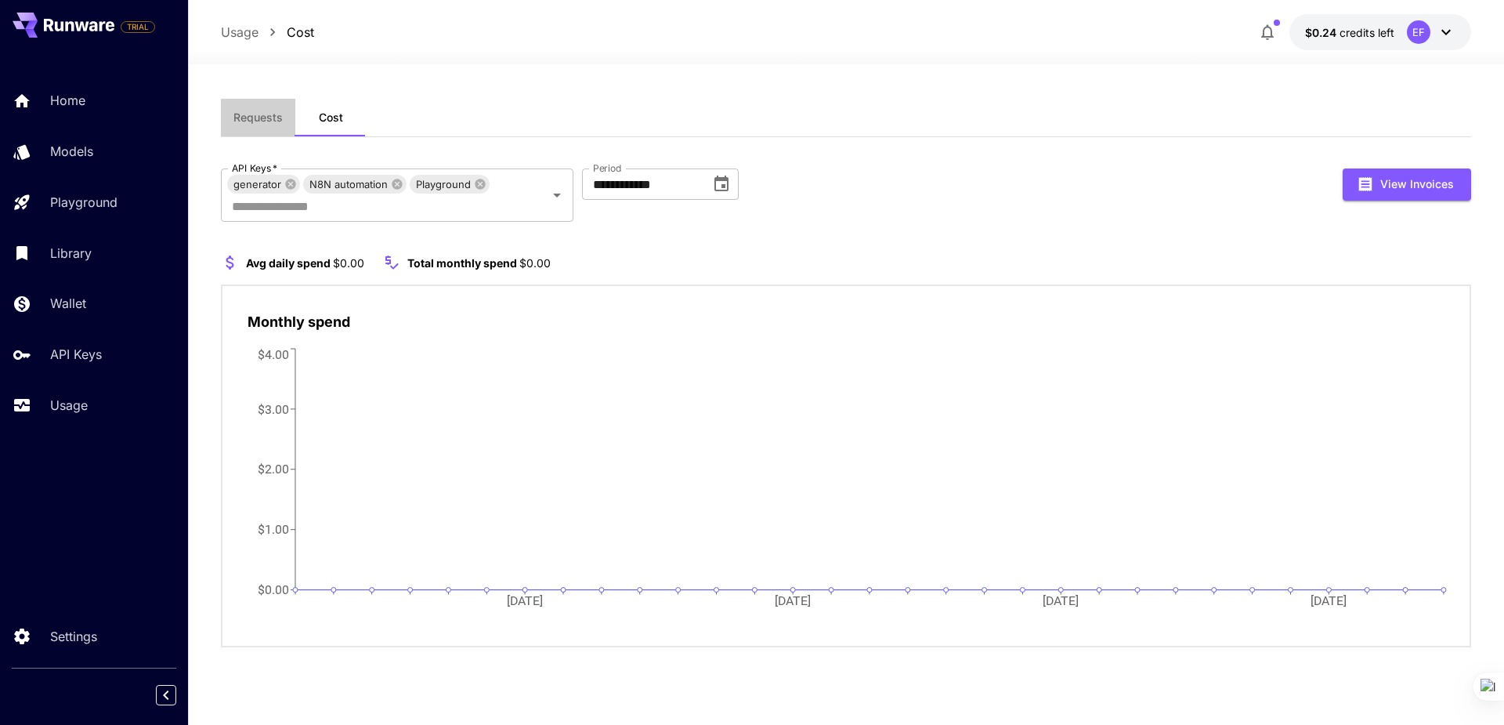
click at [230, 120] on button "Requests" at bounding box center [258, 118] width 74 height 38
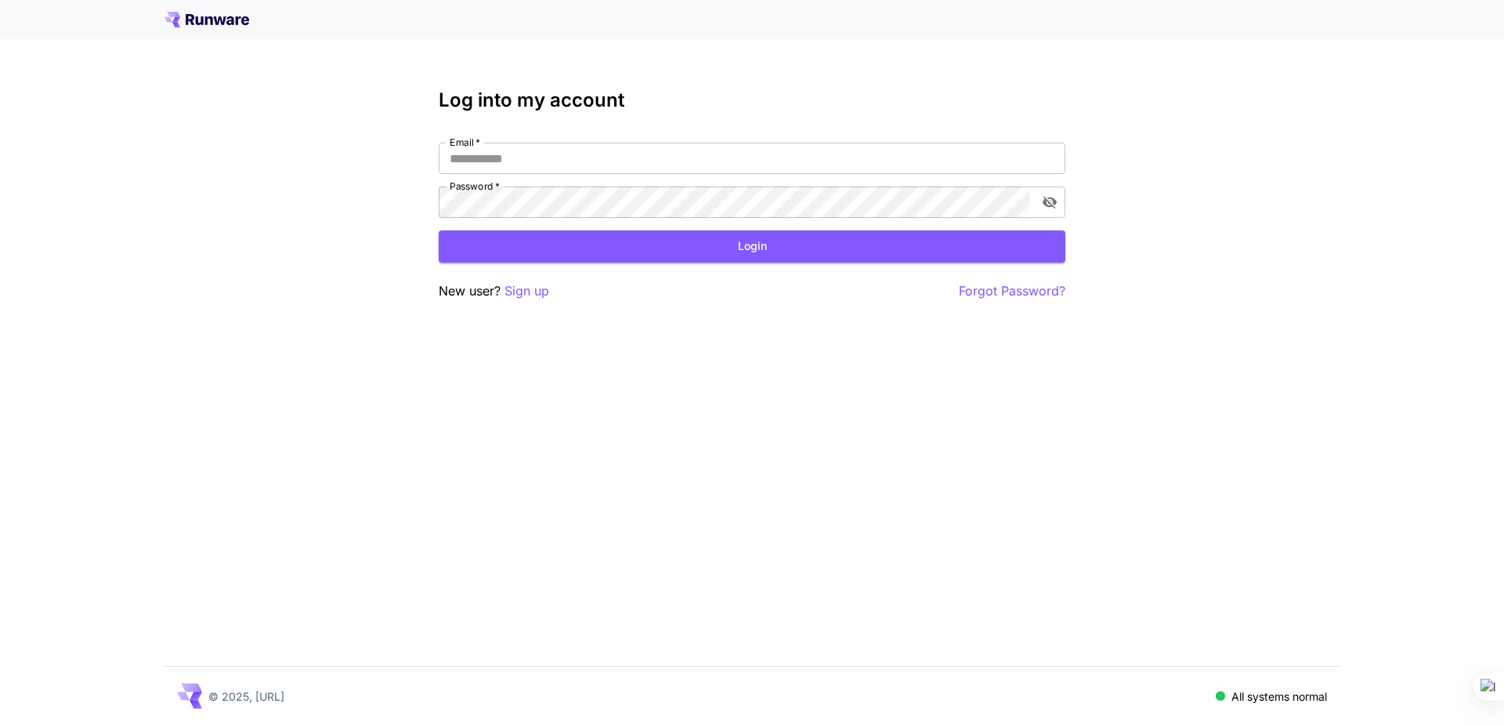
type input "**********"
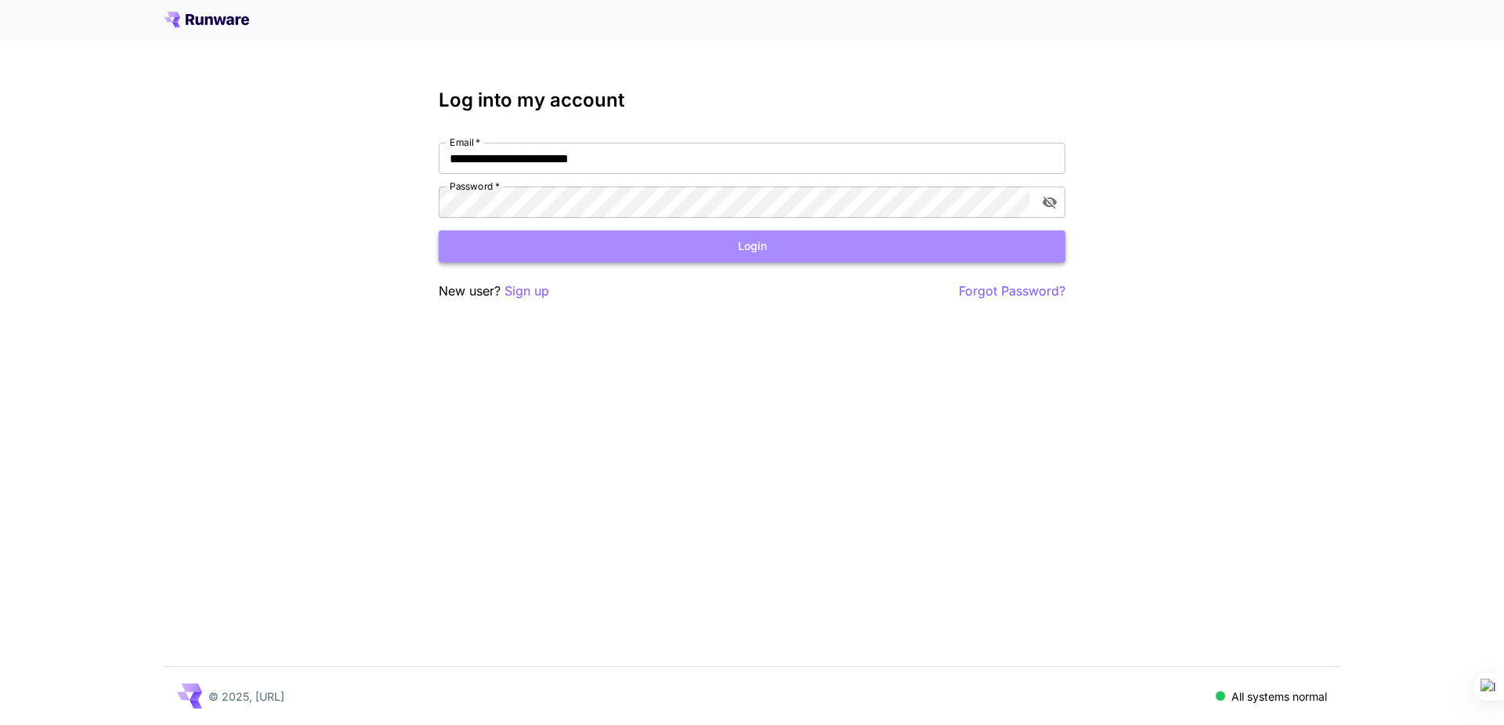
click at [548, 252] on button "Login" at bounding box center [752, 246] width 627 height 32
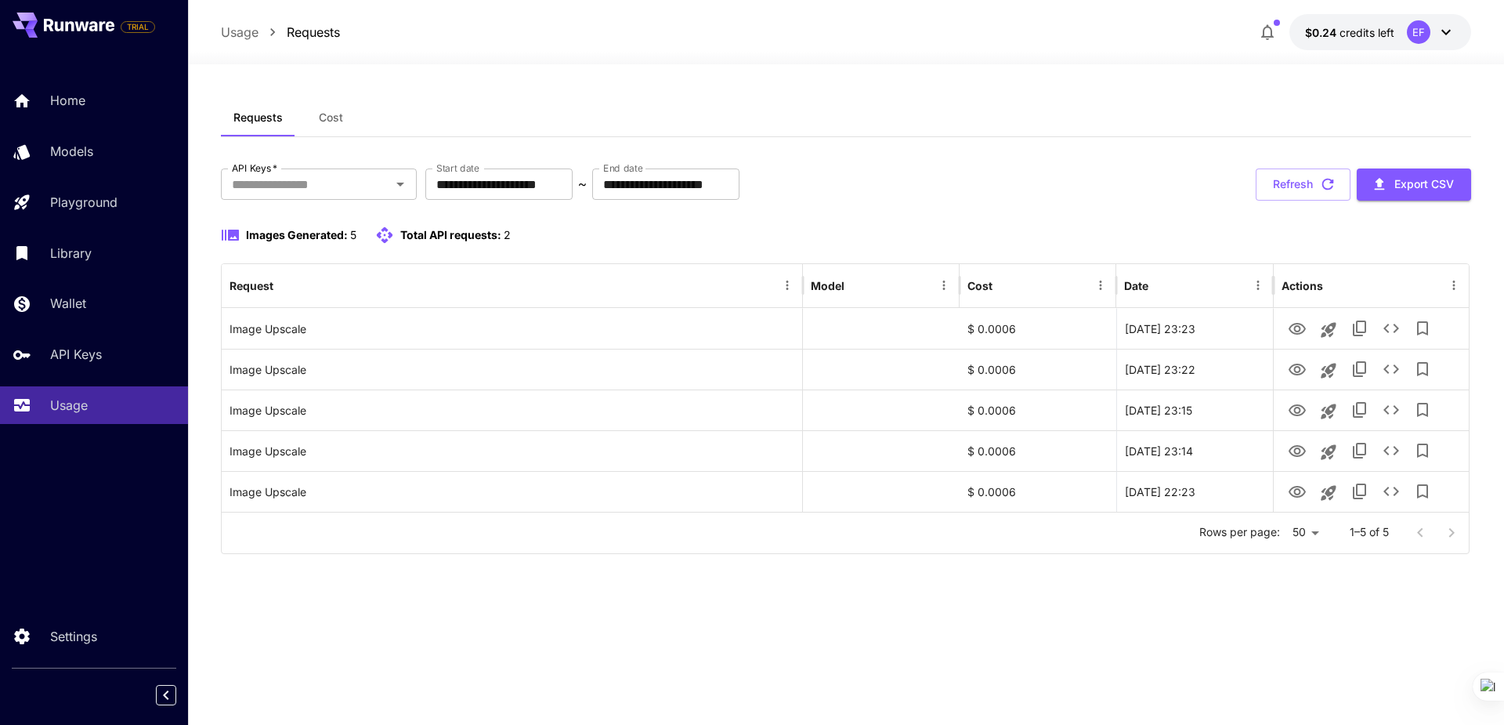
click at [827, 606] on div "**********" at bounding box center [846, 395] width 1250 height 592
click at [1289, 194] on button "Refresh" at bounding box center [1303, 184] width 95 height 32
click at [1442, 40] on icon at bounding box center [1446, 32] width 19 height 19
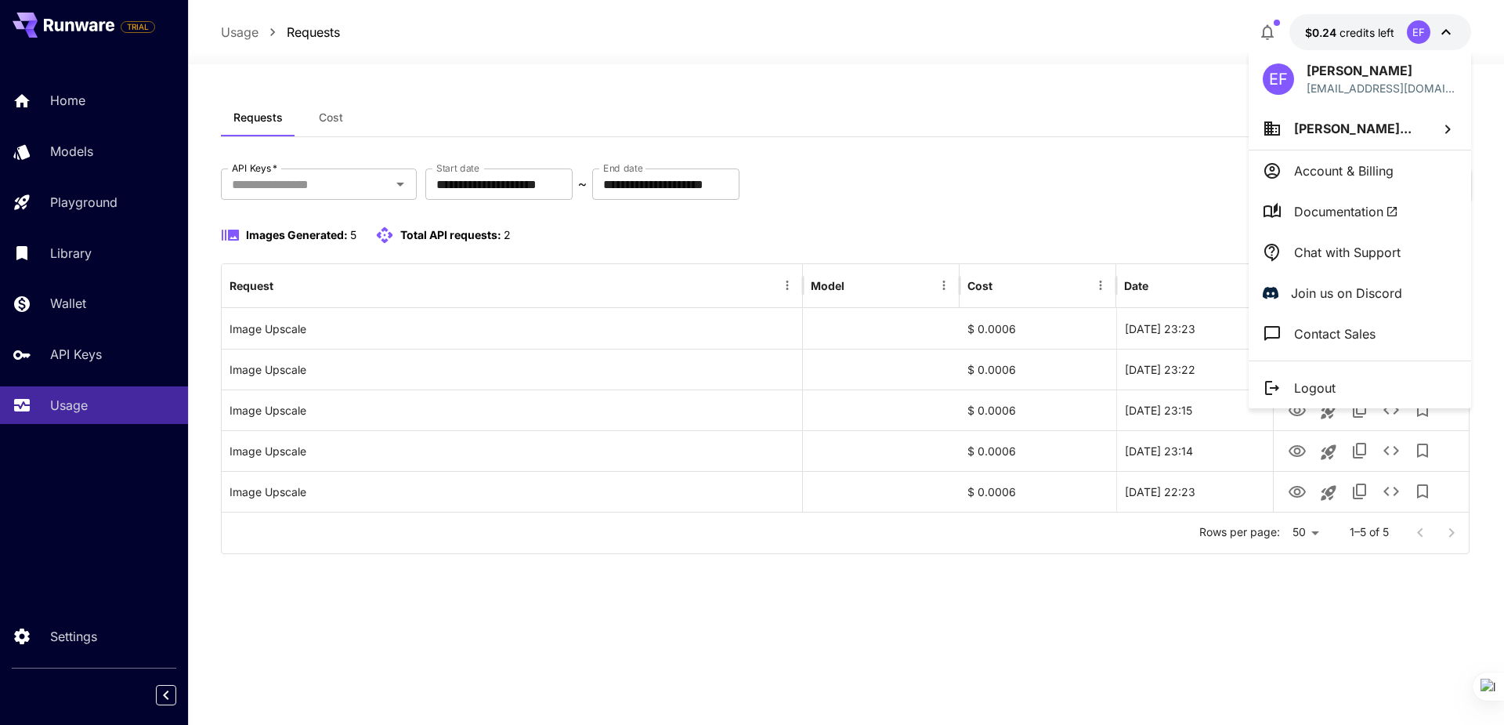
click at [1248, 629] on div at bounding box center [752, 362] width 1504 height 725
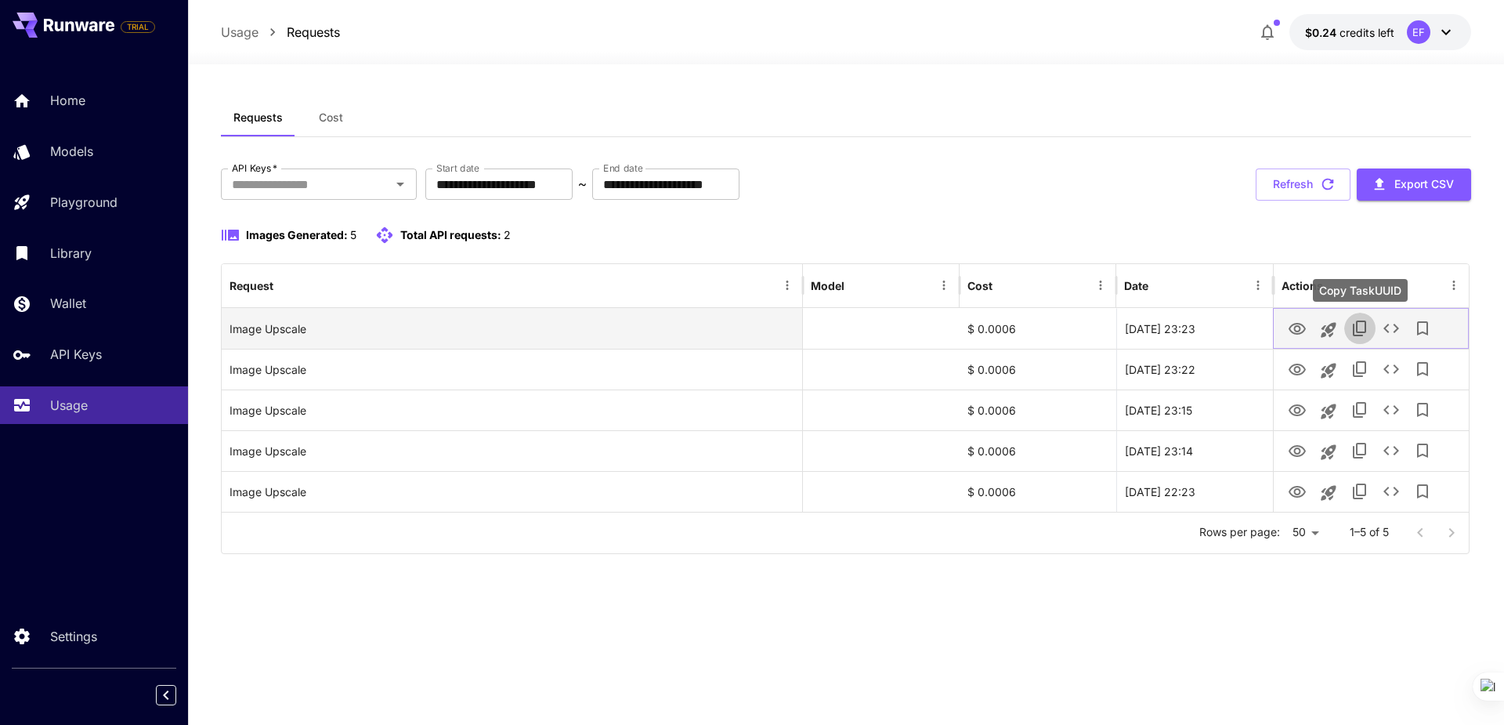
click at [1355, 324] on icon "Copy TaskUUID" at bounding box center [1360, 328] width 19 height 19
click at [1393, 330] on icon "See details" at bounding box center [1391, 328] width 19 height 19
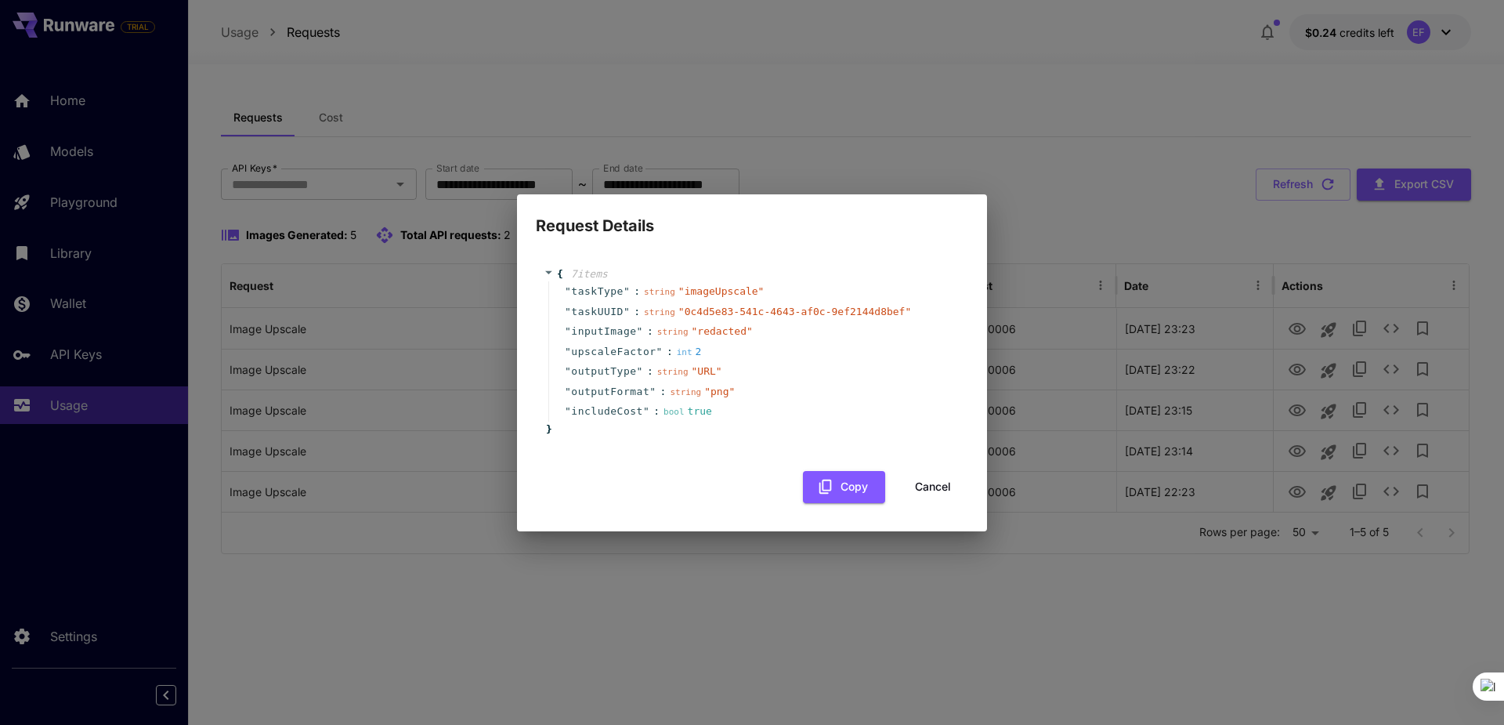
click at [543, 271] on div "{ 7 item s " taskType " : string " imageUpscale " " taskUUID " : string " 0c4d5…" at bounding box center [752, 352] width 432 height 202
click at [938, 487] on button "Cancel" at bounding box center [933, 487] width 71 height 32
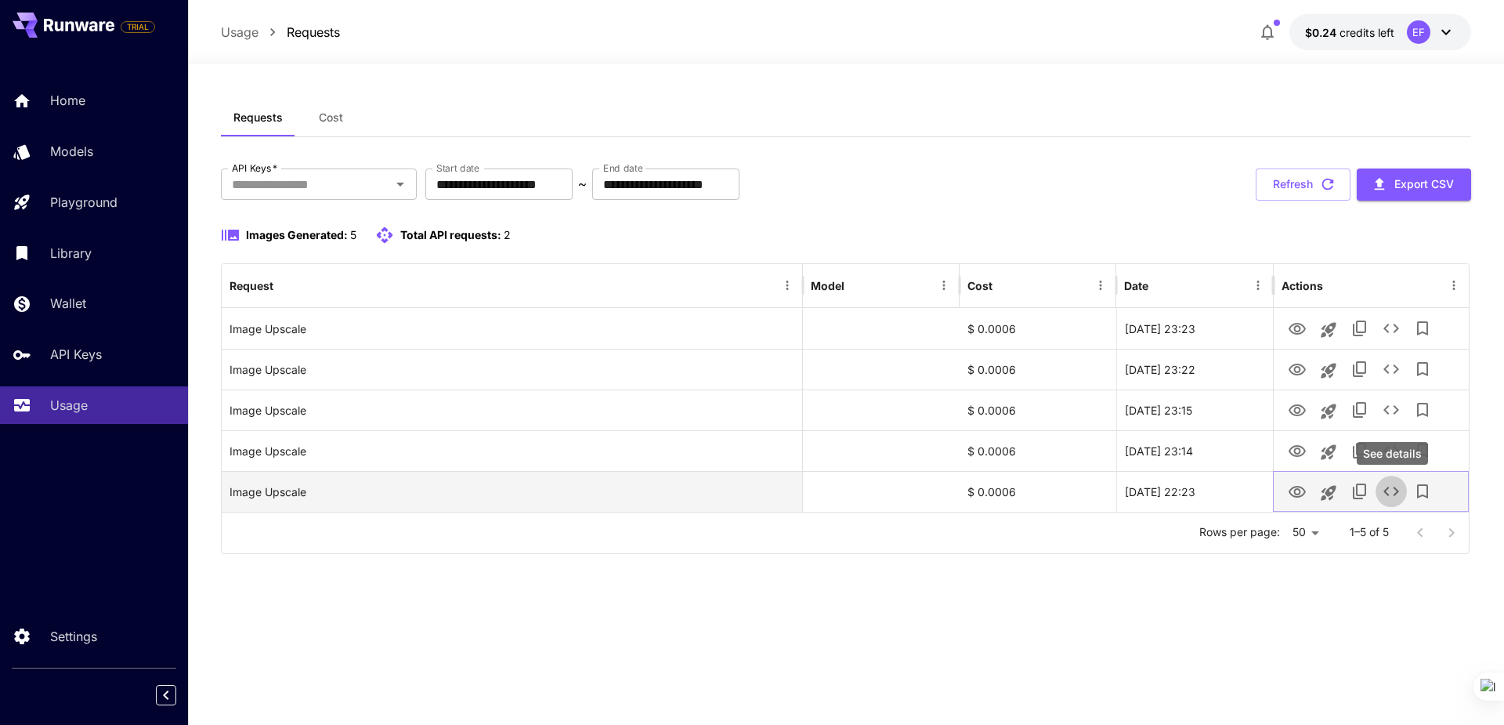
click at [1390, 490] on icon "See details" at bounding box center [1391, 491] width 19 height 19
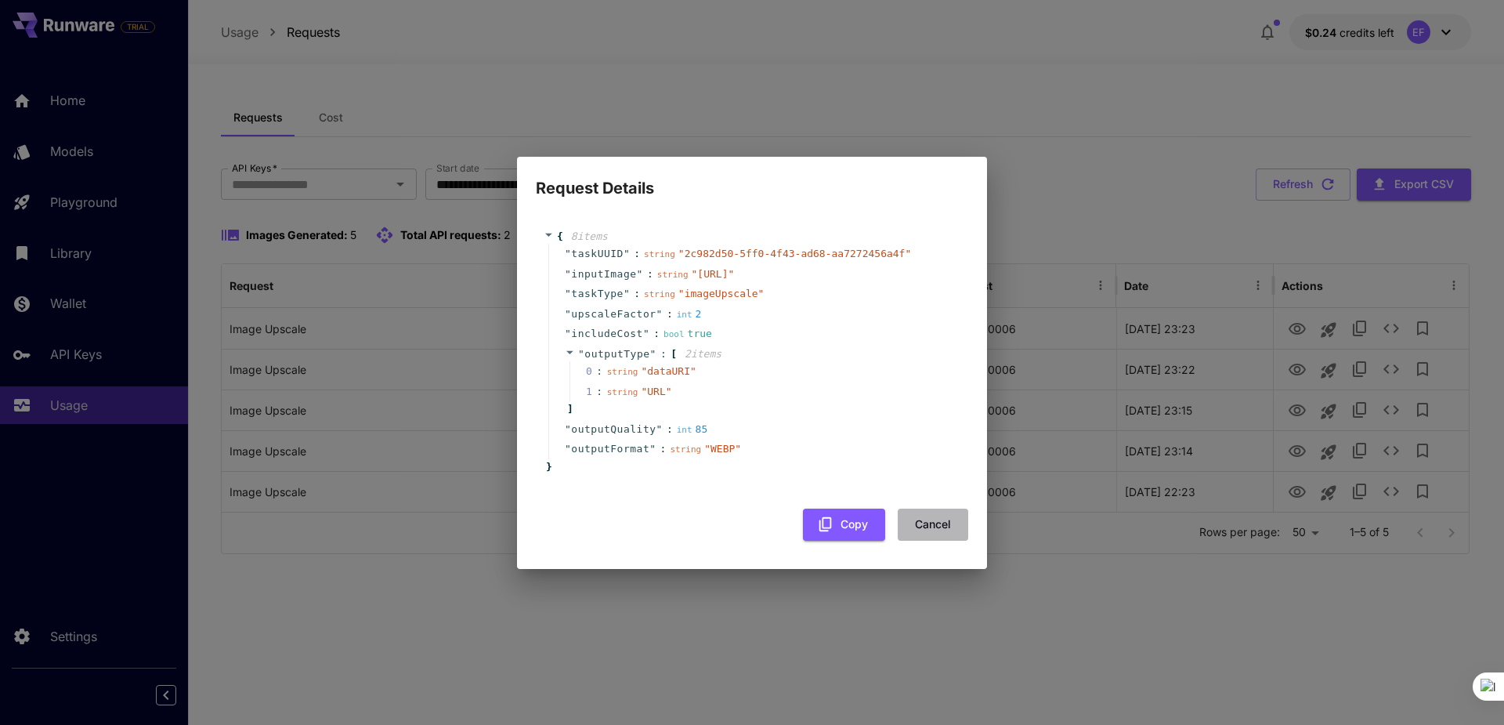
click at [921, 532] on button "Cancel" at bounding box center [933, 524] width 71 height 32
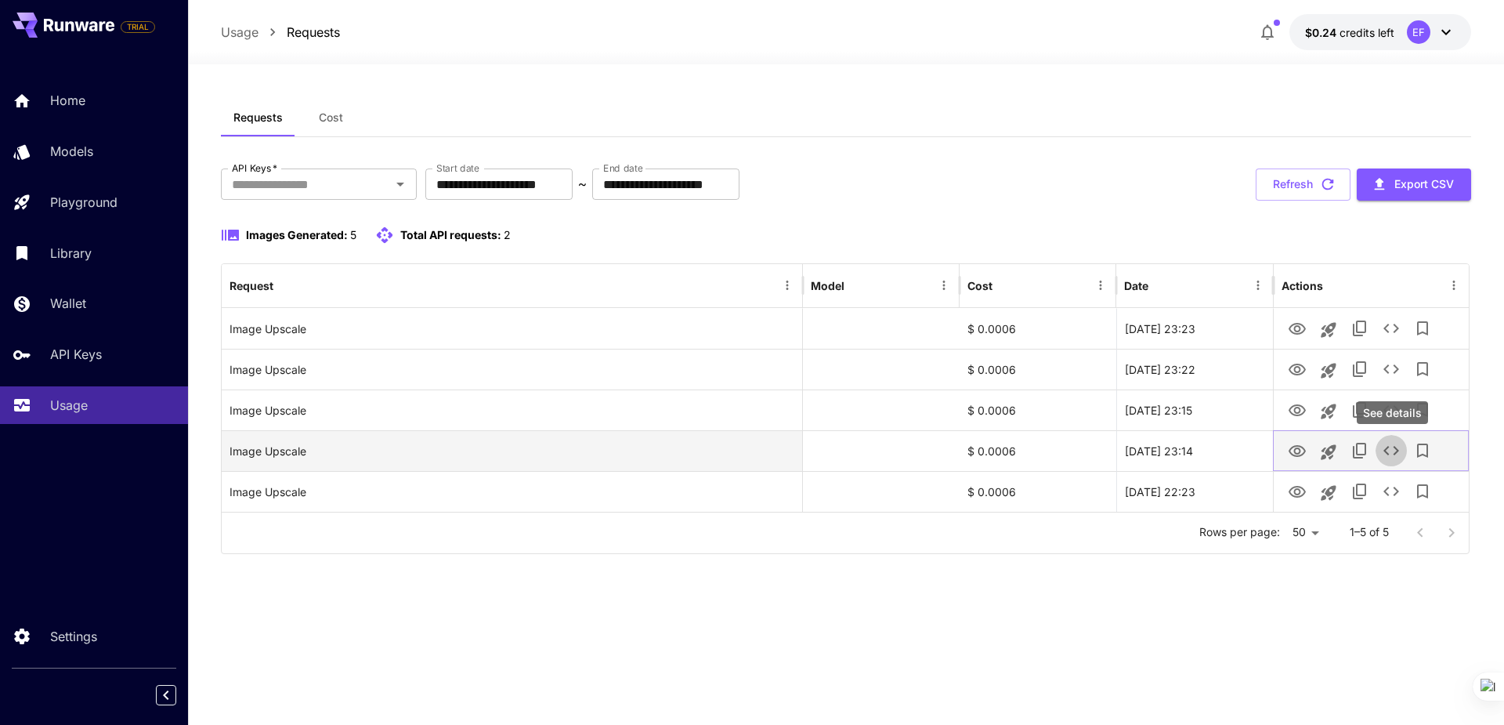
click at [1390, 446] on icon "See details" at bounding box center [1391, 450] width 19 height 19
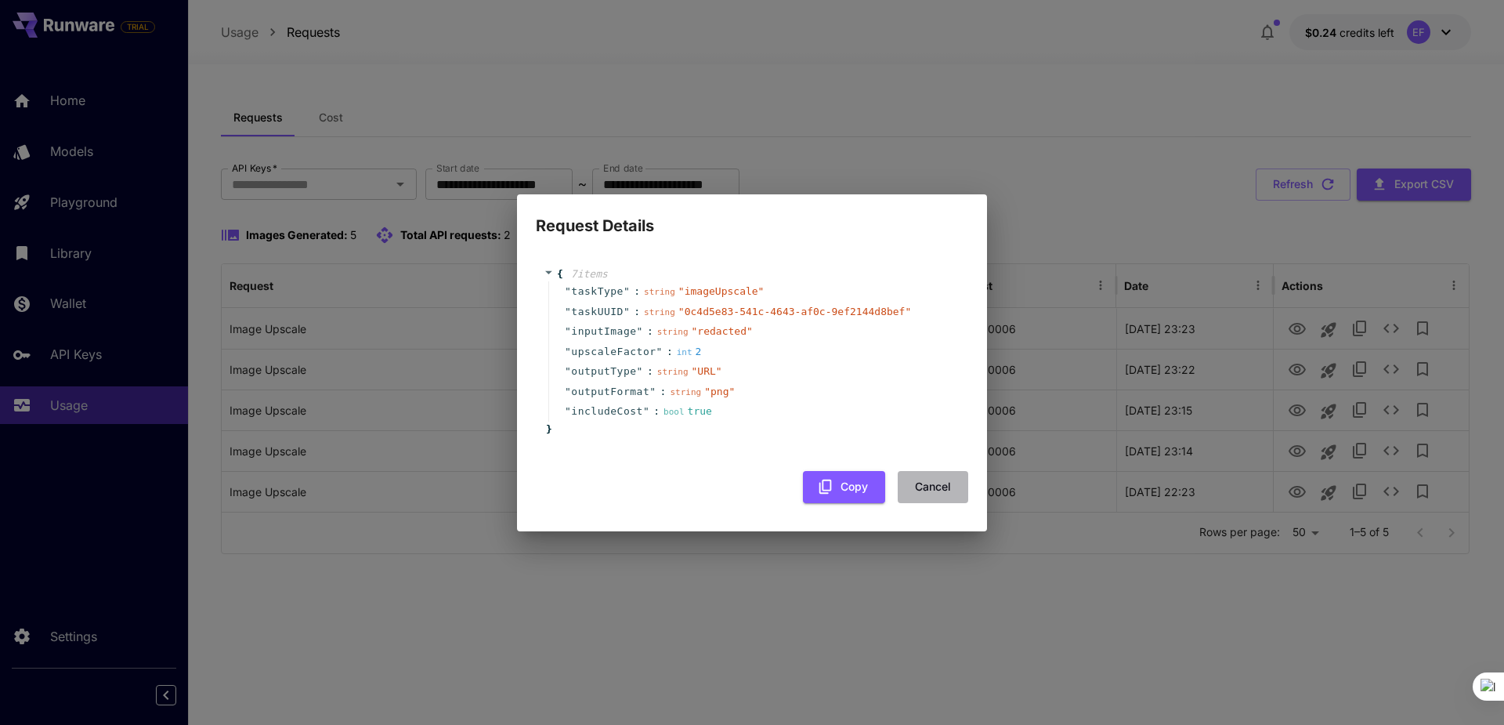
click at [947, 483] on button "Cancel" at bounding box center [933, 487] width 71 height 32
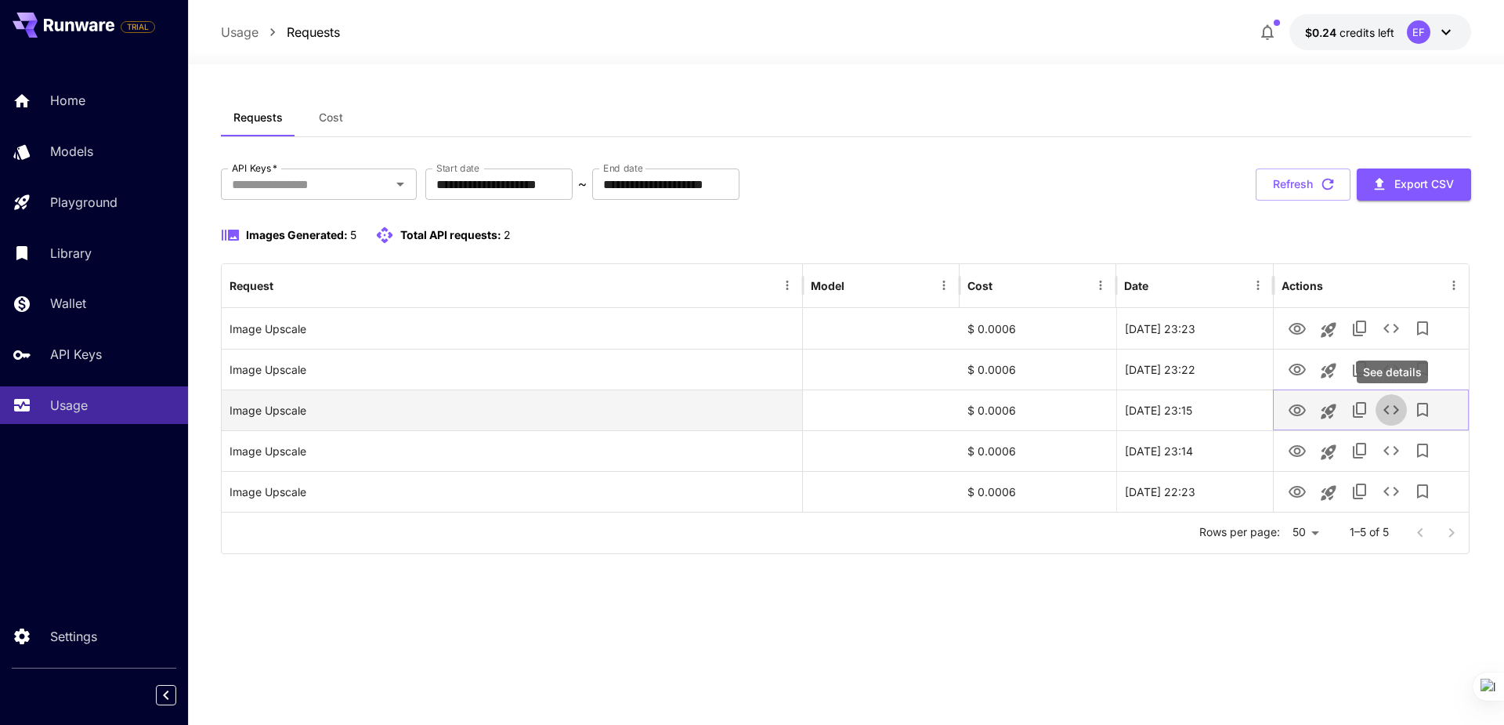
click at [1387, 400] on icon "See details" at bounding box center [1391, 409] width 19 height 19
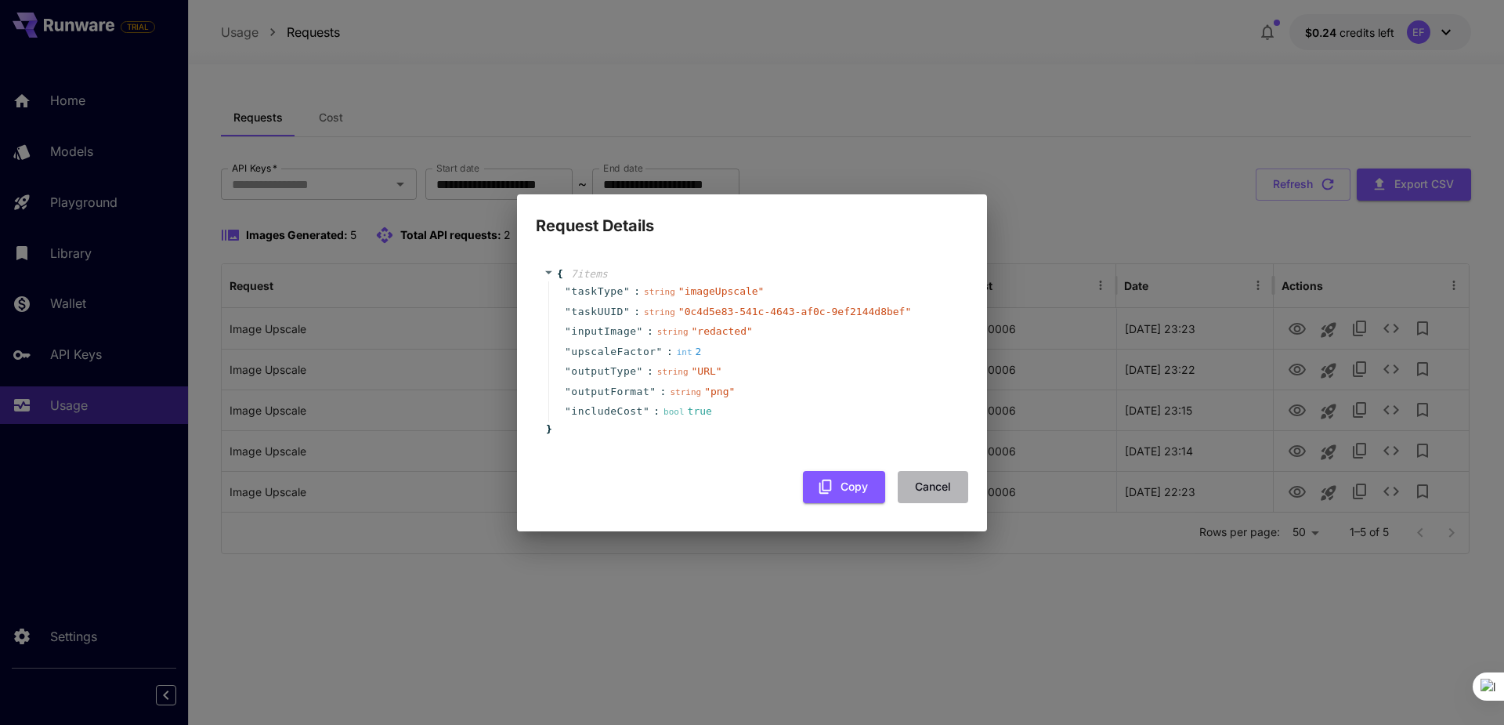
drag, startPoint x: 951, startPoint y: 494, endPoint x: 951, endPoint y: 485, distance: 9.4
click at [951, 492] on button "Cancel" at bounding box center [933, 487] width 71 height 32
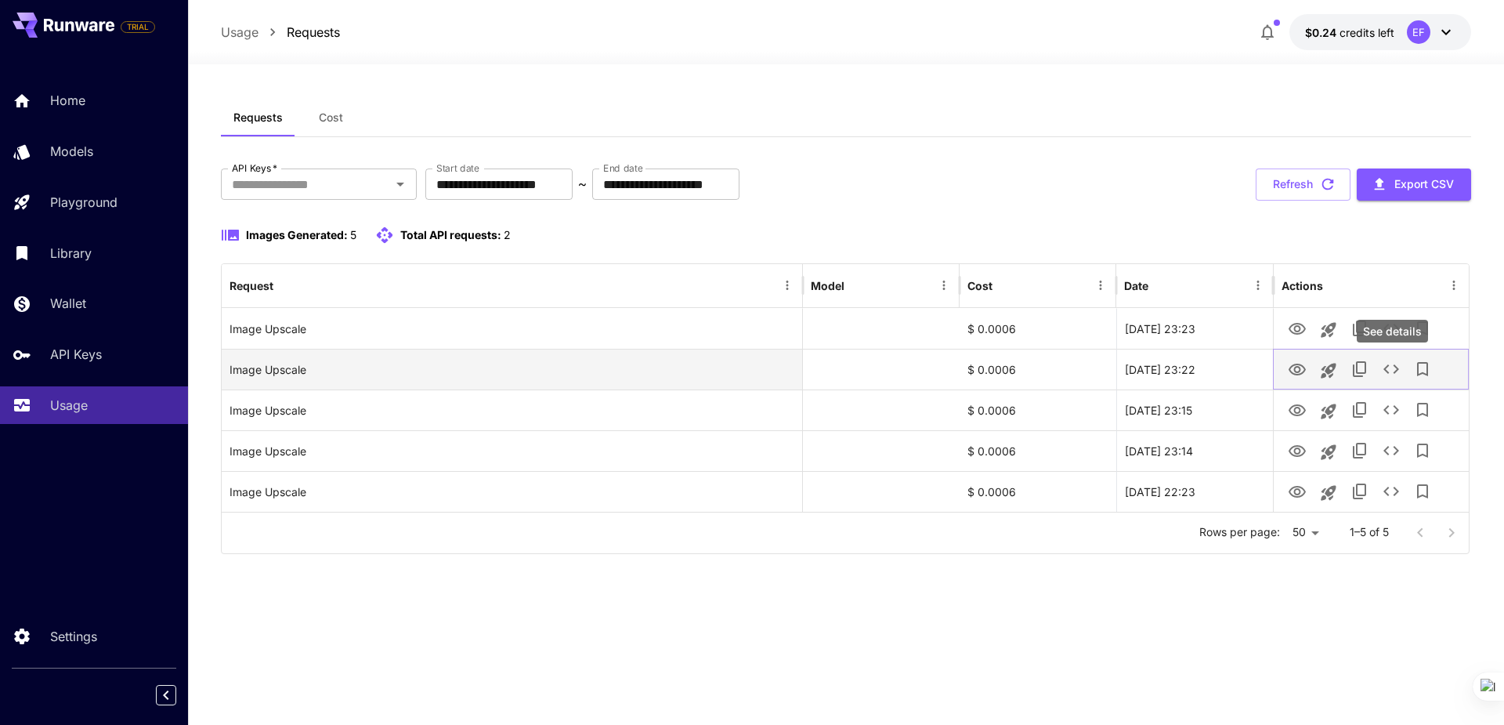
click at [1391, 365] on icon "See details" at bounding box center [1391, 369] width 19 height 19
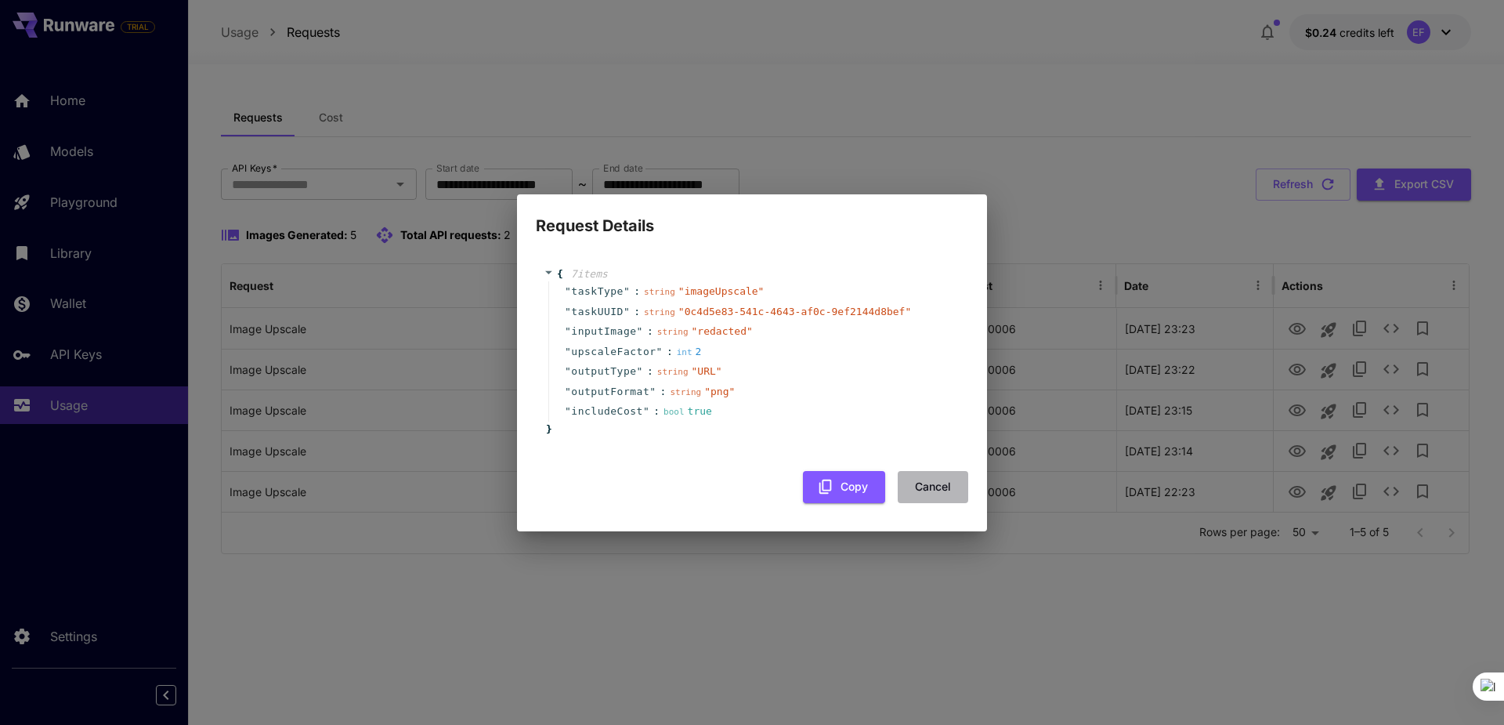
click at [955, 485] on button "Cancel" at bounding box center [933, 487] width 71 height 32
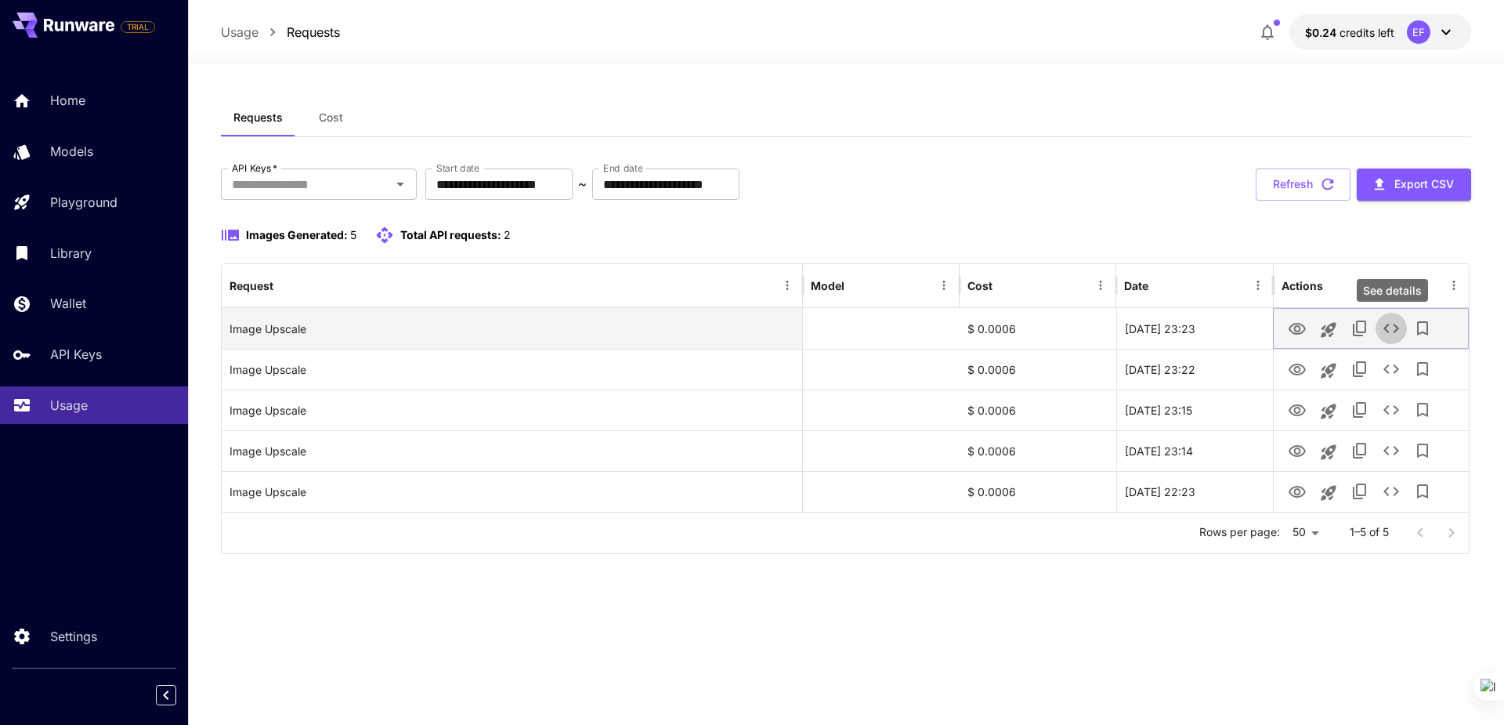
click at [1391, 329] on icon "See details" at bounding box center [1391, 328] width 19 height 19
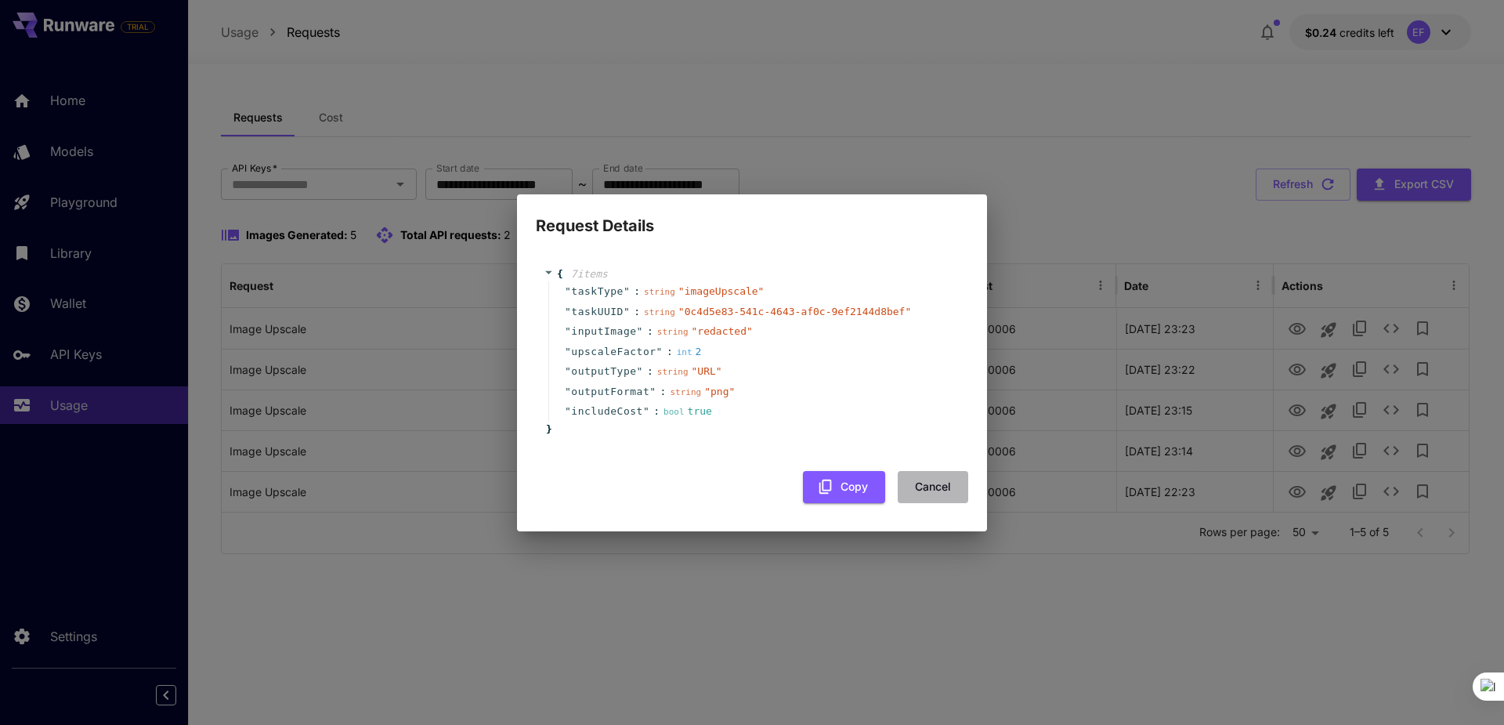
click at [923, 483] on button "Cancel" at bounding box center [933, 487] width 71 height 32
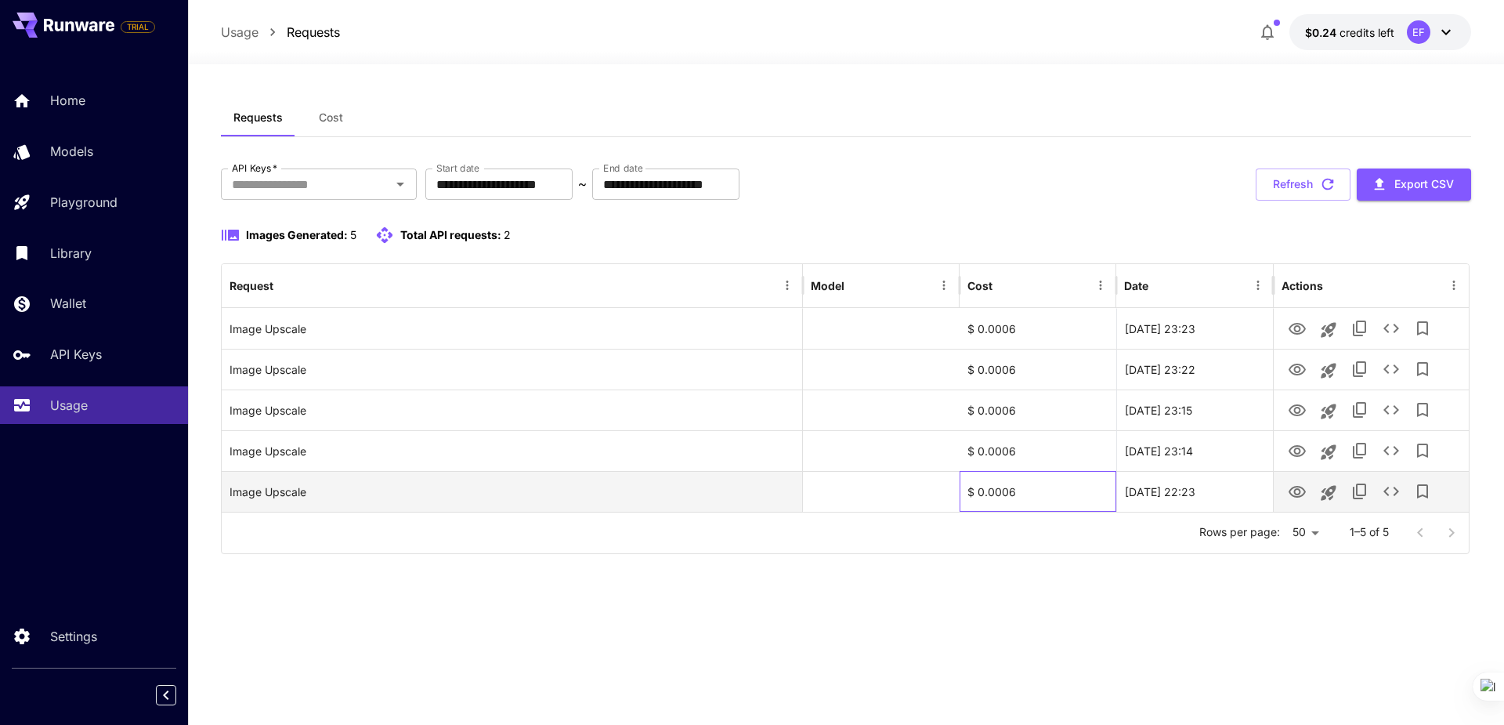
click at [1016, 481] on div "$ 0.0006" at bounding box center [1038, 491] width 157 height 41
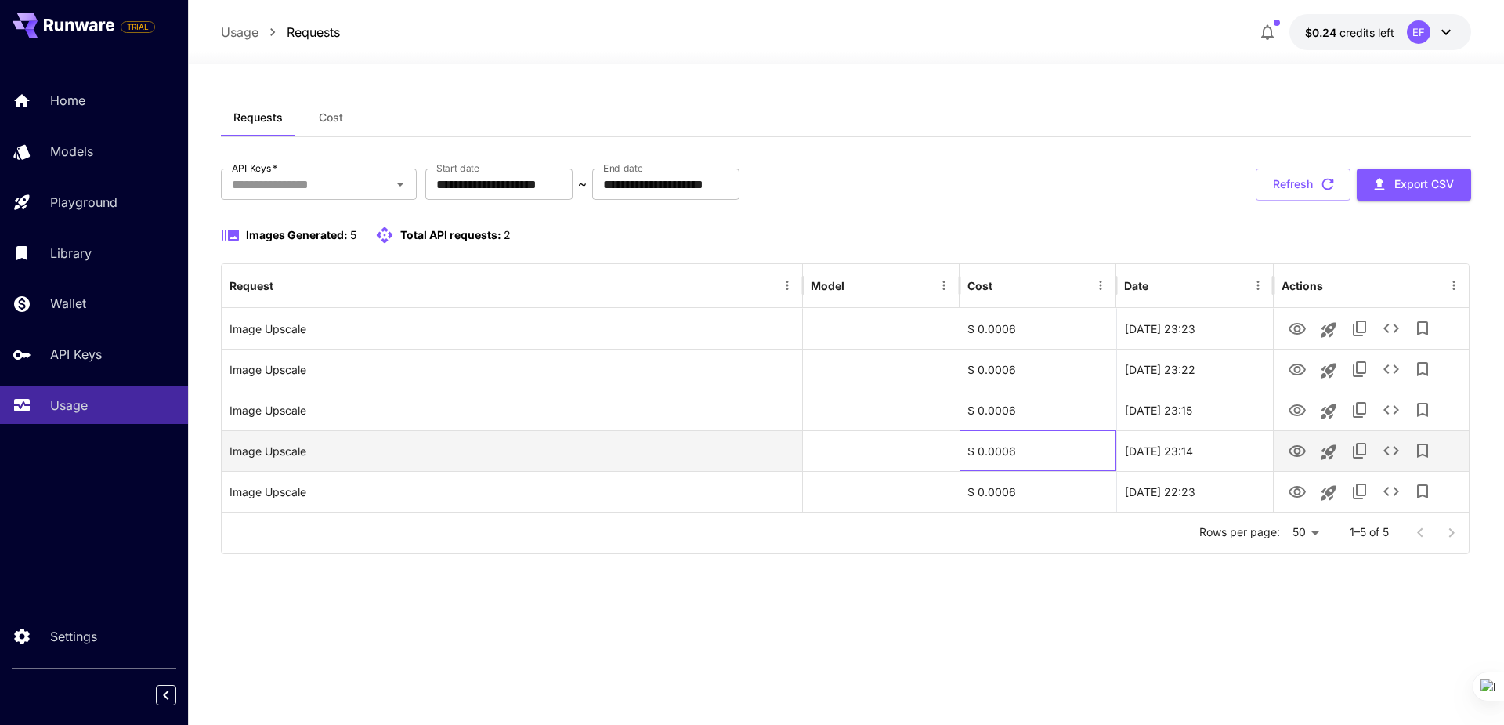
drag, startPoint x: 1004, startPoint y: 441, endPoint x: 1016, endPoint y: 388, distance: 54.7
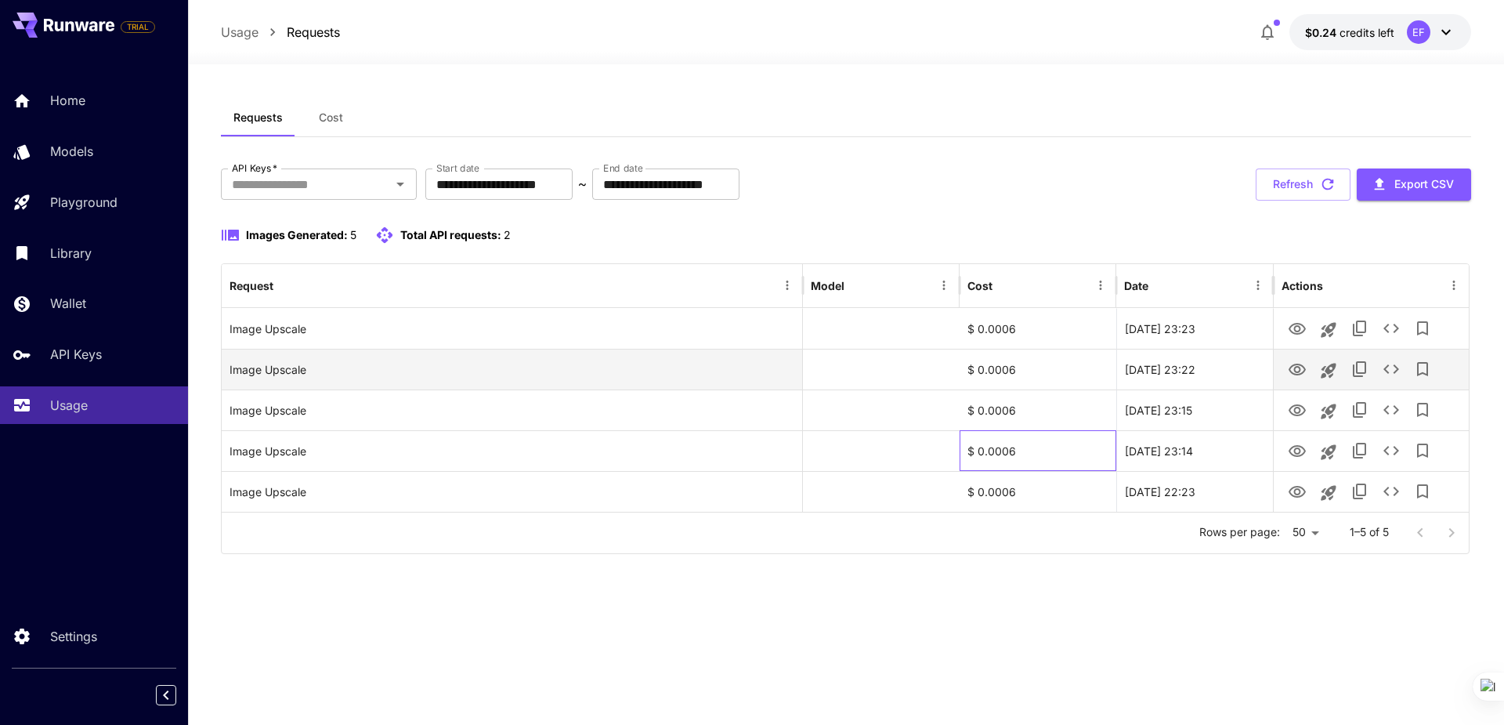
click at [1004, 440] on div "$ 0.0006" at bounding box center [1038, 450] width 157 height 41
drag, startPoint x: 1017, startPoint y: 357, endPoint x: 994, endPoint y: 364, distance: 23.8
click at [994, 364] on div "$ 0.0006" at bounding box center [1038, 369] width 157 height 41
click at [690, 622] on div "**********" at bounding box center [846, 395] width 1250 height 592
click at [401, 186] on icon "Open" at bounding box center [400, 184] width 19 height 19
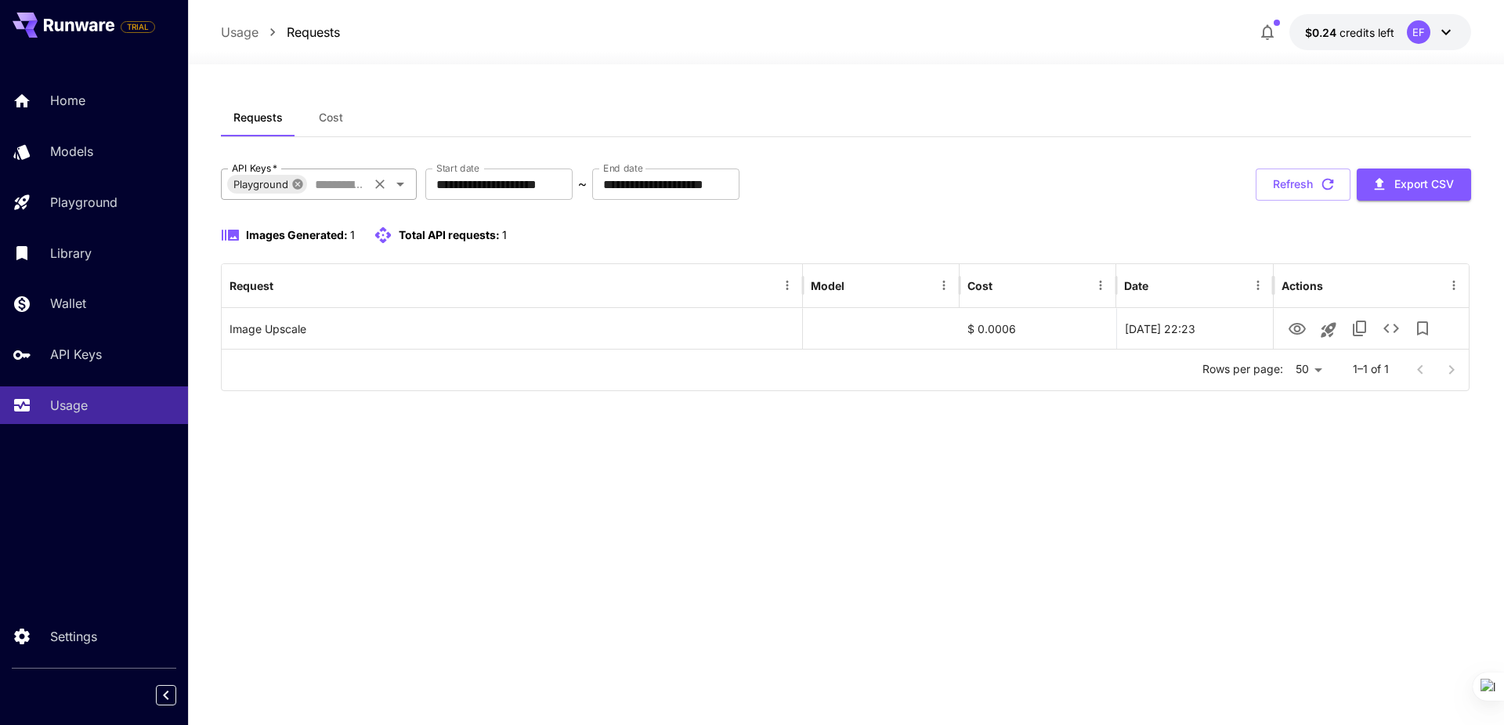
click at [295, 183] on icon at bounding box center [297, 184] width 10 height 10
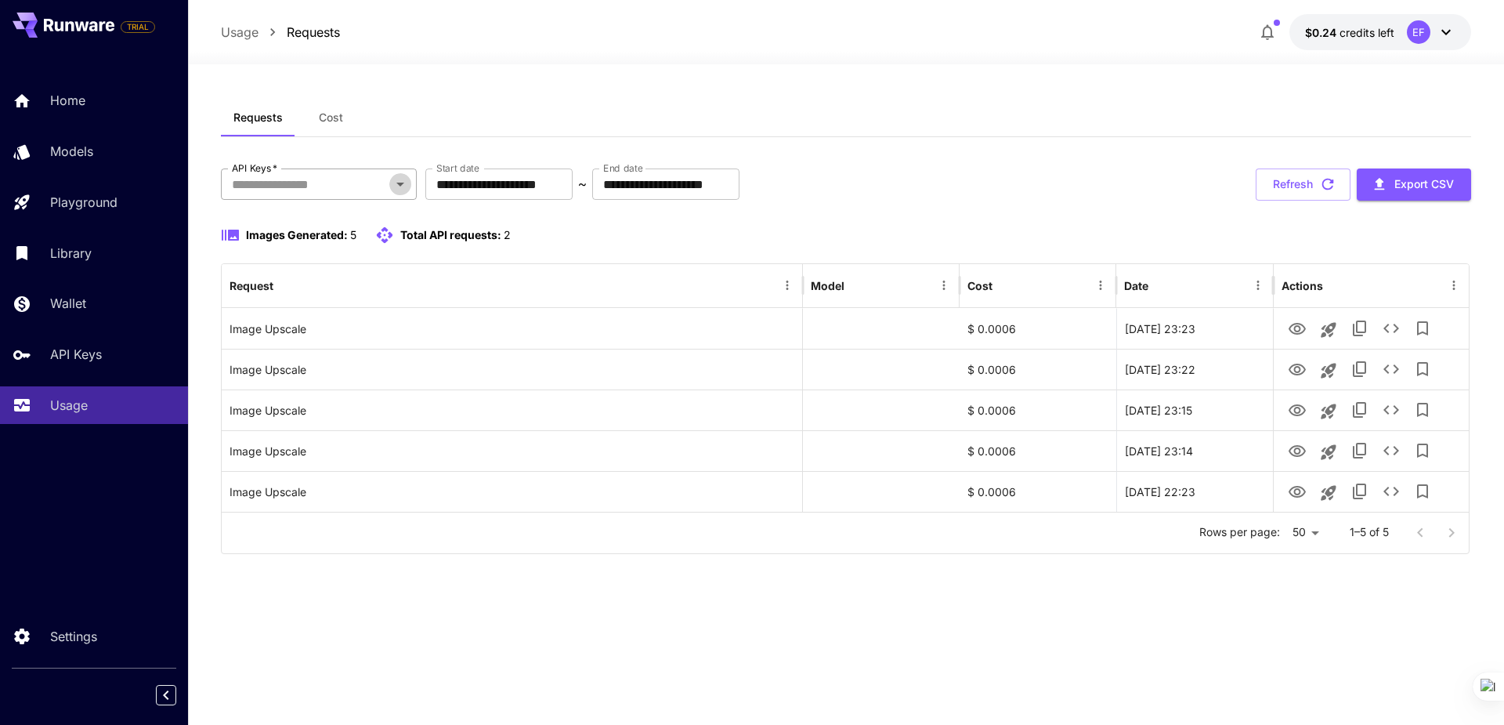
click at [400, 183] on icon "Open" at bounding box center [400, 185] width 8 height 4
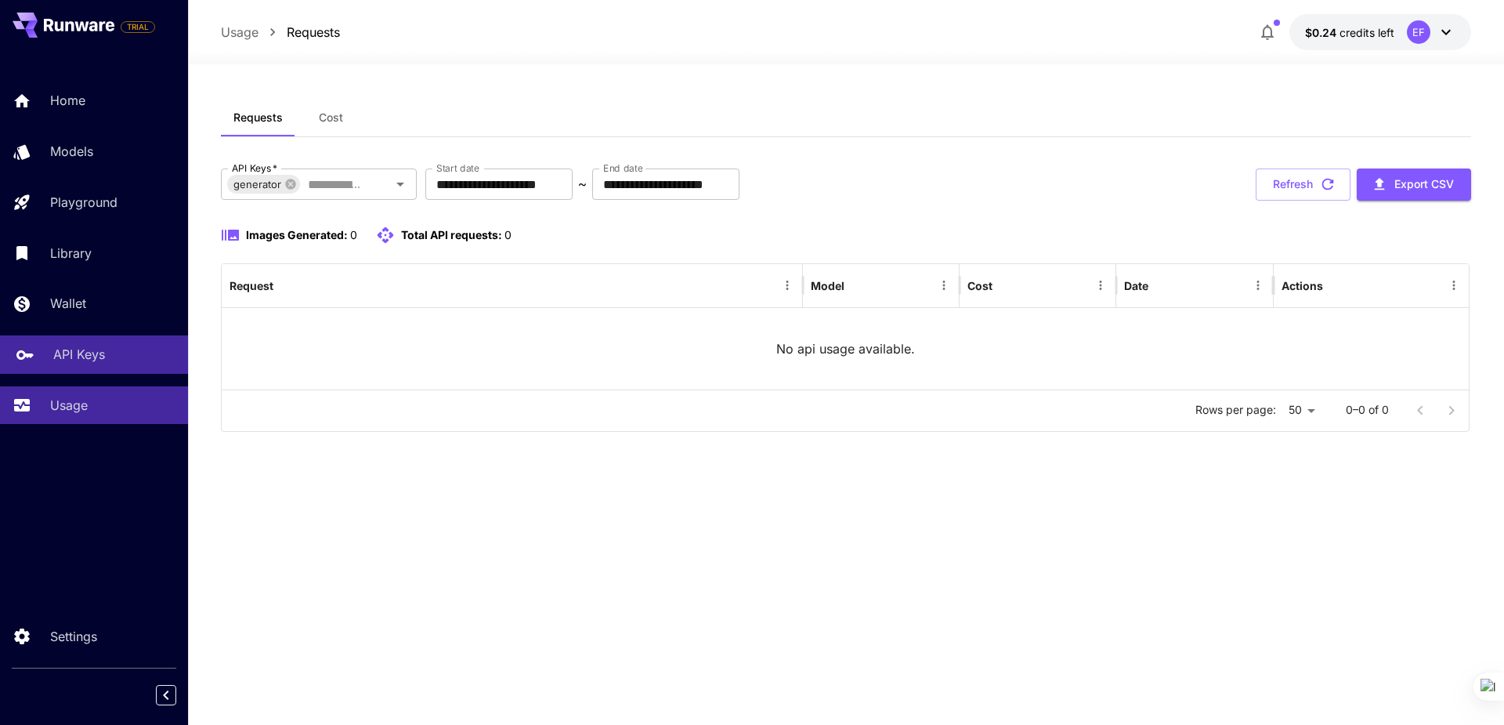
click at [79, 352] on p "API Keys" at bounding box center [79, 354] width 52 height 19
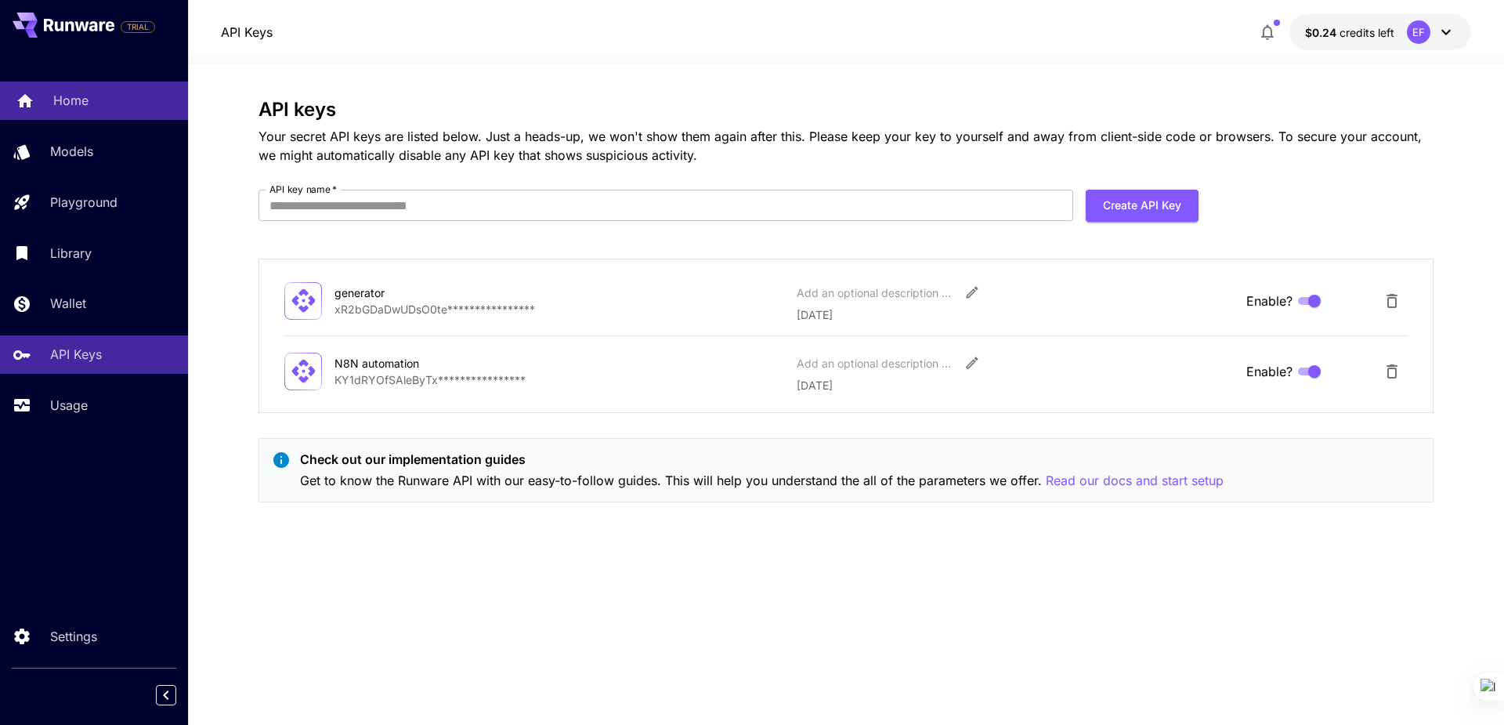
click at [57, 107] on p "Home" at bounding box center [70, 100] width 35 height 19
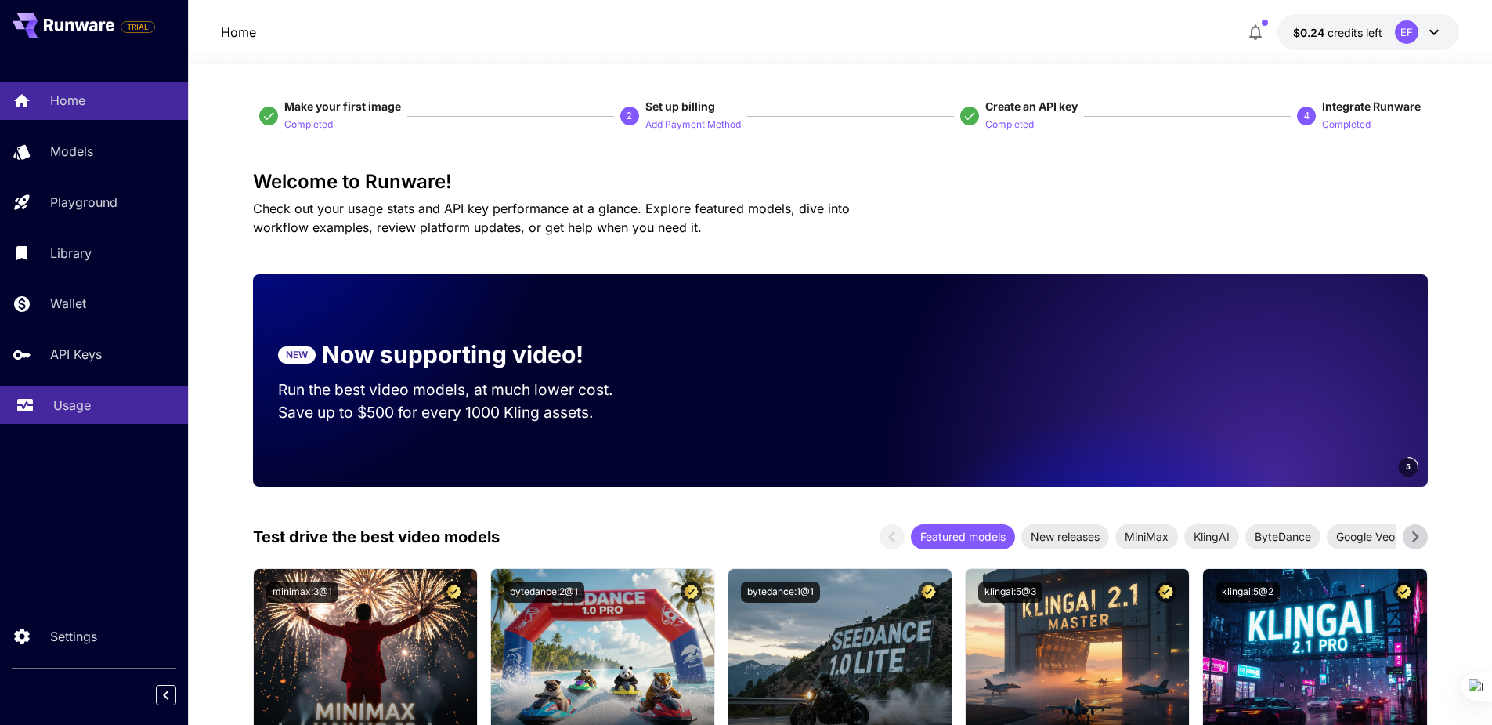
click at [71, 410] on p "Usage" at bounding box center [72, 405] width 38 height 19
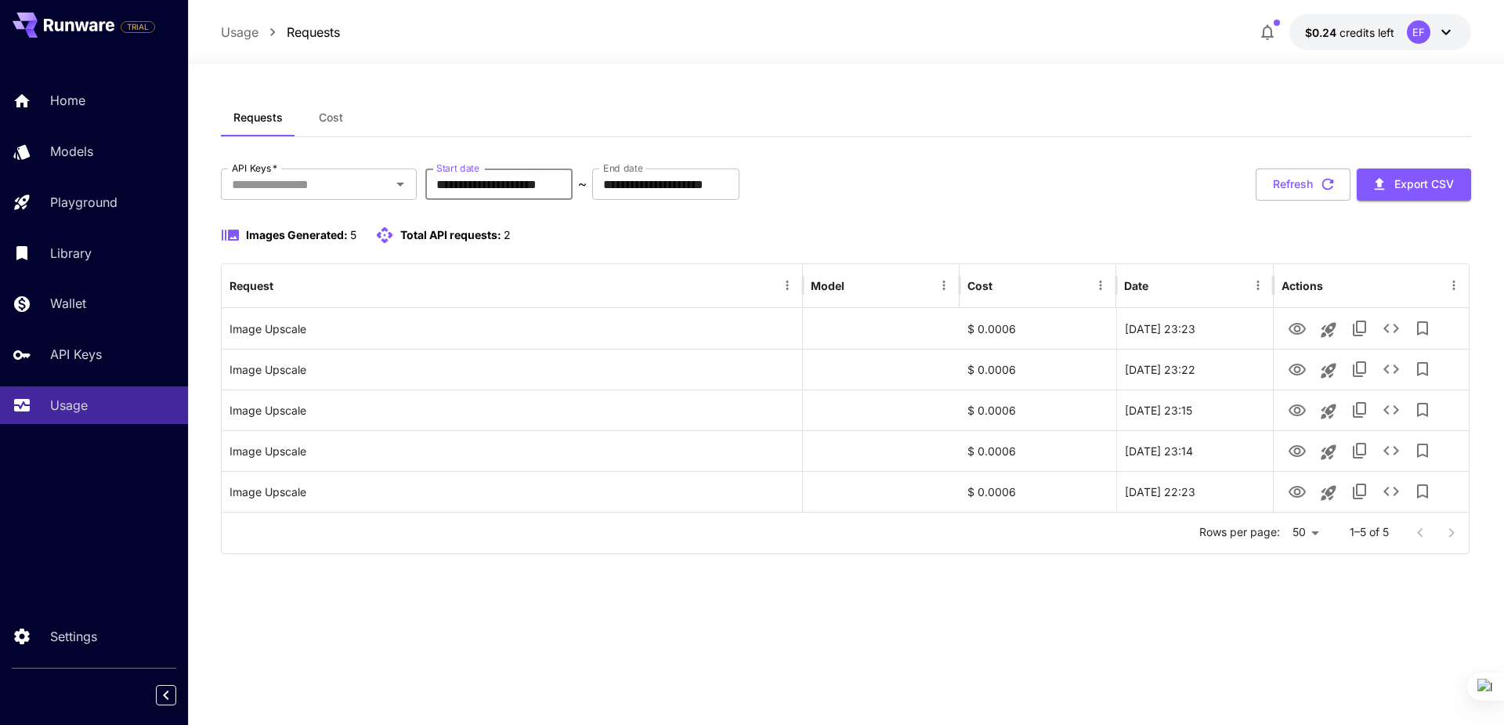
click at [573, 188] on input "**********" at bounding box center [498, 183] width 147 height 31
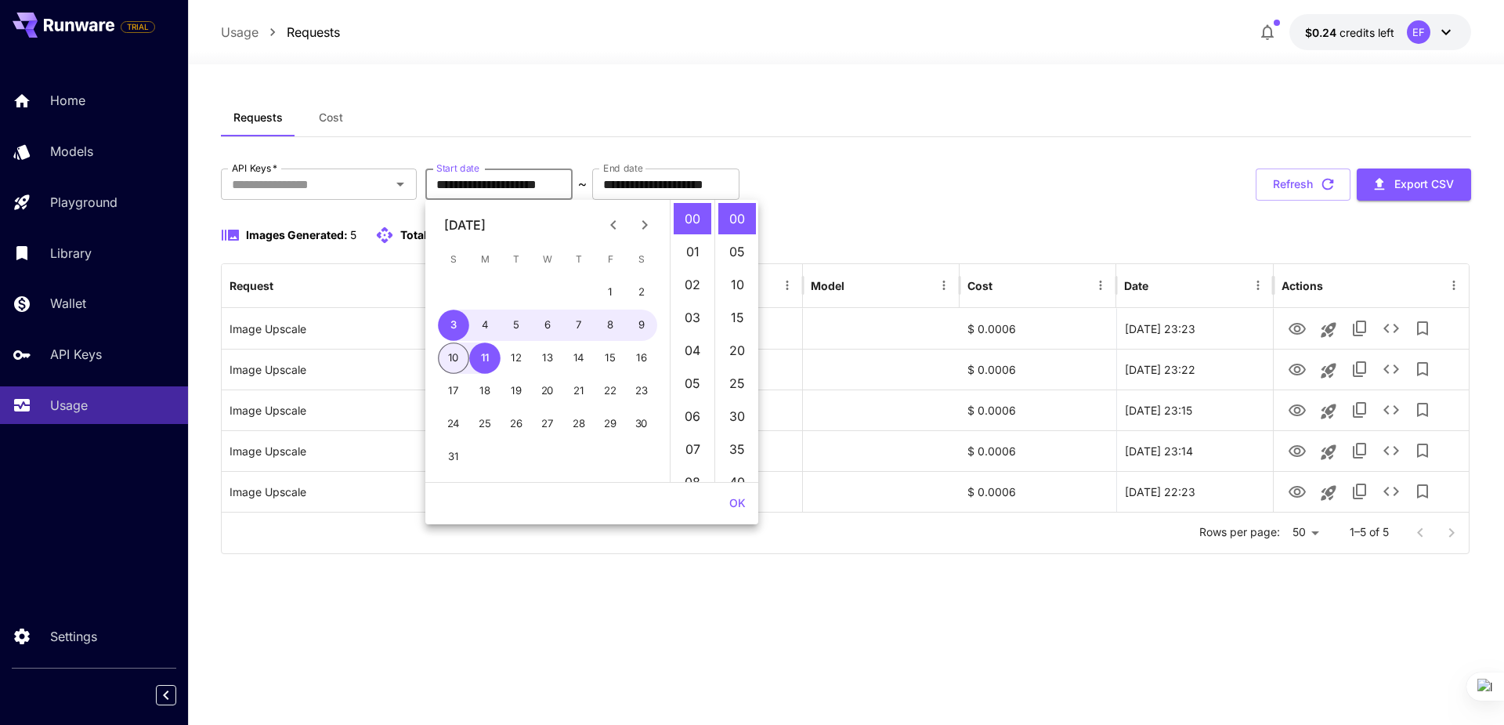
click at [617, 220] on icon "Previous month" at bounding box center [613, 224] width 19 height 19
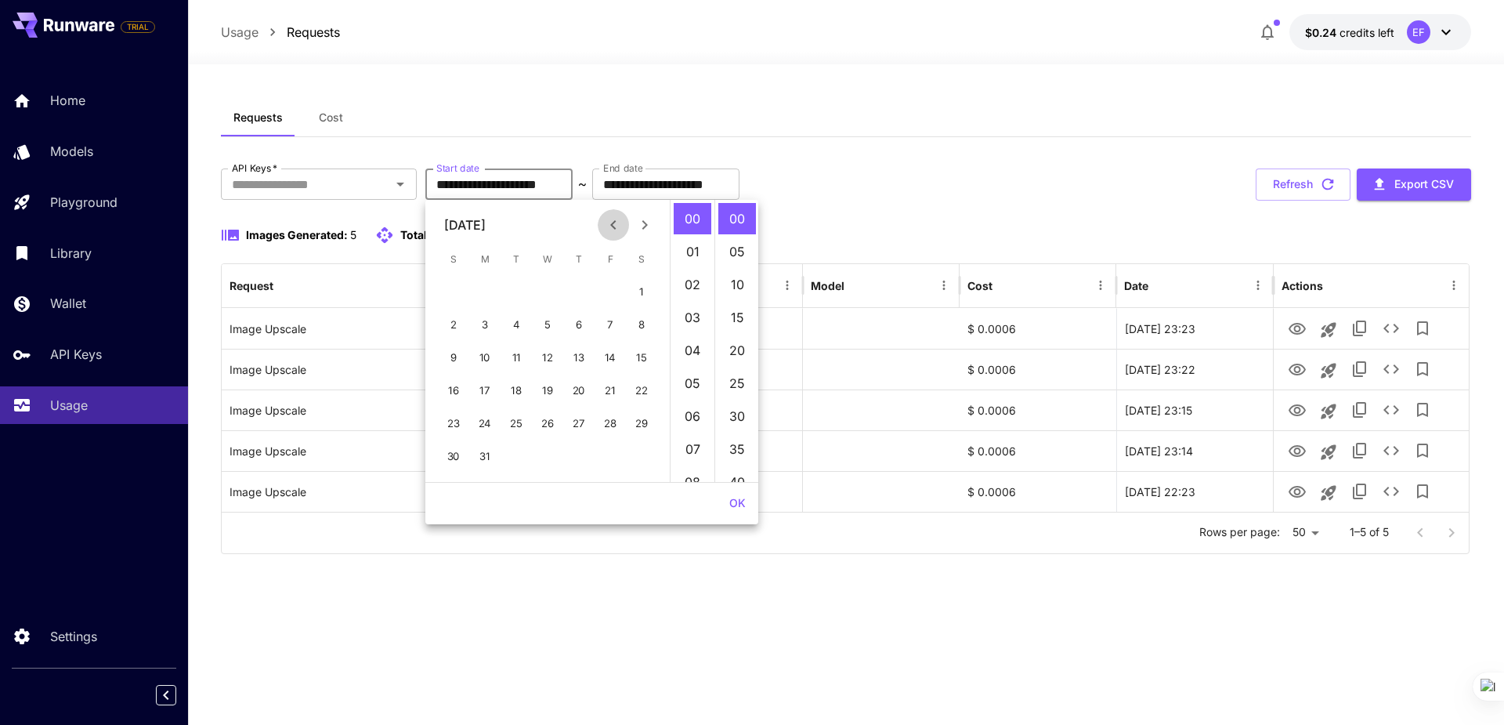
click at [617, 220] on icon "Previous month" at bounding box center [613, 224] width 19 height 19
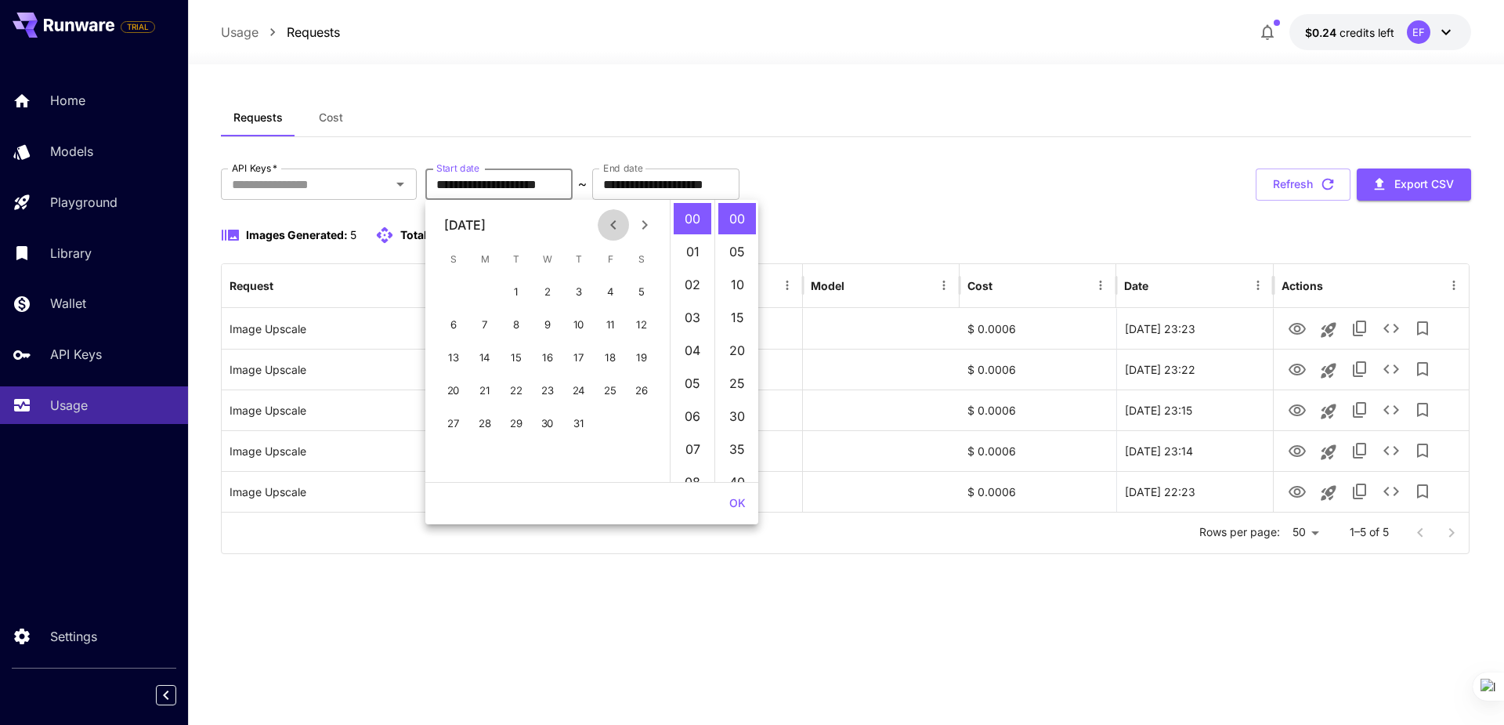
click at [617, 220] on icon "Previous month" at bounding box center [613, 224] width 19 height 19
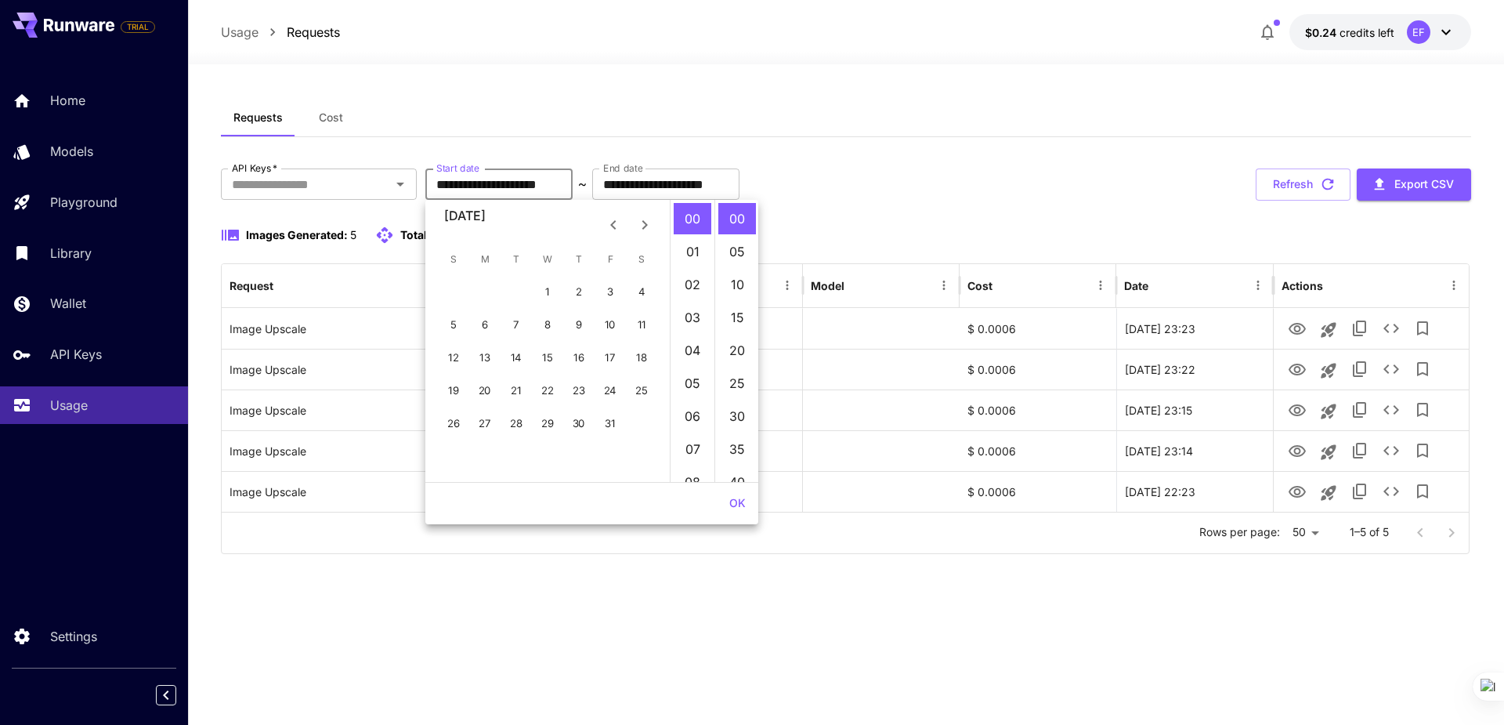
click at [617, 220] on icon "Previous month" at bounding box center [613, 224] width 19 height 19
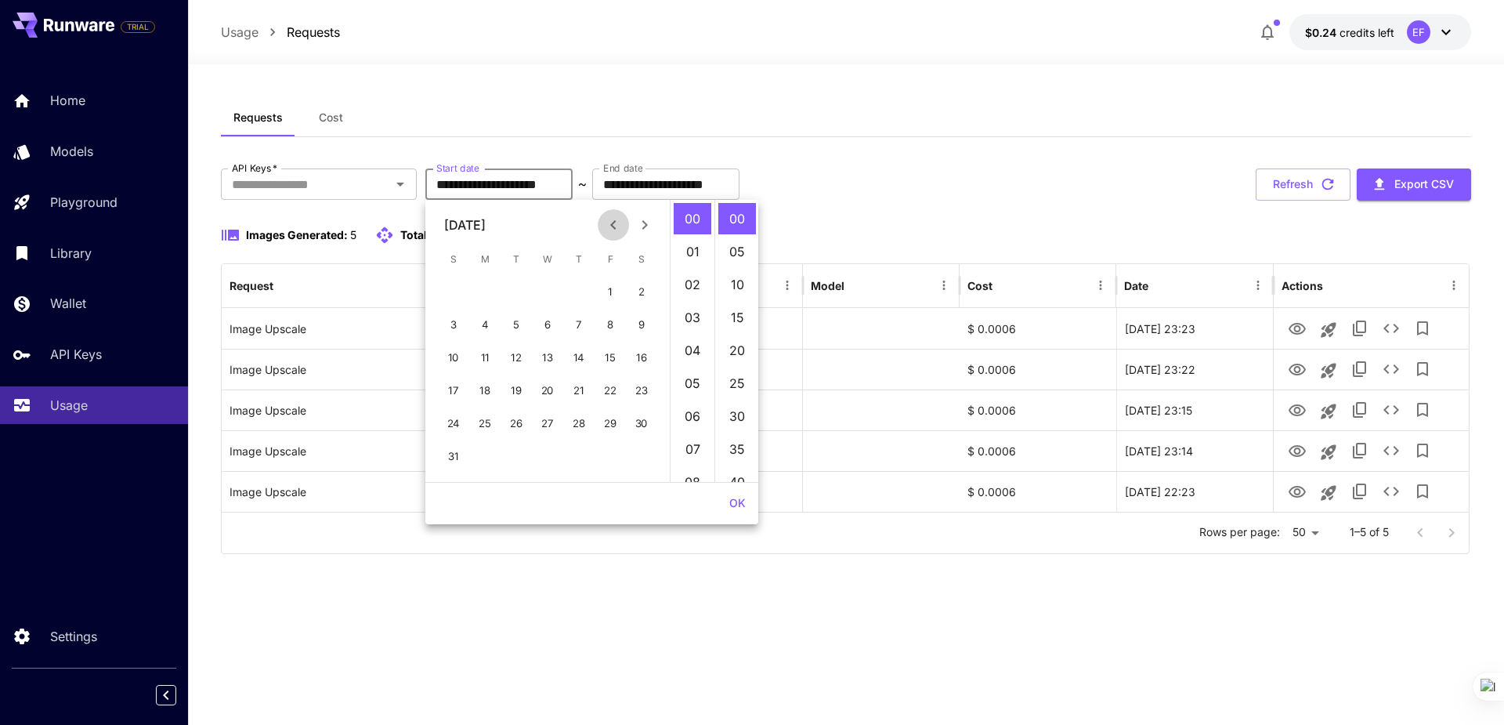
click at [617, 220] on icon "Previous month" at bounding box center [613, 224] width 19 height 19
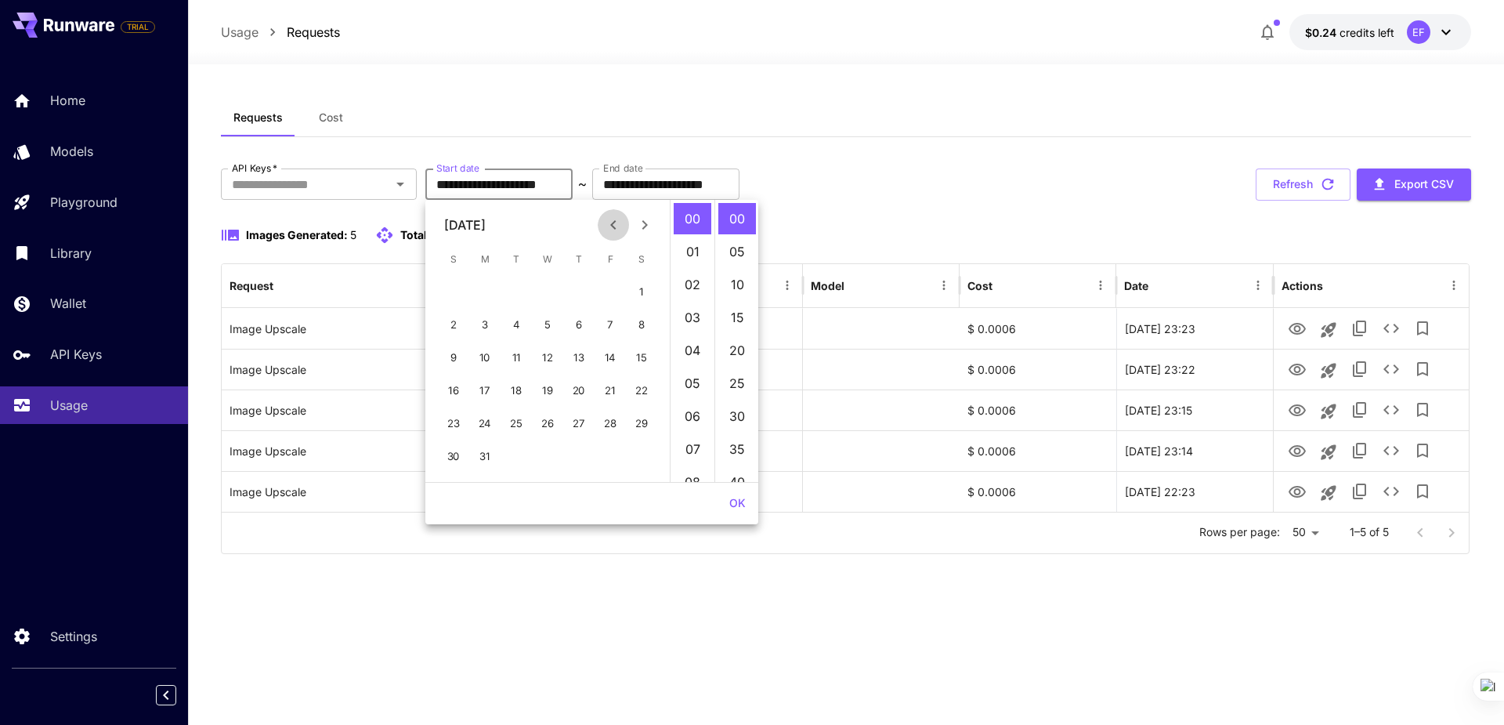
click at [617, 220] on icon "Previous month" at bounding box center [613, 224] width 19 height 19
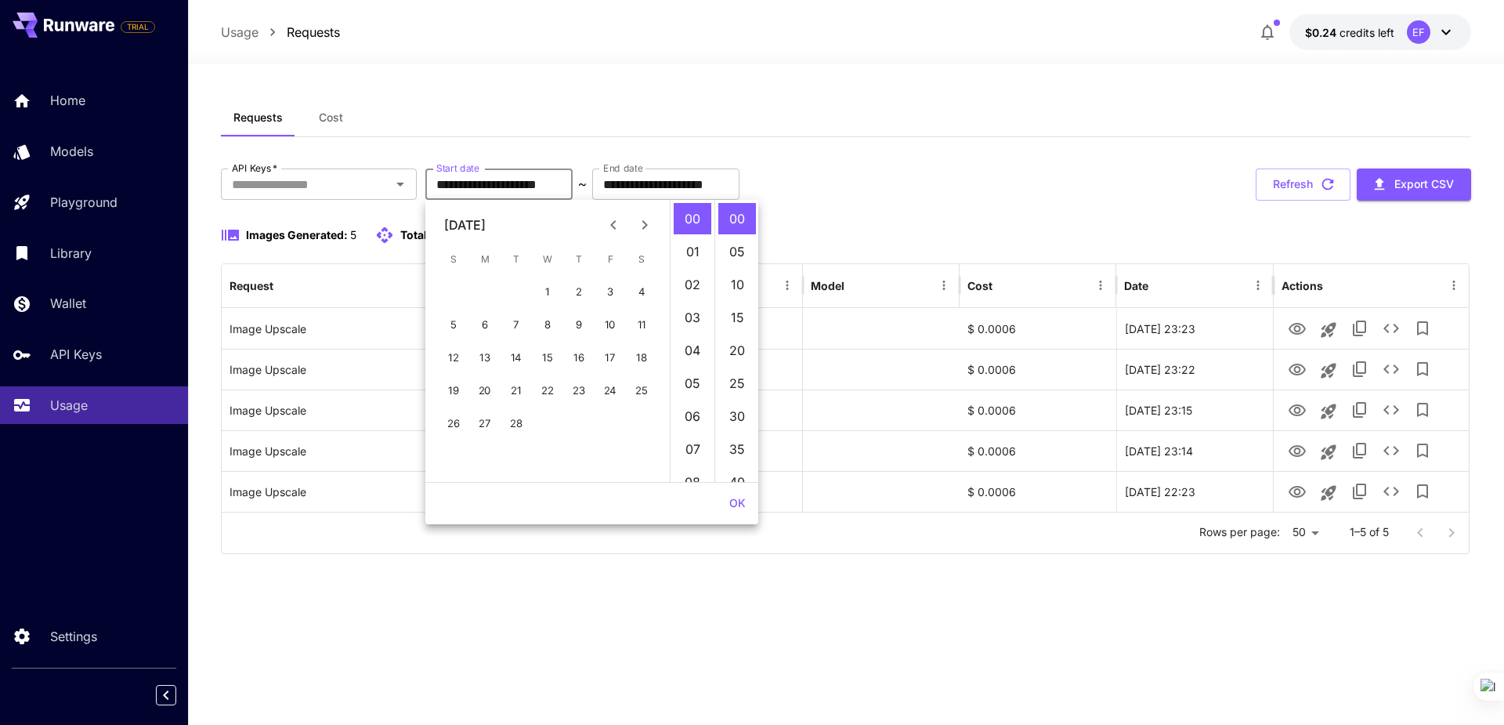
click at [617, 220] on icon "Previous month" at bounding box center [613, 224] width 19 height 19
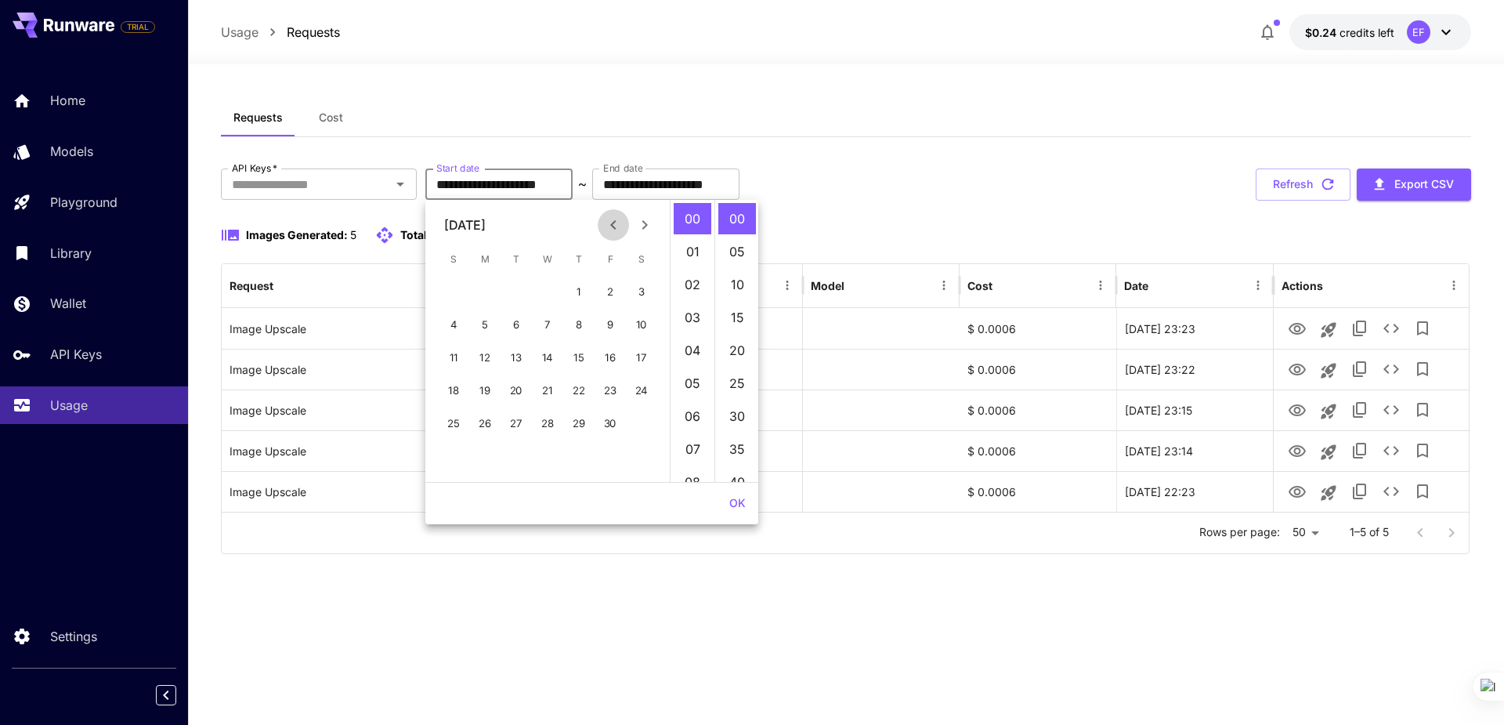
click at [617, 220] on icon "Previous month" at bounding box center [613, 224] width 19 height 19
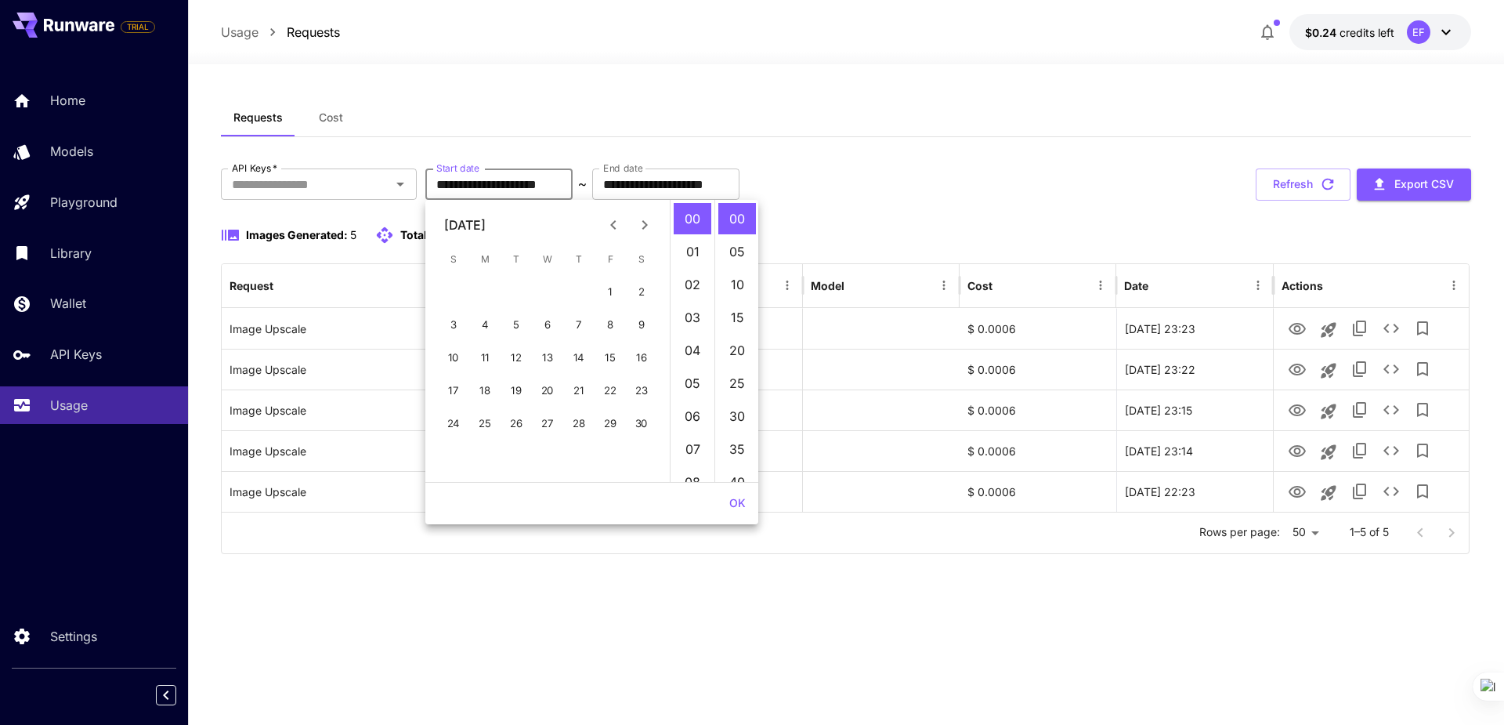
click at [617, 220] on icon "Previous month" at bounding box center [613, 224] width 19 height 19
click at [635, 288] on button "1" at bounding box center [641, 292] width 31 height 31
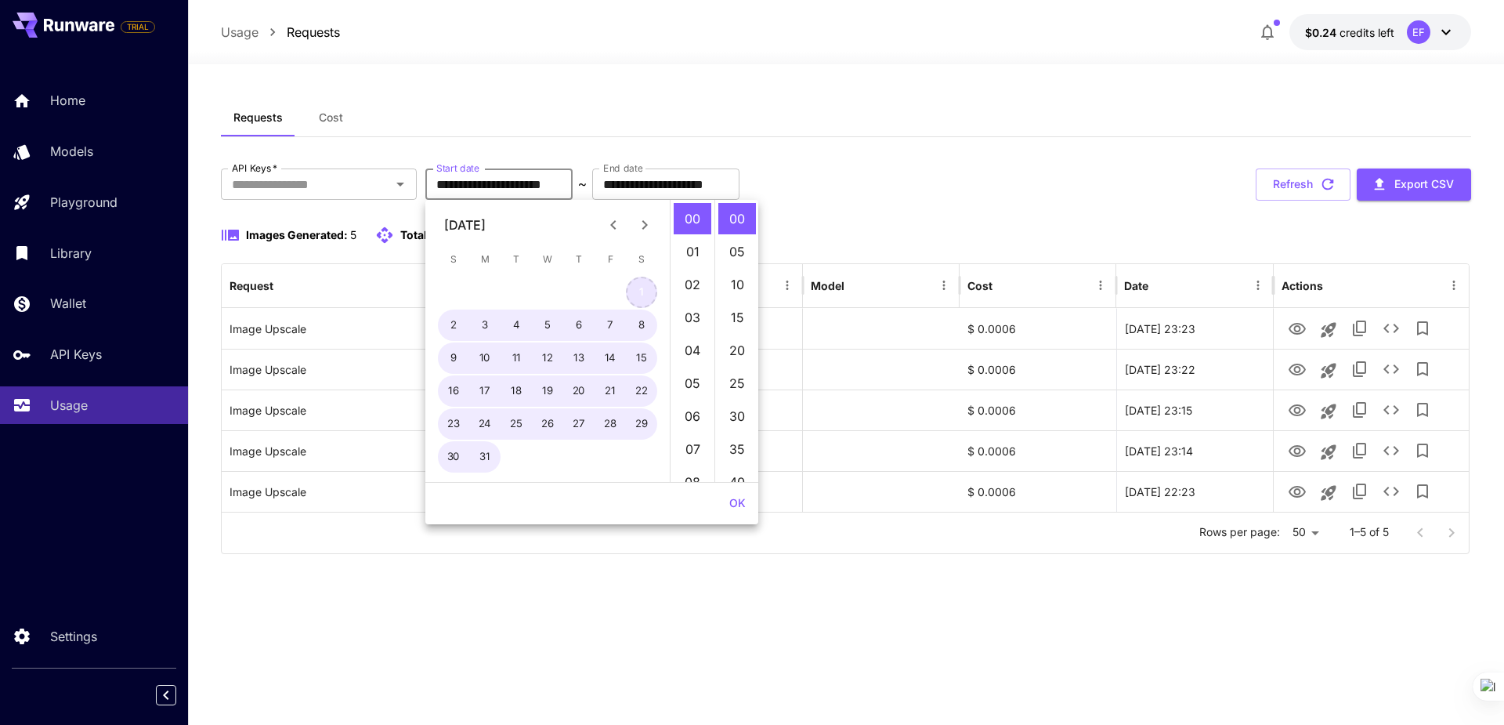
type input "**********"
click at [733, 499] on button "OK" at bounding box center [737, 503] width 29 height 29
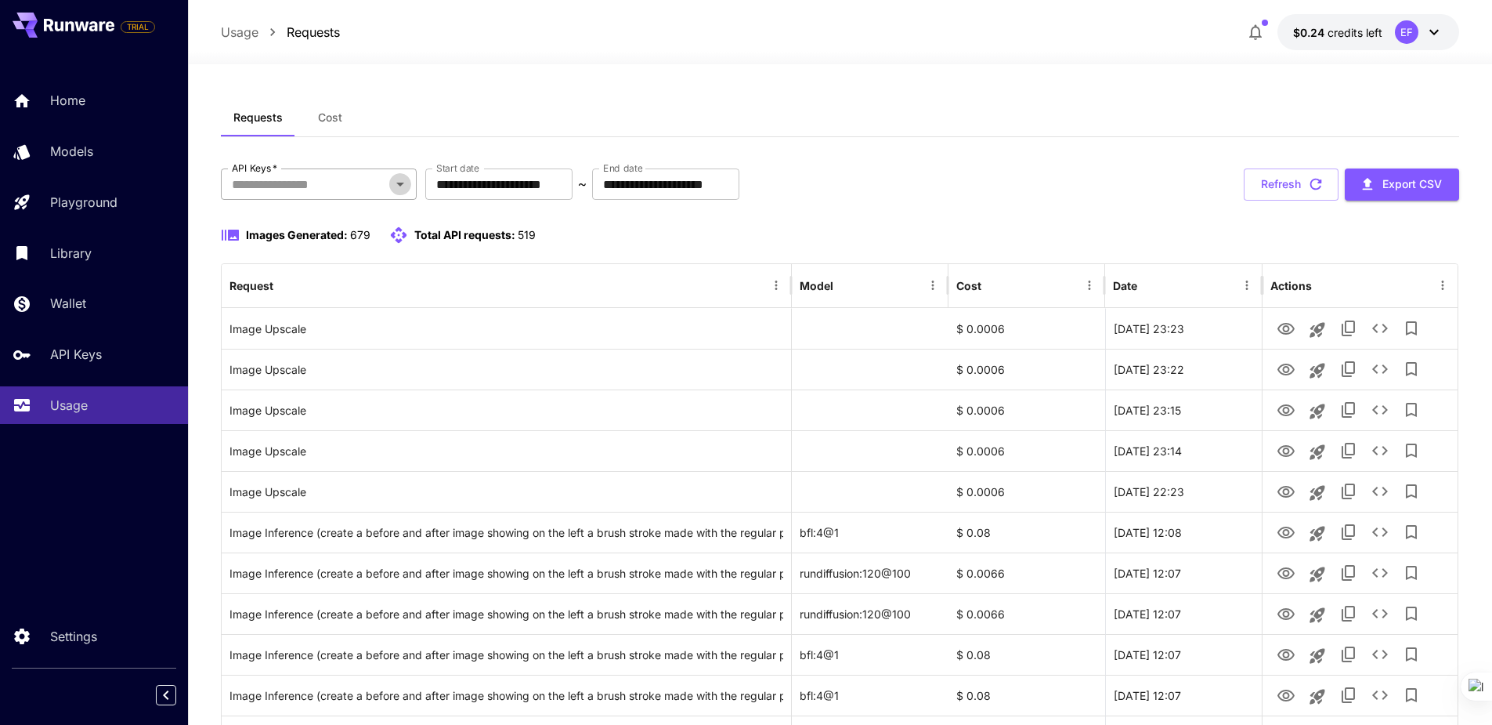
click at [397, 179] on icon "Open" at bounding box center [400, 184] width 19 height 19
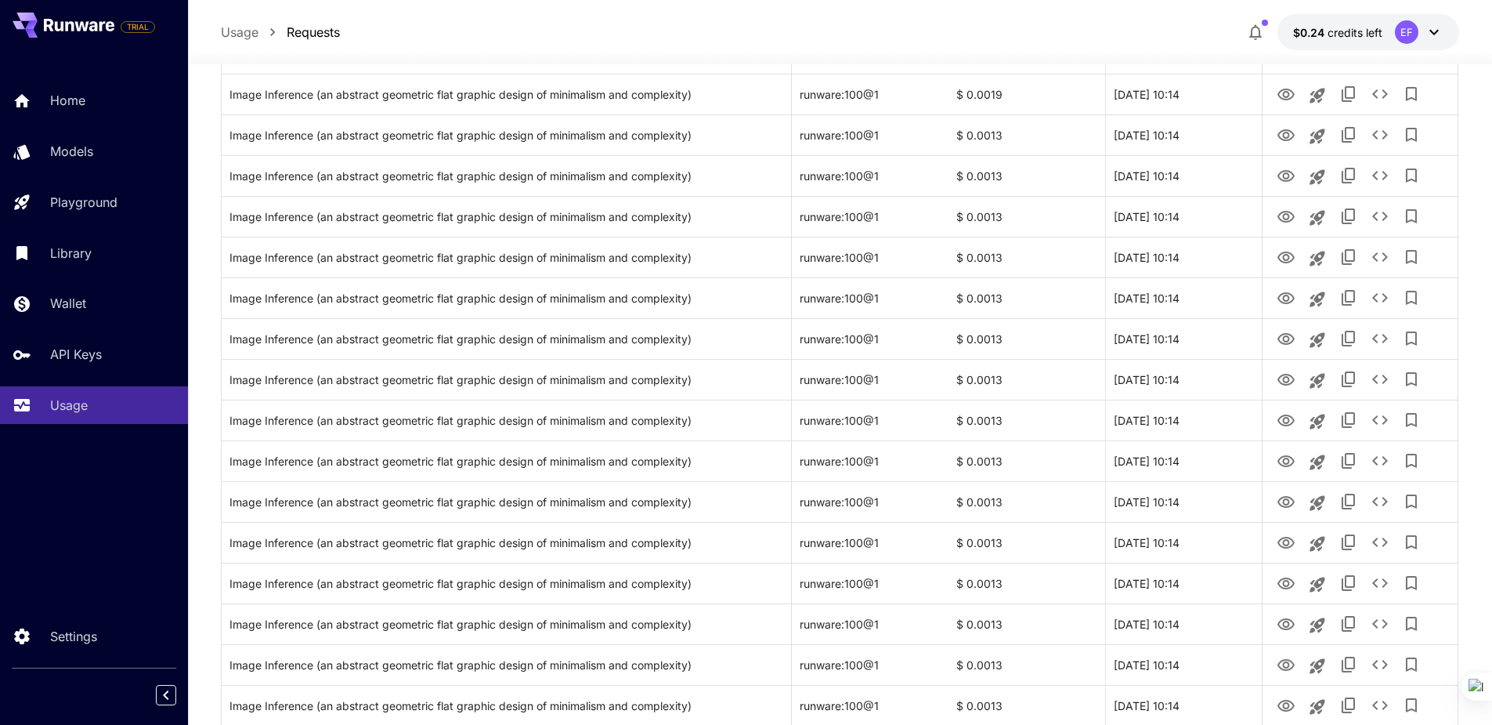
scroll to position [1709, 0]
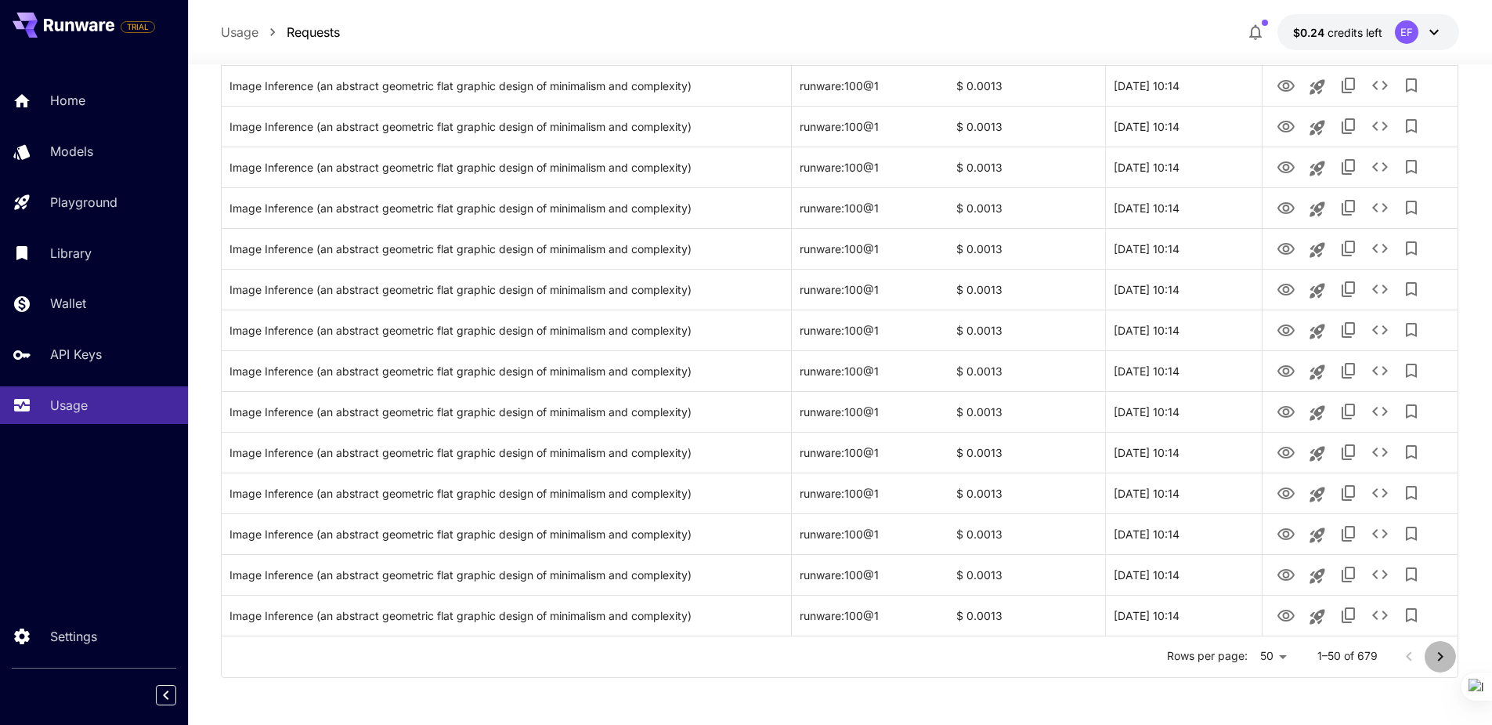
click at [1440, 657] on icon "Go to next page" at bounding box center [1440, 656] width 19 height 19
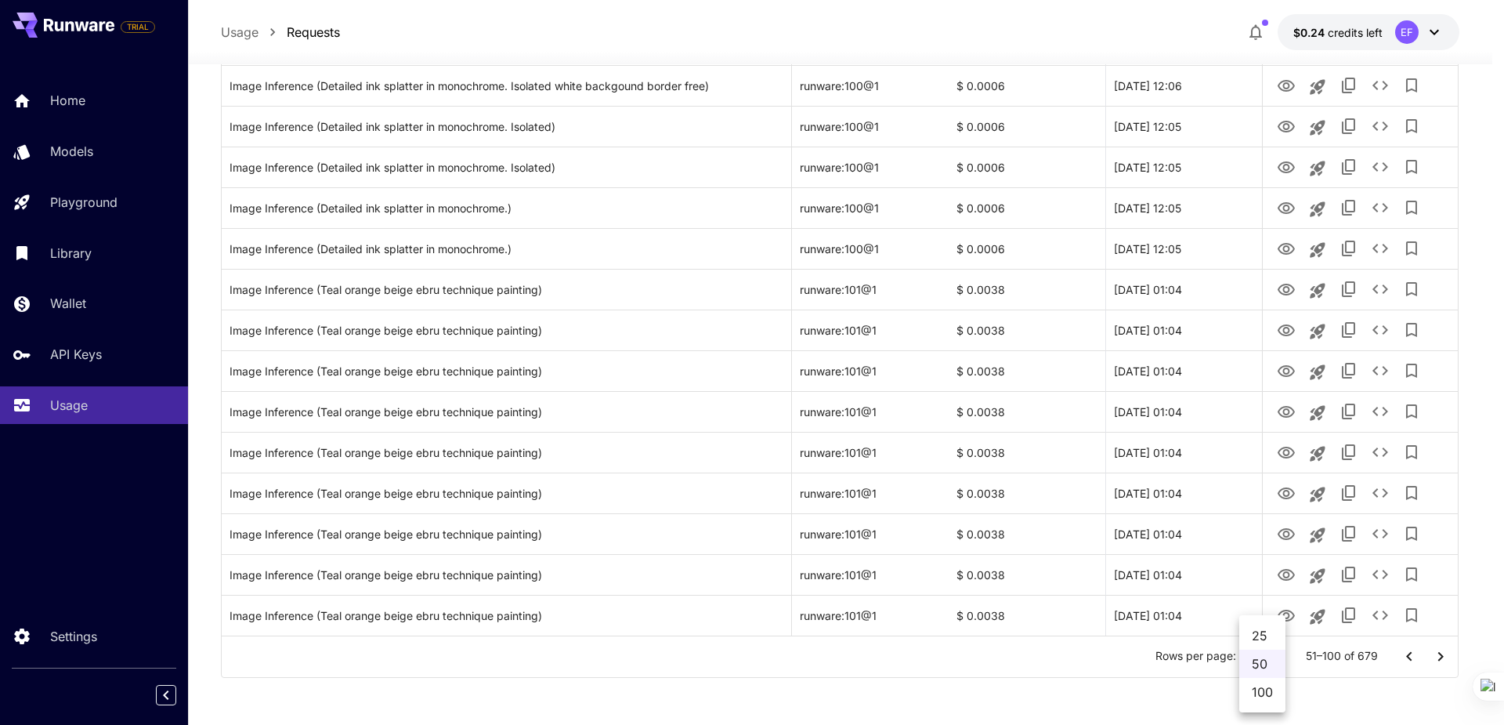
click at [1274, 689] on li "100" at bounding box center [1262, 692] width 46 height 28
type input "***"
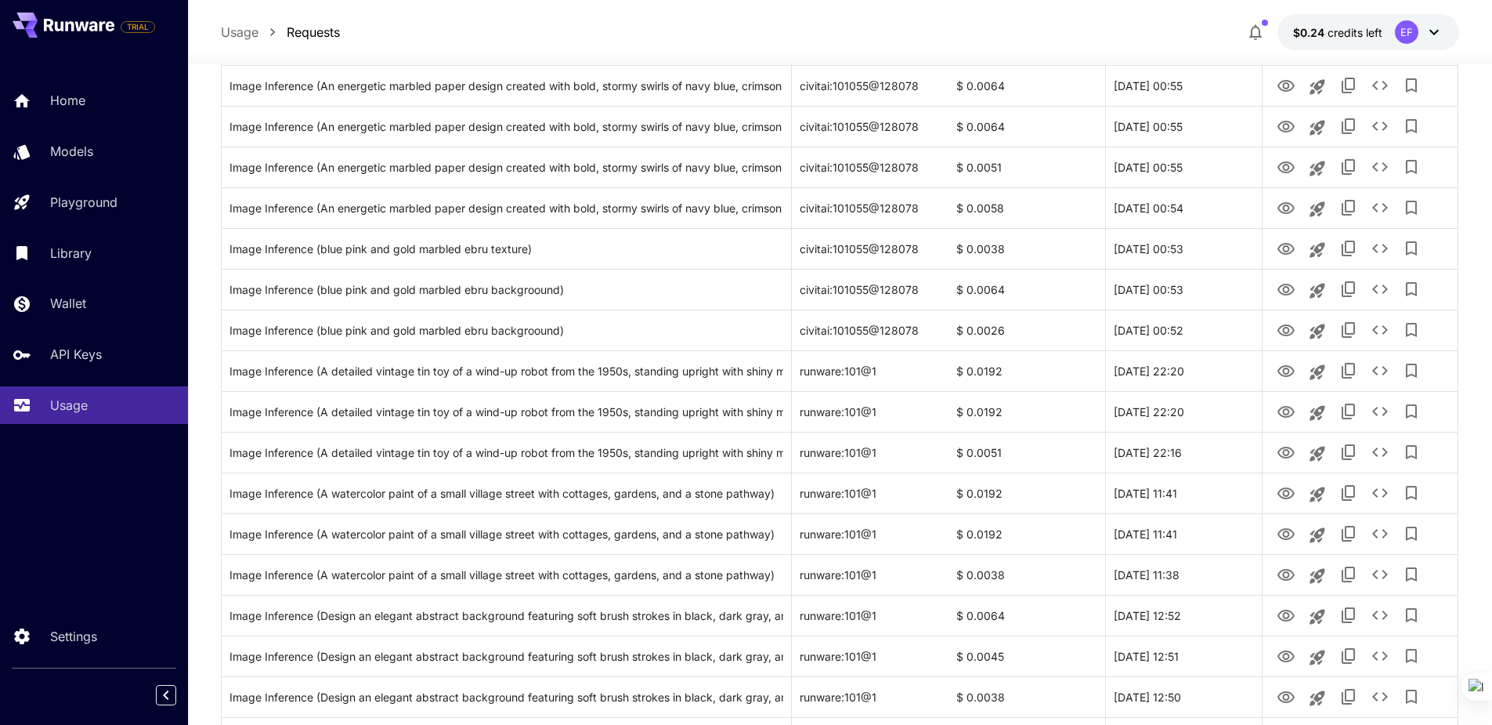
click at [1439, 657] on div at bounding box center [1360, 656] width 179 height 40
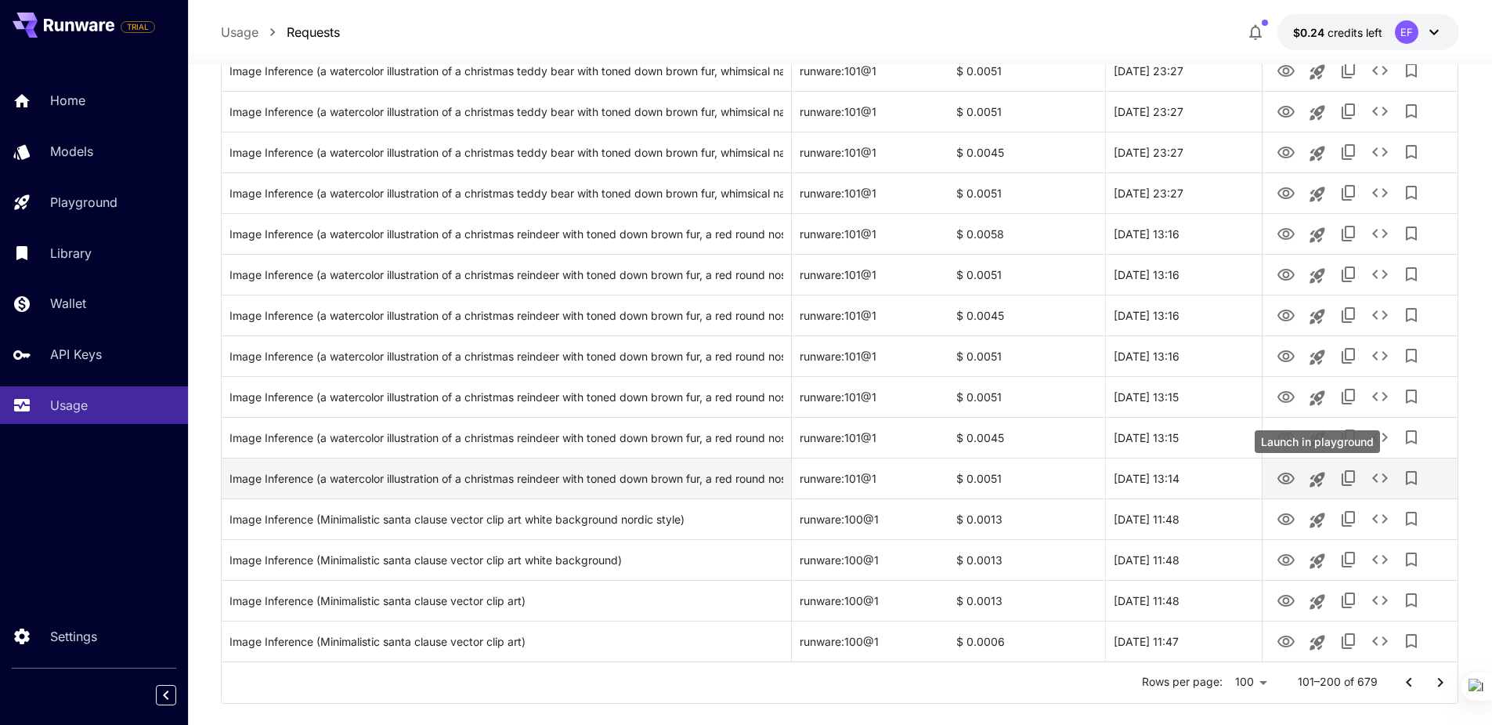
scroll to position [3746, 0]
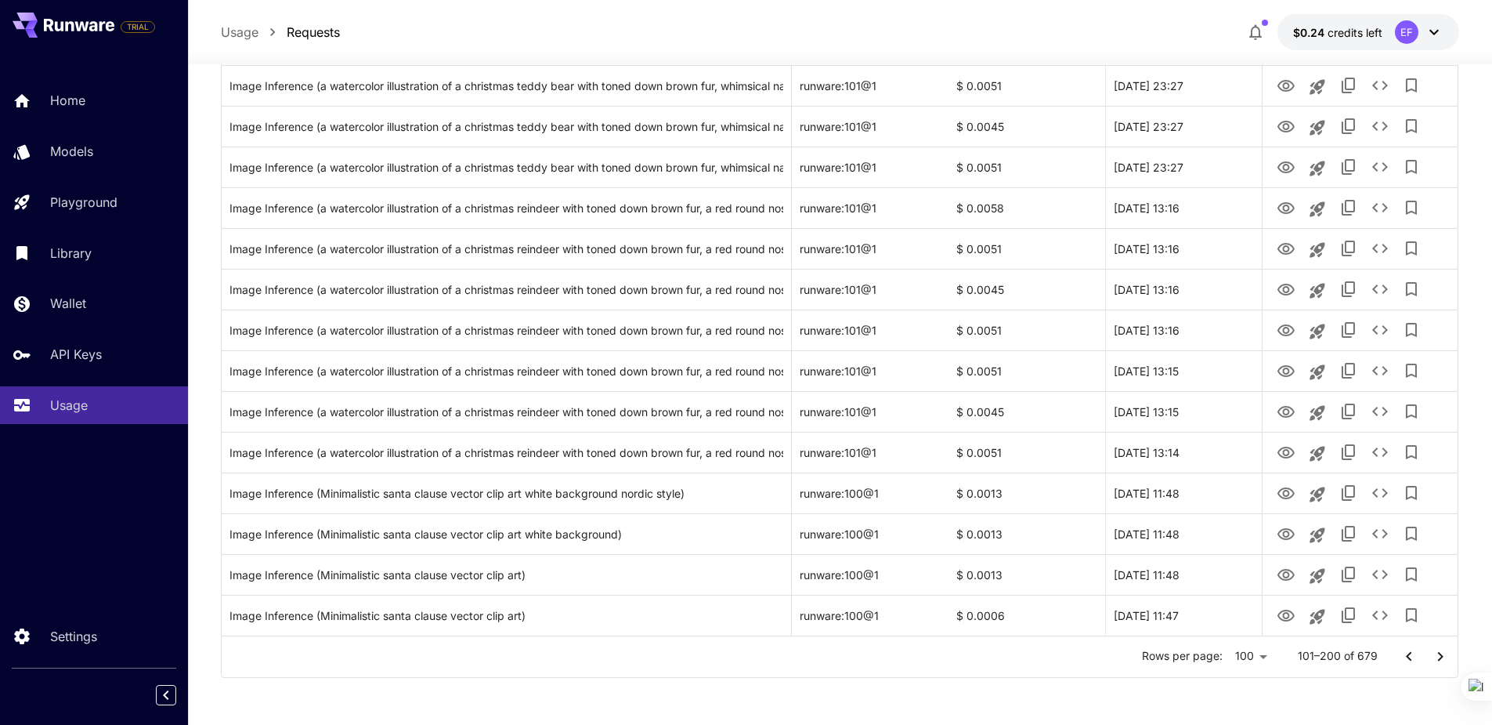
click at [1439, 657] on icon "Go to next page" at bounding box center [1440, 656] width 19 height 19
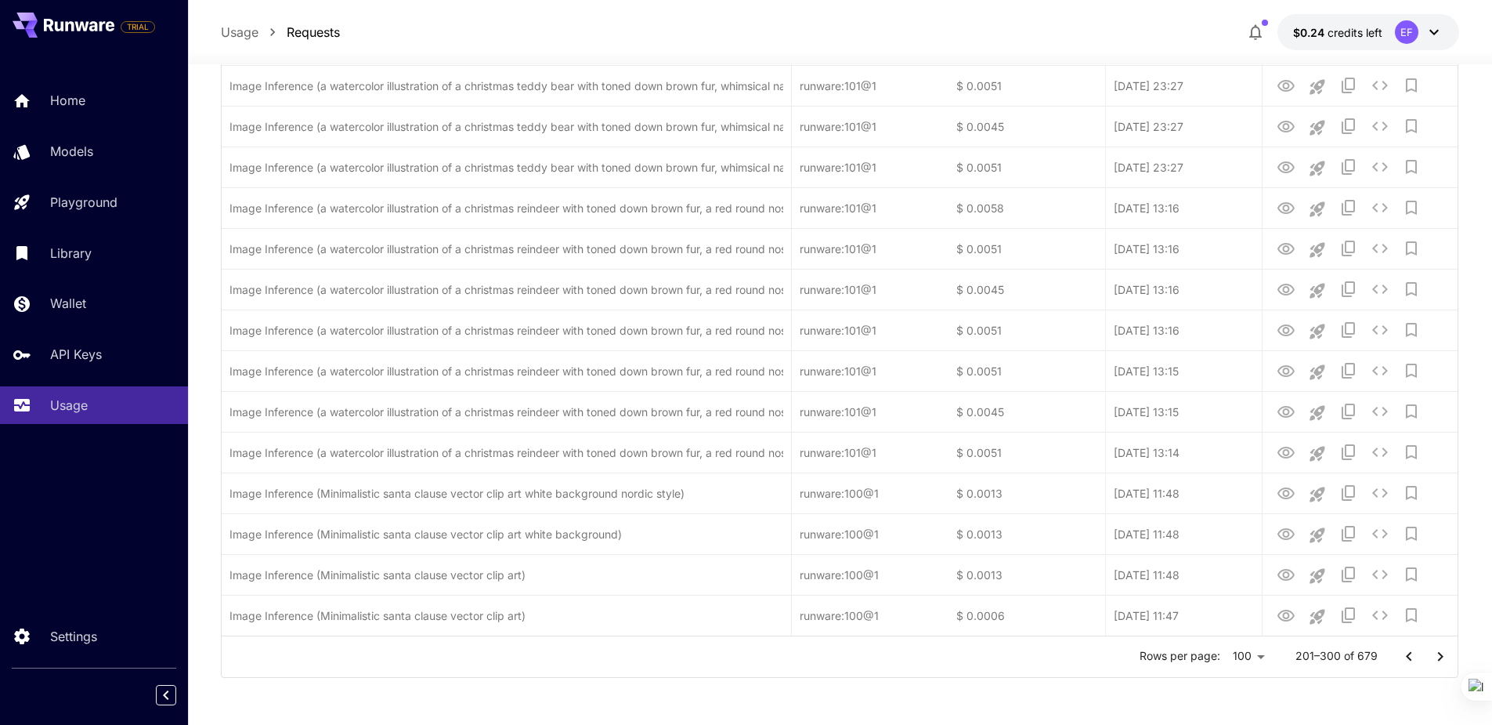
click at [1441, 657] on icon "Go to next page" at bounding box center [1440, 656] width 19 height 19
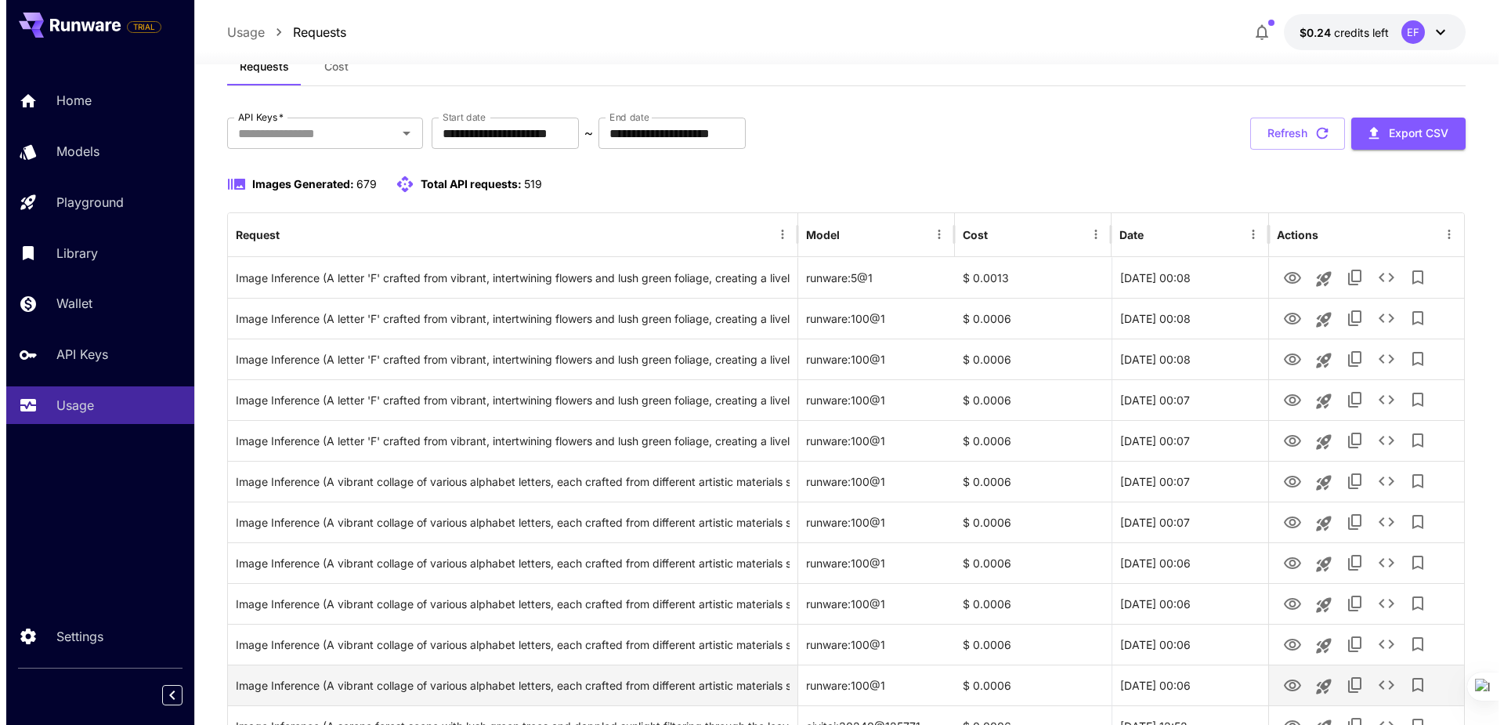
scroll to position [78, 0]
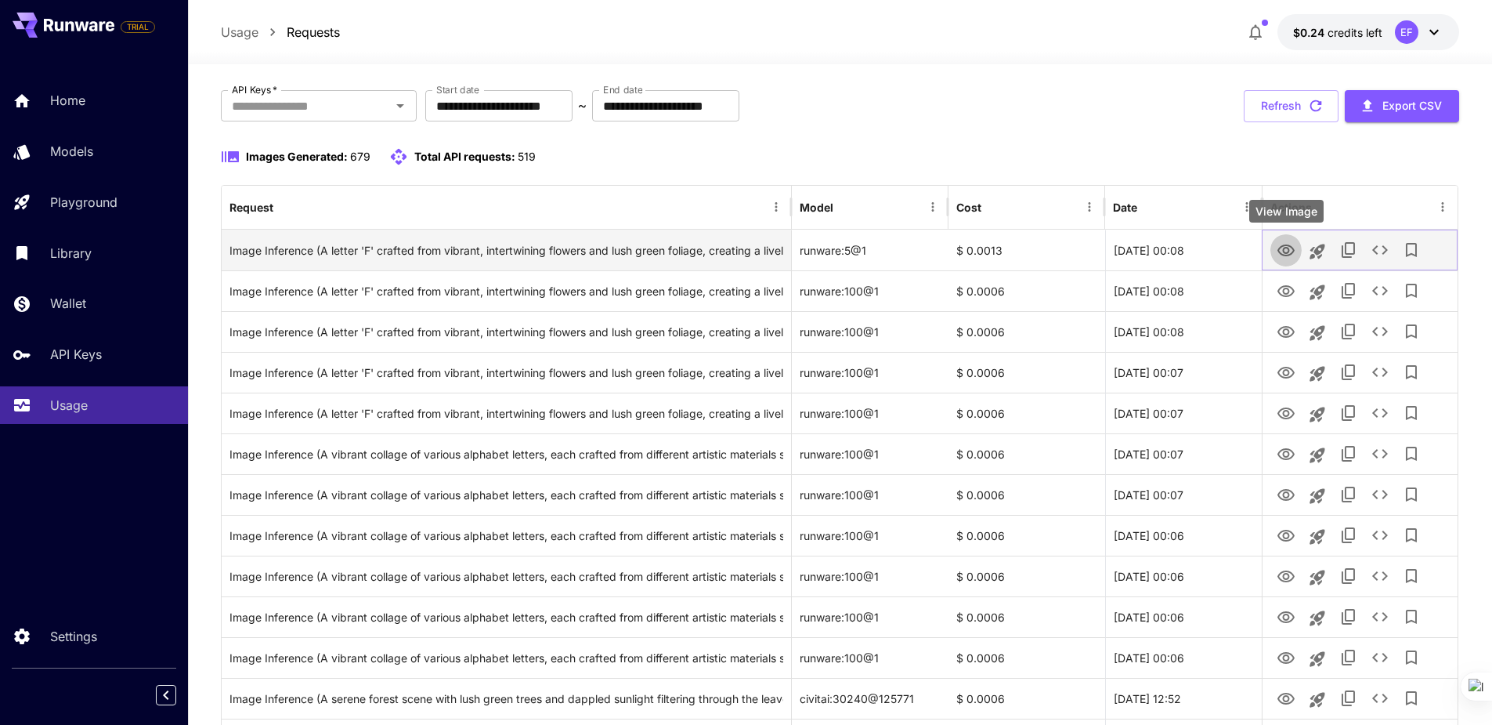
click at [1288, 244] on icon "View Image" at bounding box center [1286, 250] width 19 height 19
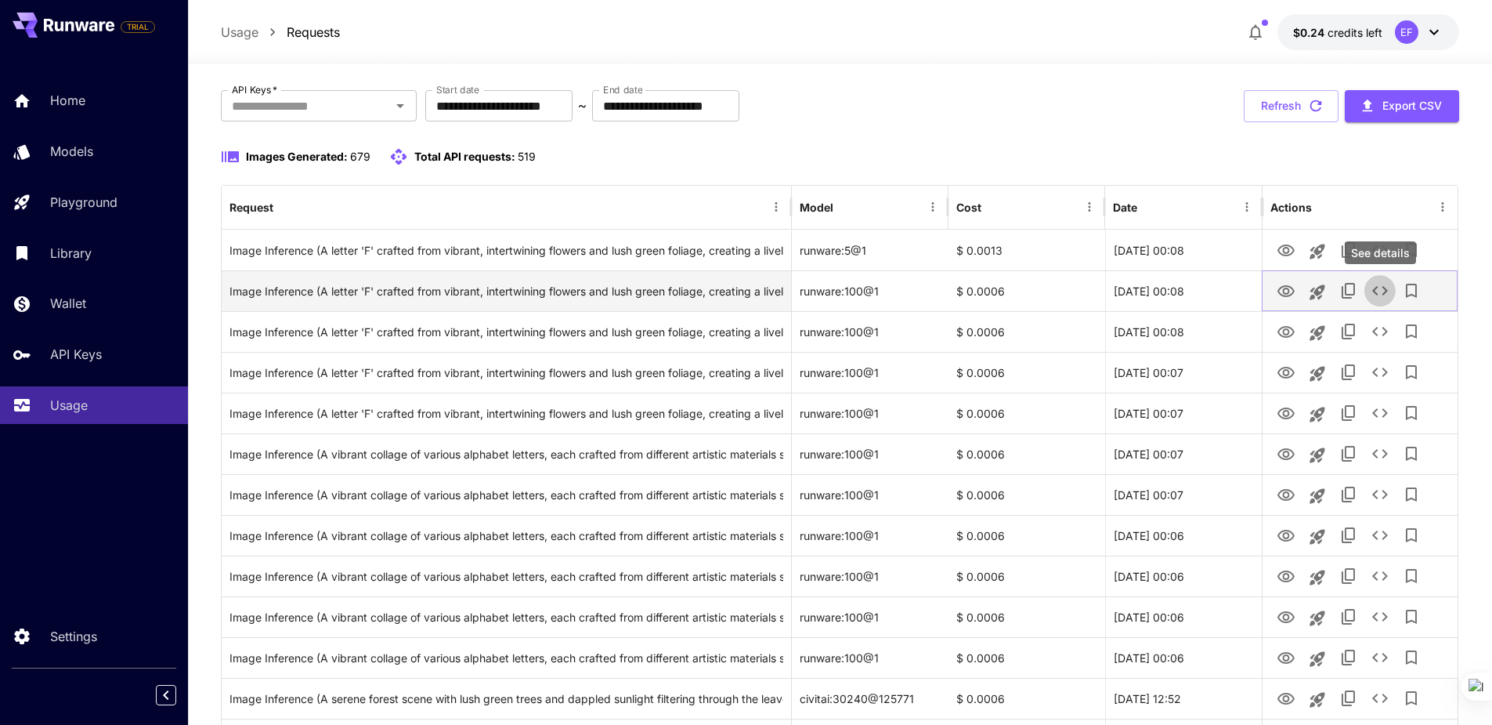
click at [1379, 287] on icon "See details" at bounding box center [1380, 290] width 19 height 19
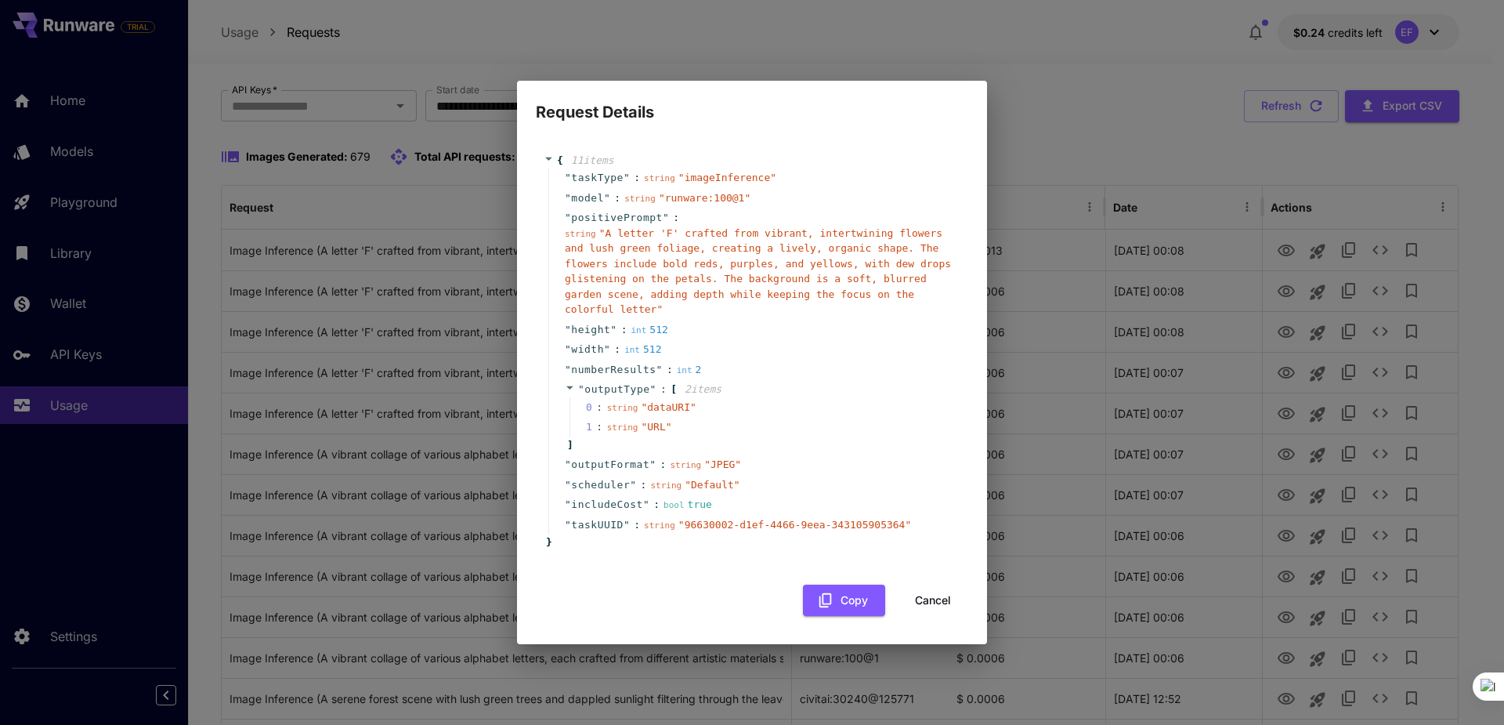
click at [566, 382] on icon at bounding box center [570, 387] width 10 height 10
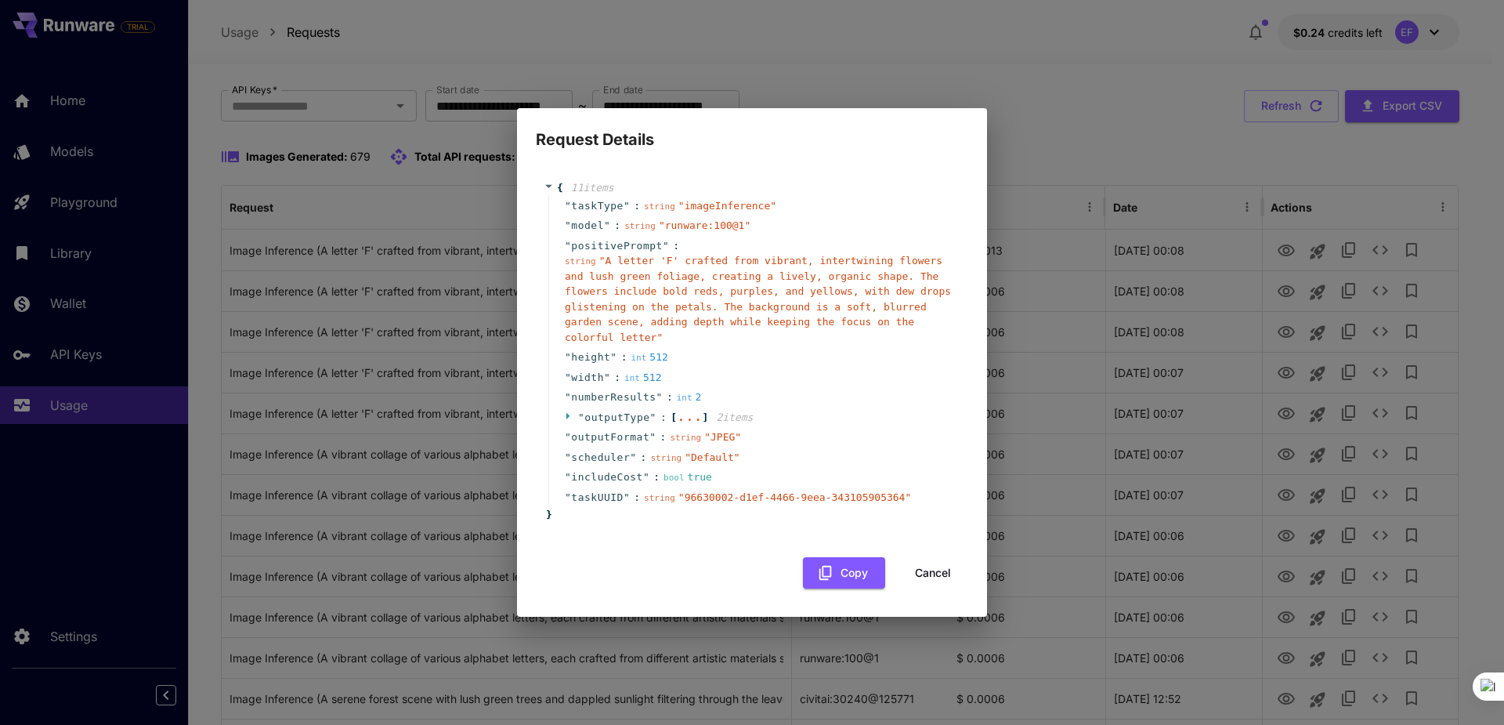
click at [547, 191] on icon at bounding box center [549, 186] width 10 height 10
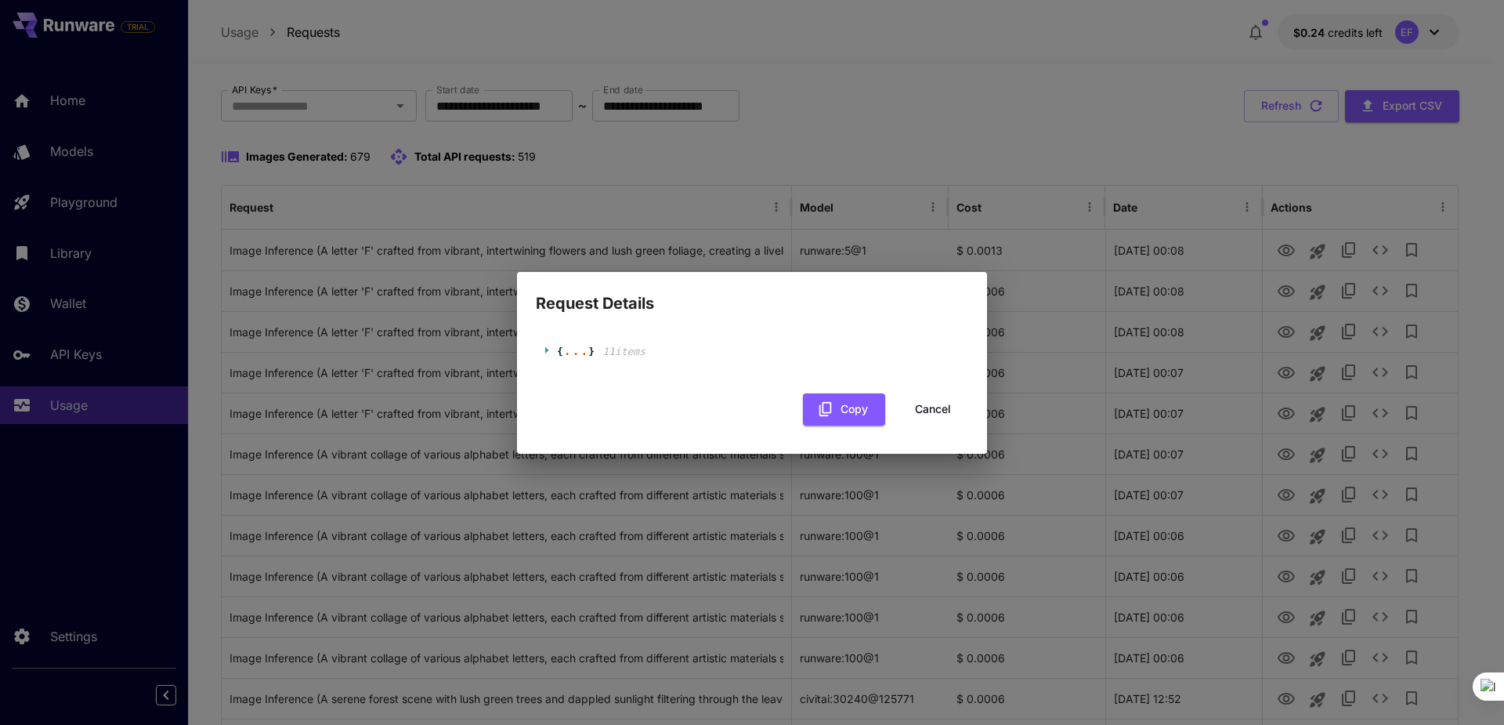
click at [546, 349] on icon at bounding box center [546, 349] width 3 height 7
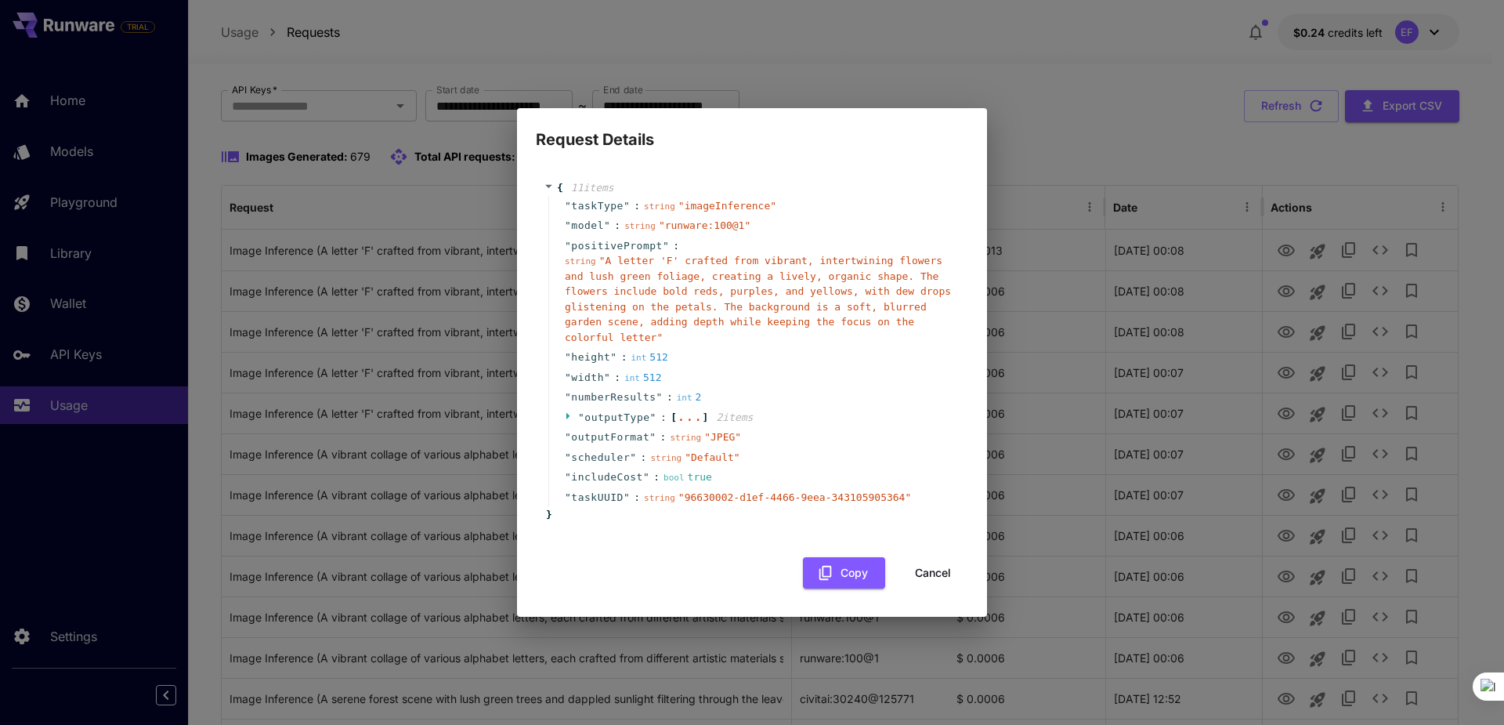
click at [566, 411] on icon at bounding box center [570, 416] width 10 height 10
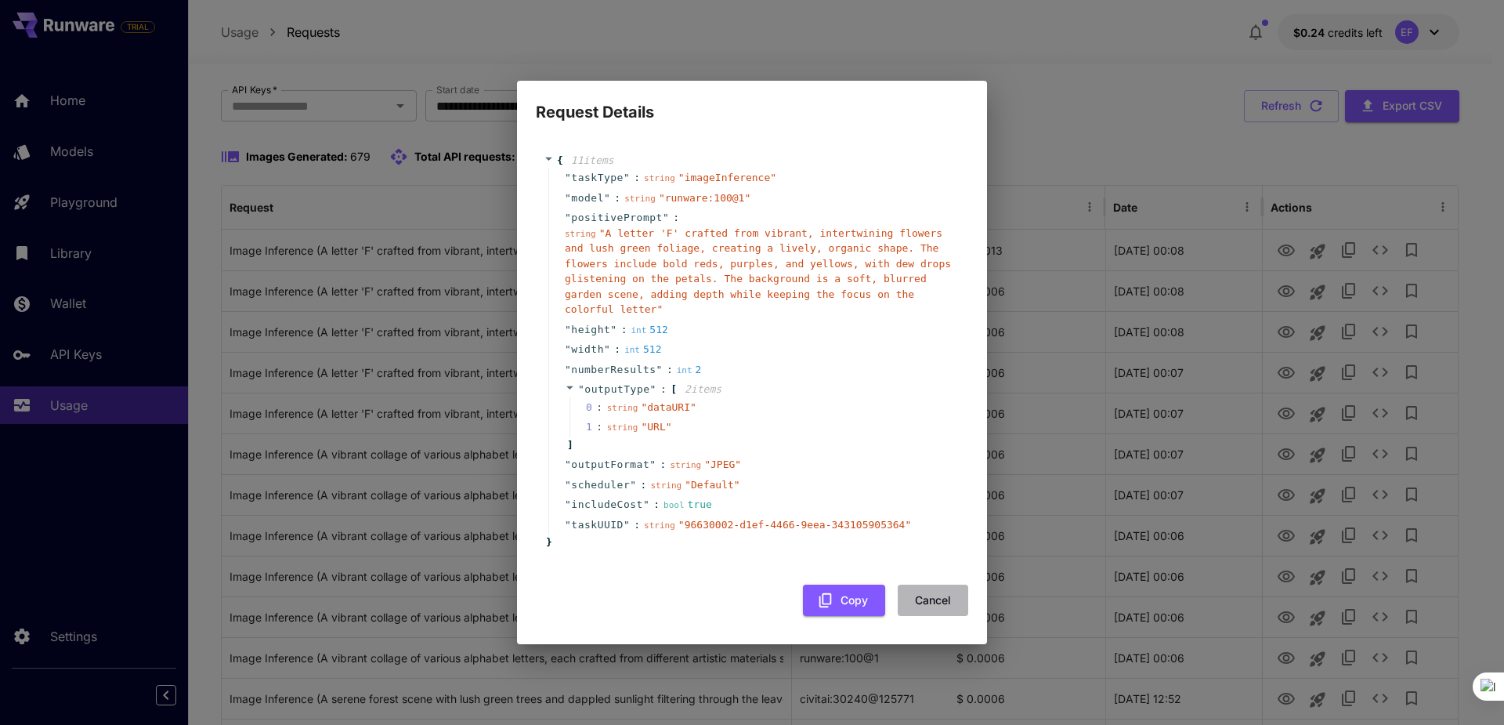
click at [941, 595] on button "Cancel" at bounding box center [933, 600] width 71 height 32
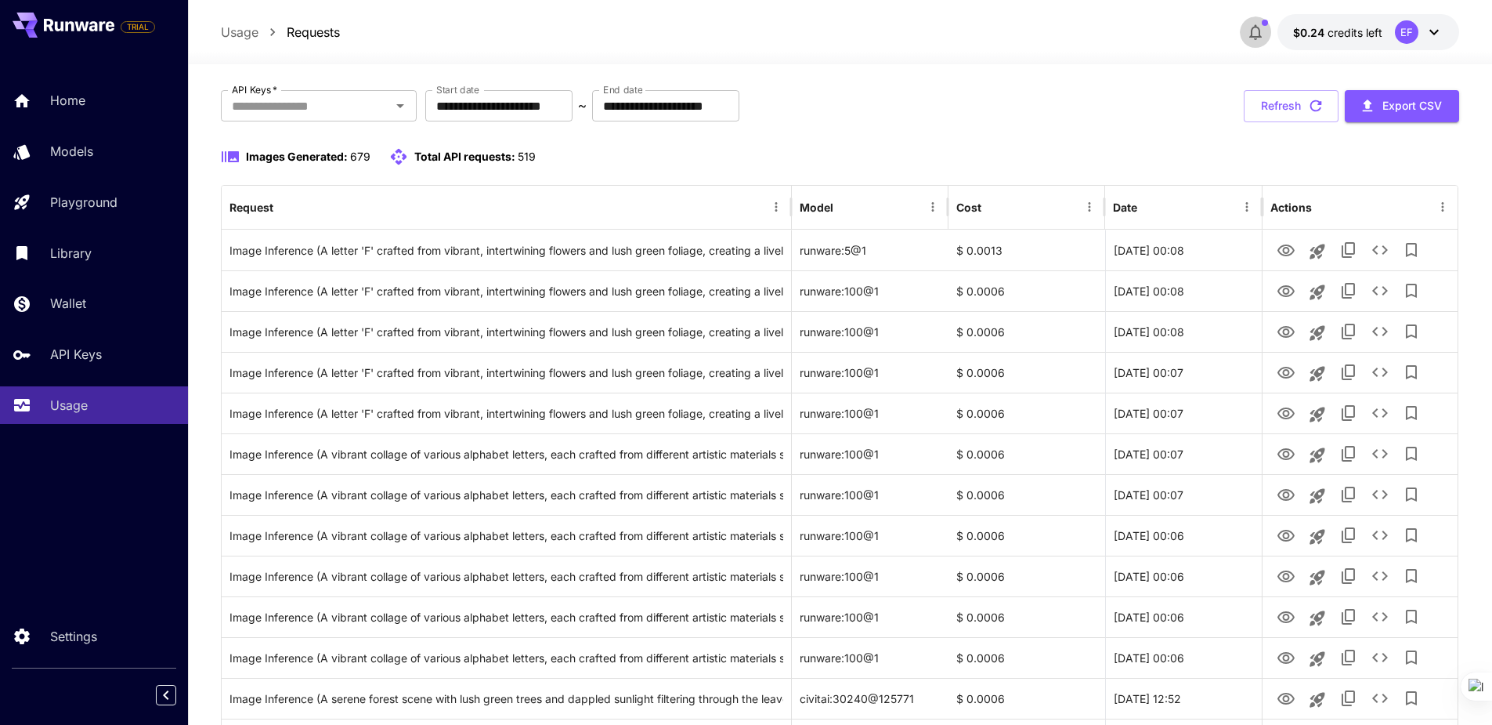
click at [1254, 33] on icon "button" at bounding box center [1255, 32] width 19 height 19
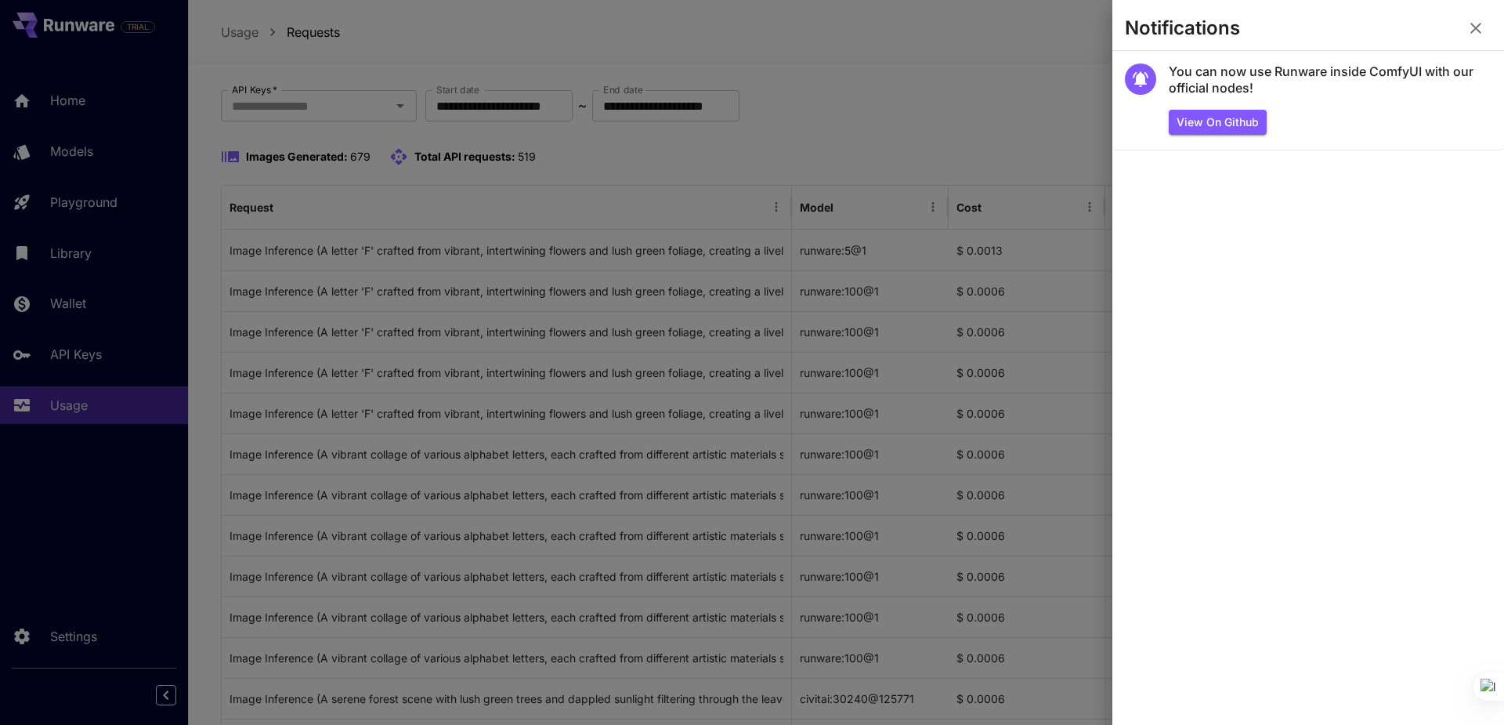
click at [986, 63] on div at bounding box center [752, 362] width 1504 height 725
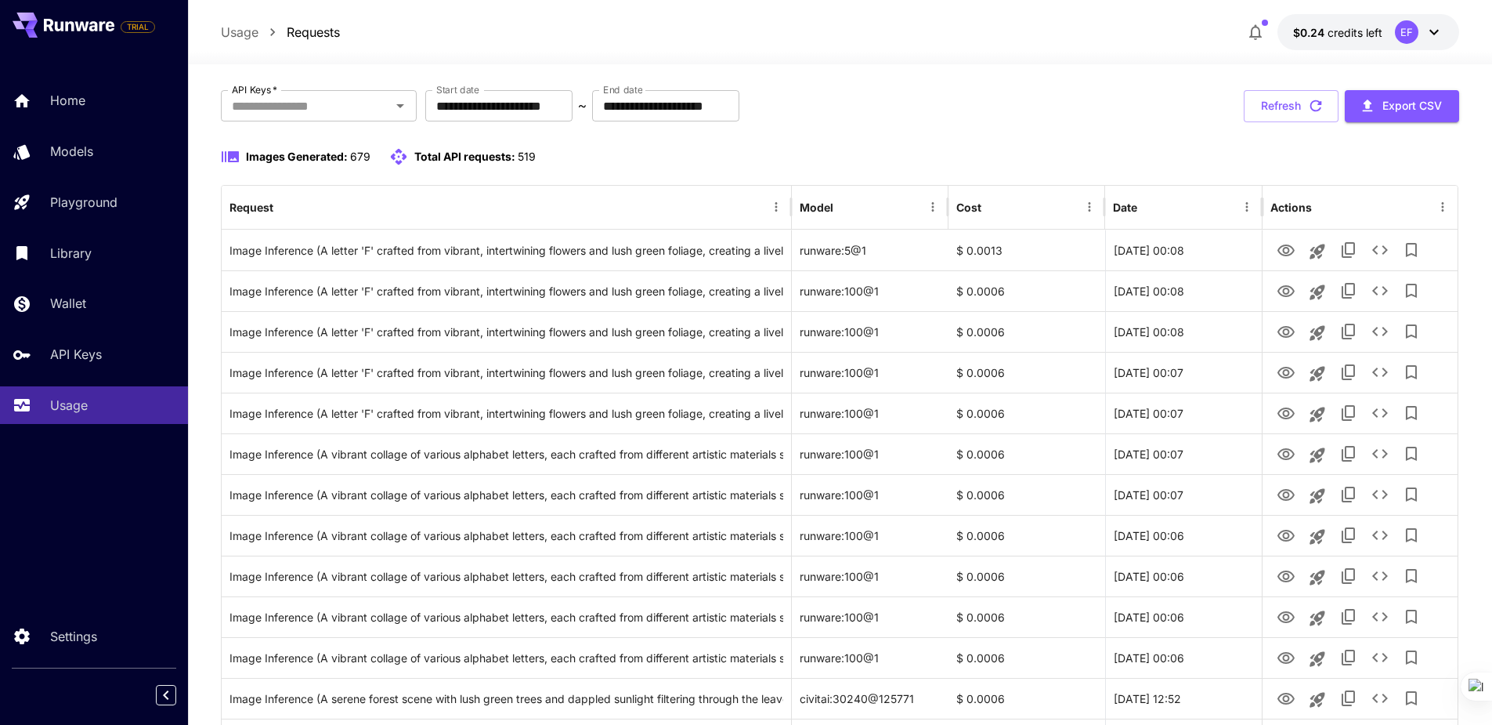
click at [1431, 30] on icon at bounding box center [1434, 32] width 19 height 19
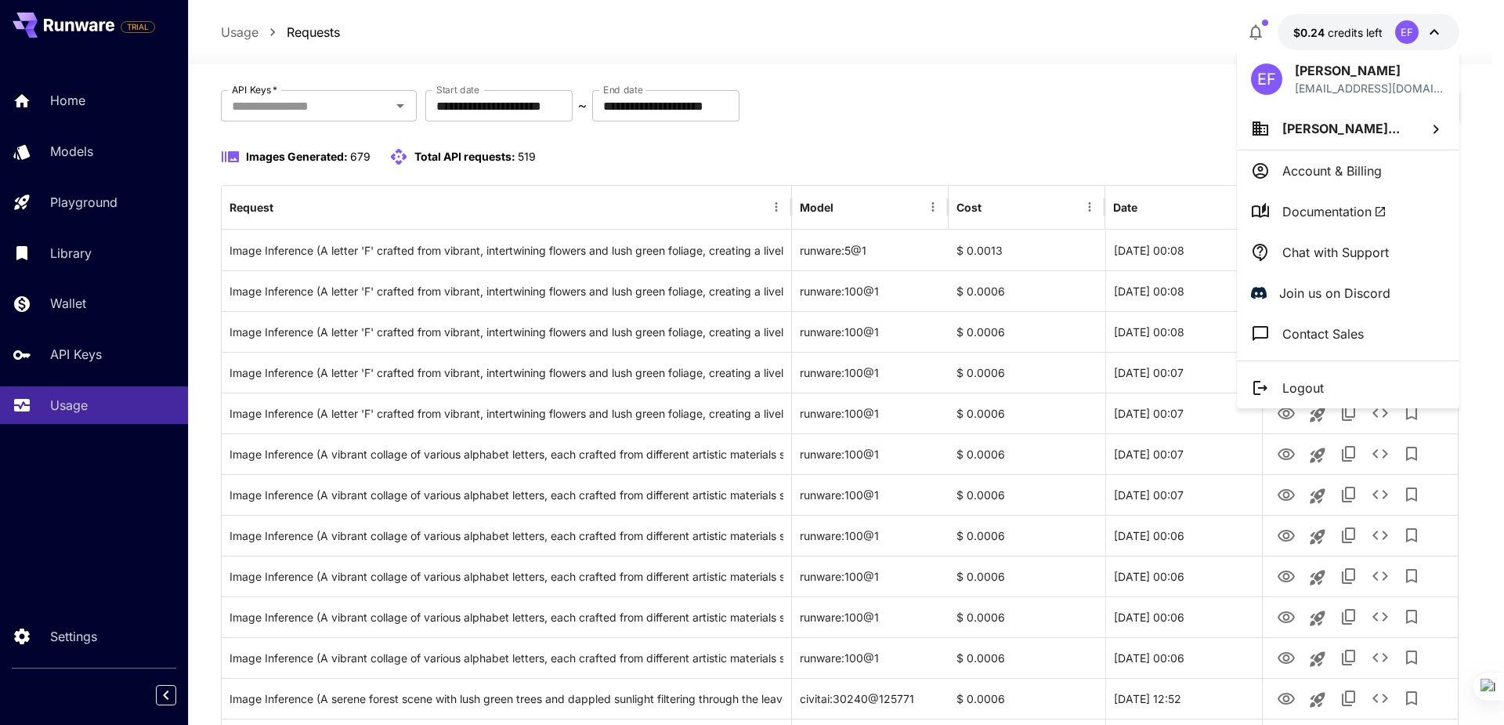
drag, startPoint x: 1376, startPoint y: 214, endPoint x: 1449, endPoint y: 244, distance: 78.7
click at [1449, 244] on div "EF Enrique Flouret info@photoshoproadmap.com Enrique Miguel Flou... Account & B…" at bounding box center [1348, 229] width 222 height 358
click at [1337, 394] on li "Logout" at bounding box center [1348, 387] width 222 height 41
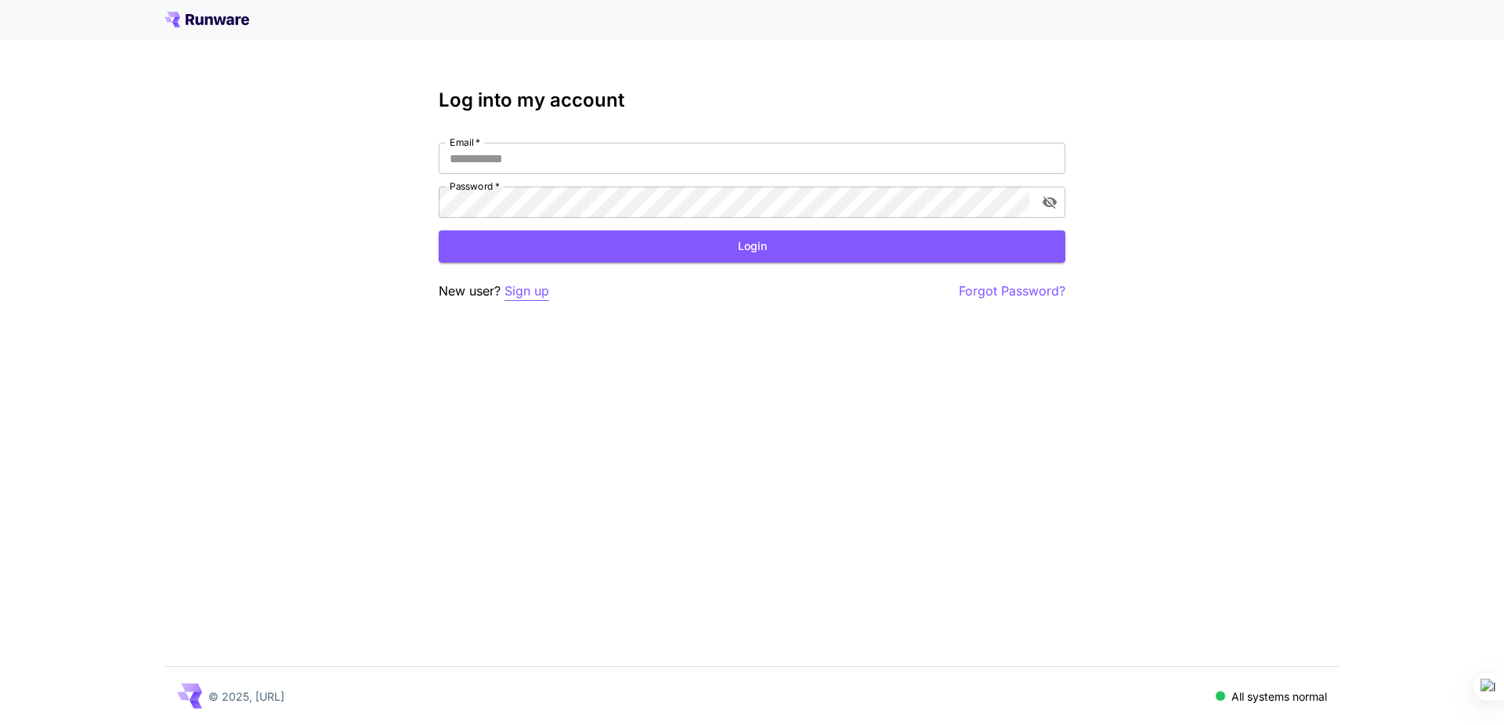
type input "**********"
click at [523, 290] on p "Sign up" at bounding box center [527, 291] width 45 height 20
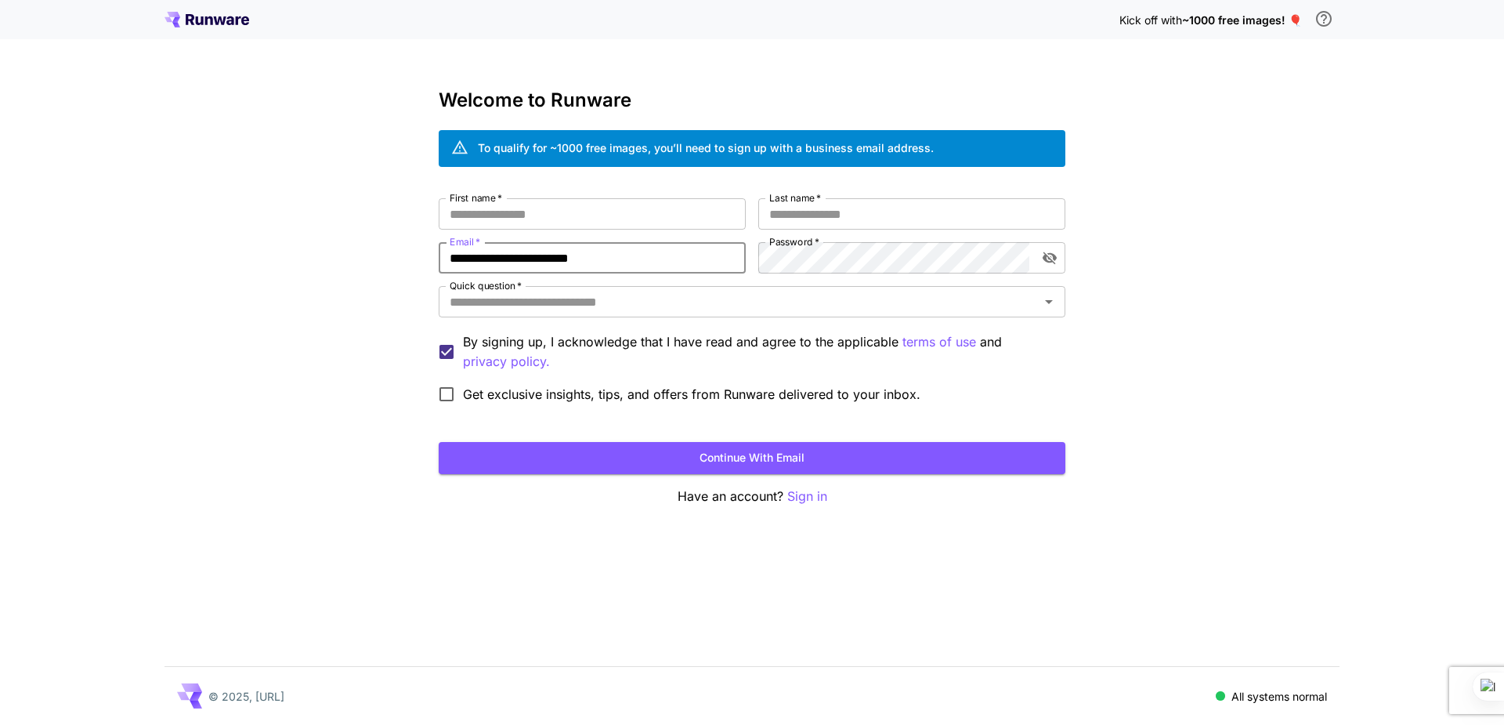
drag, startPoint x: 636, startPoint y: 262, endPoint x: 483, endPoint y: 250, distance: 153.3
click at [483, 250] on input "**********" at bounding box center [592, 257] width 307 height 31
type input "**********"
click at [513, 200] on input "First name   *" at bounding box center [592, 213] width 307 height 31
type input "*******"
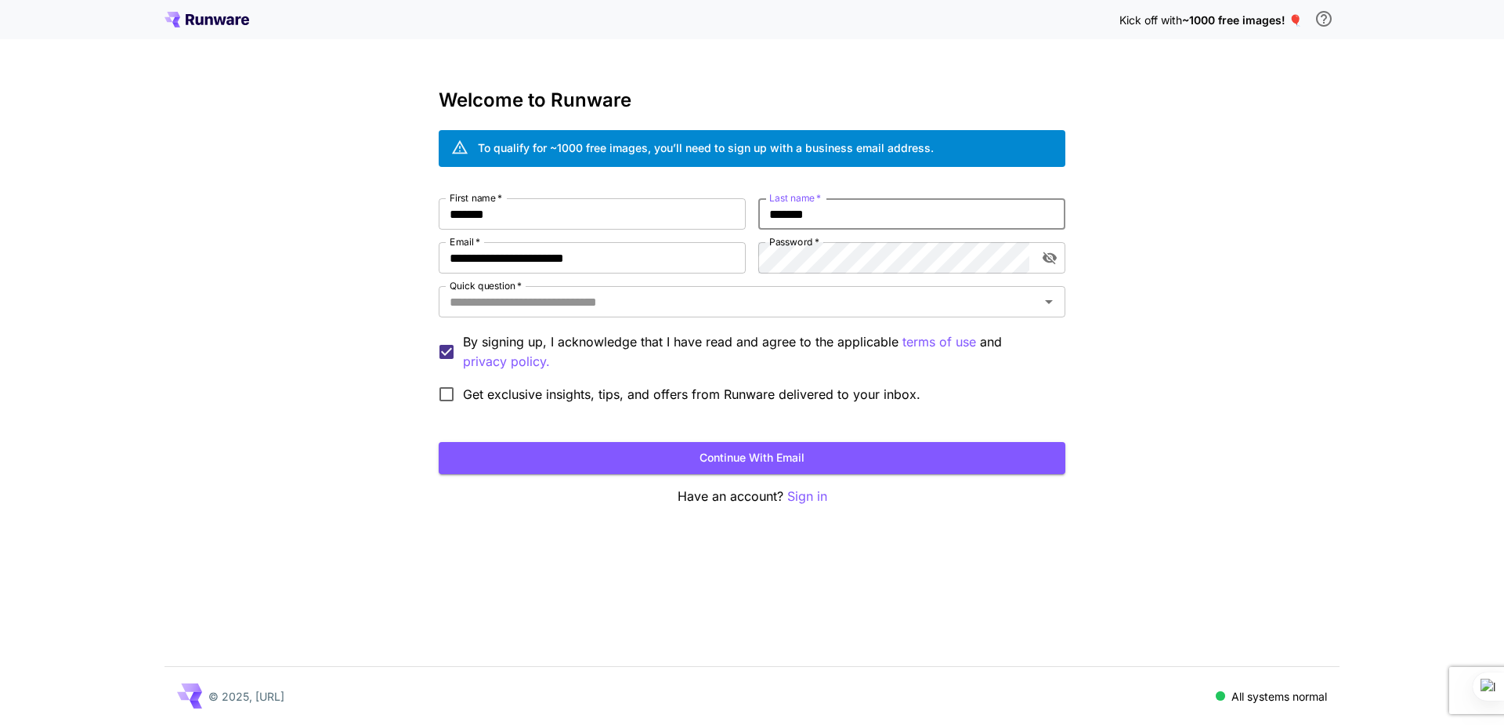
type input "*******"
click at [1312, 255] on div "**********" at bounding box center [752, 362] width 1504 height 725
click at [1056, 255] on icon "toggle password visibility" at bounding box center [1050, 258] width 16 height 16
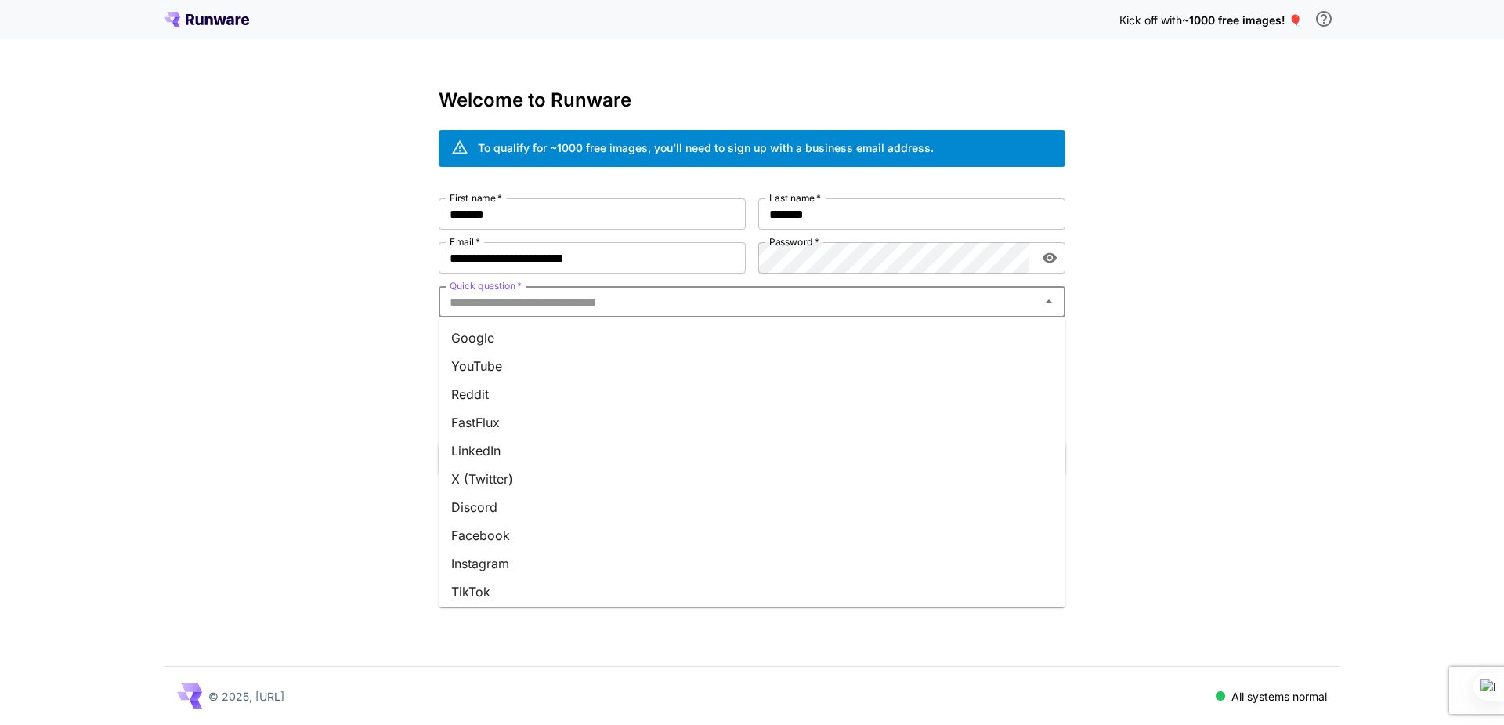
click at [519, 302] on input "Quick question   *" at bounding box center [739, 302] width 592 height 22
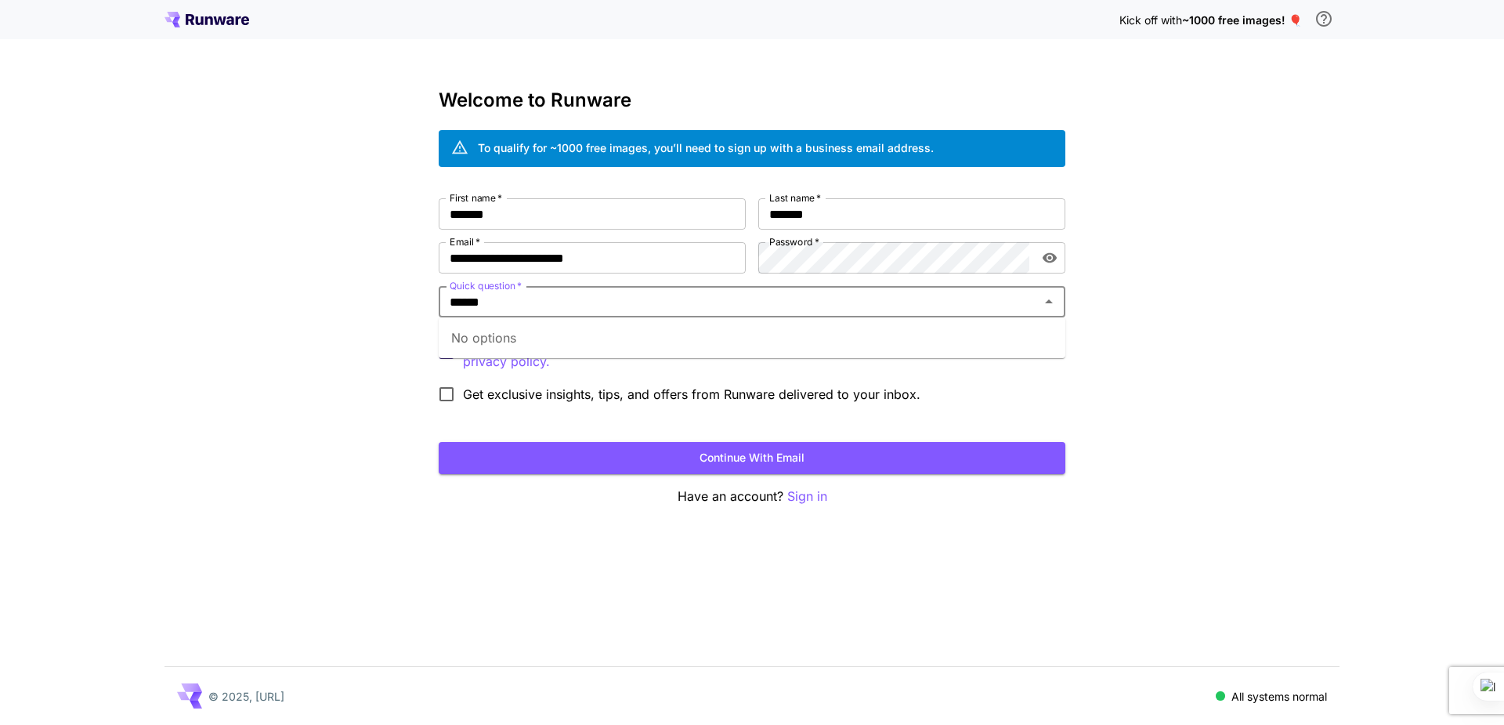
type input "******"
click at [1281, 317] on div "**********" at bounding box center [752, 362] width 1504 height 725
click at [522, 300] on input "Quick question   *" at bounding box center [739, 302] width 592 height 22
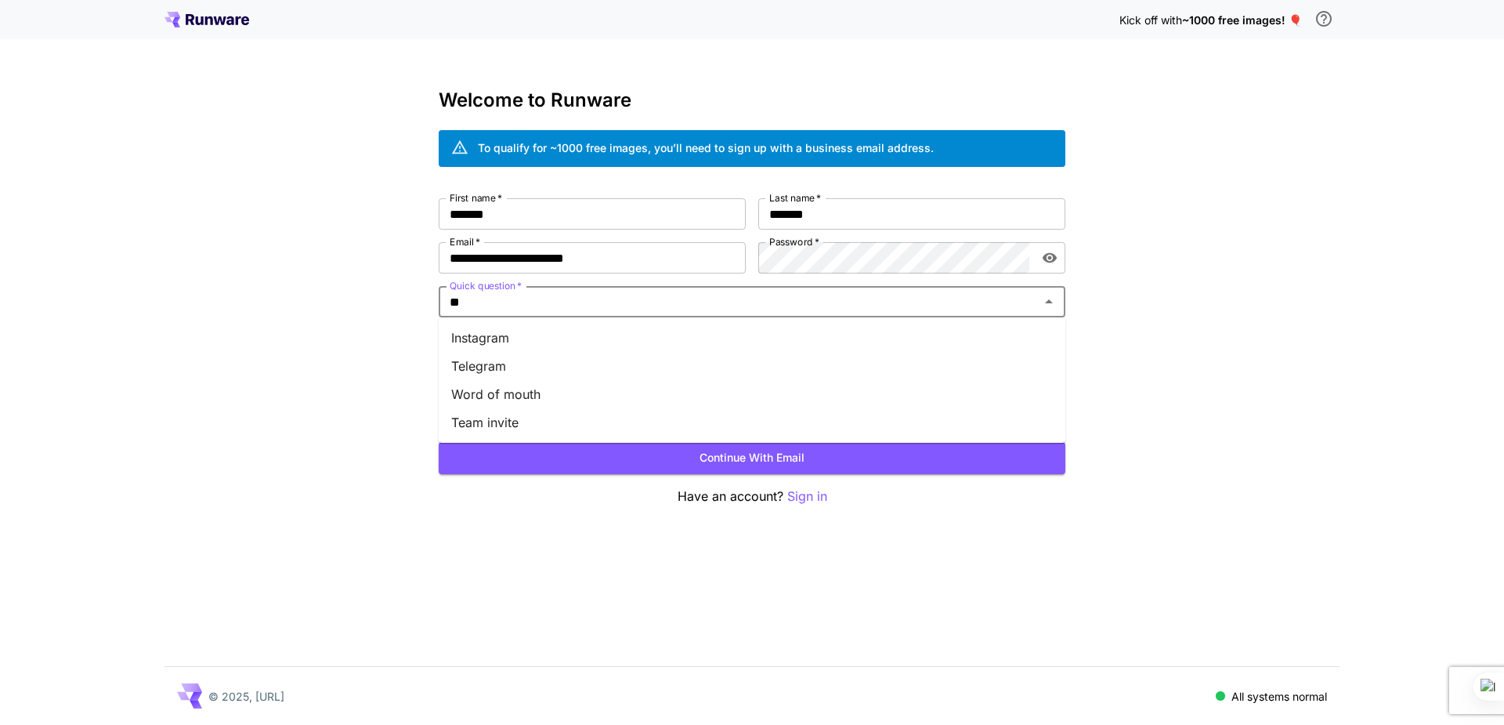
type input "*"
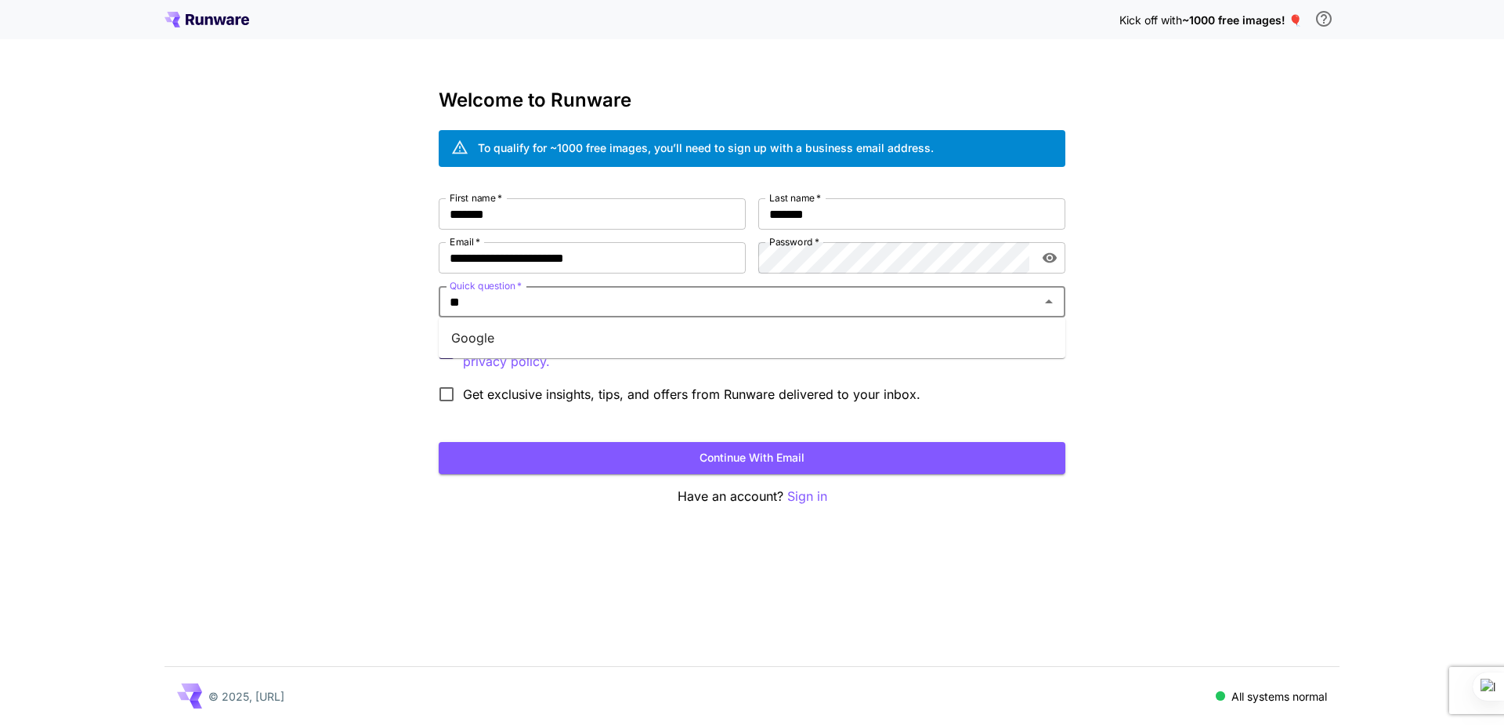
type input "***"
click at [545, 348] on li "Google" at bounding box center [752, 338] width 627 height 28
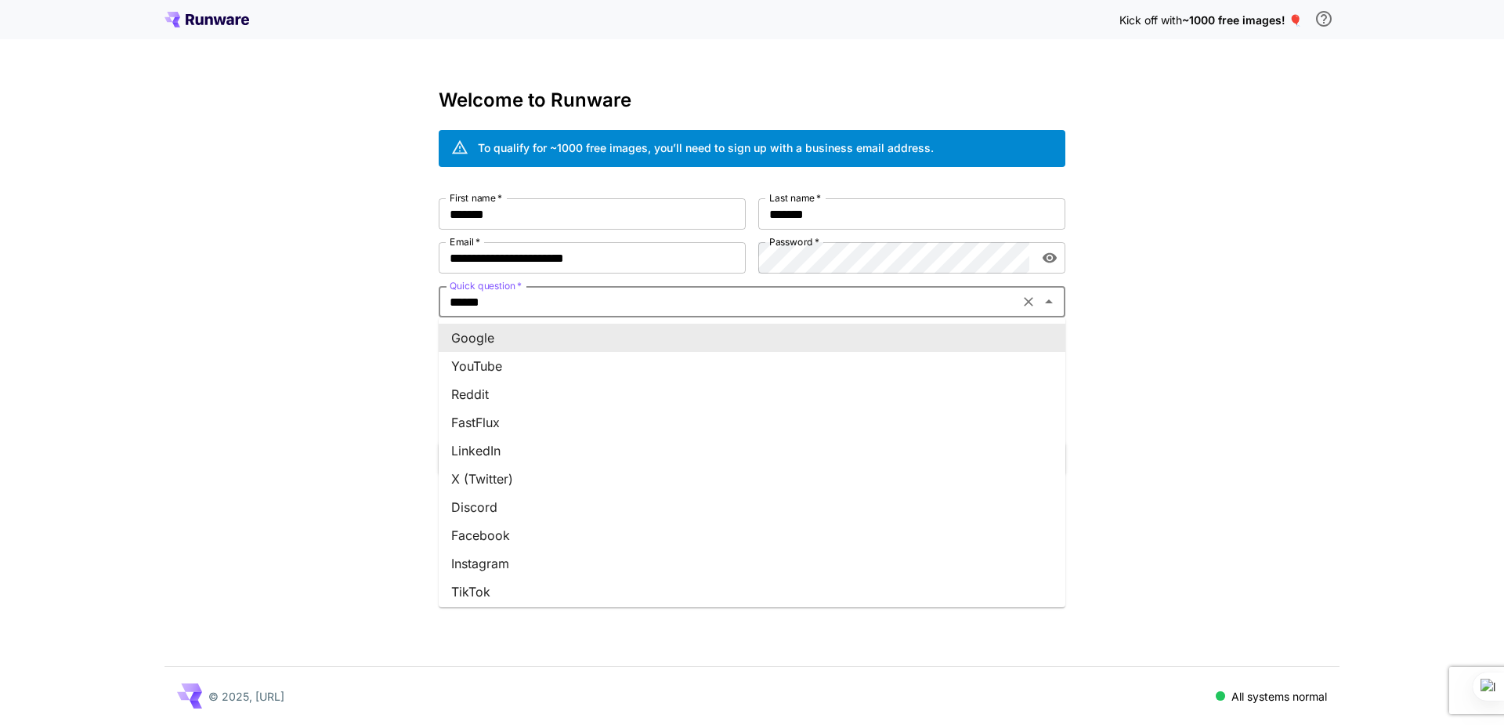
click at [548, 294] on input "******" at bounding box center [728, 302] width 571 height 22
click at [547, 294] on input "******" at bounding box center [728, 302] width 571 height 22
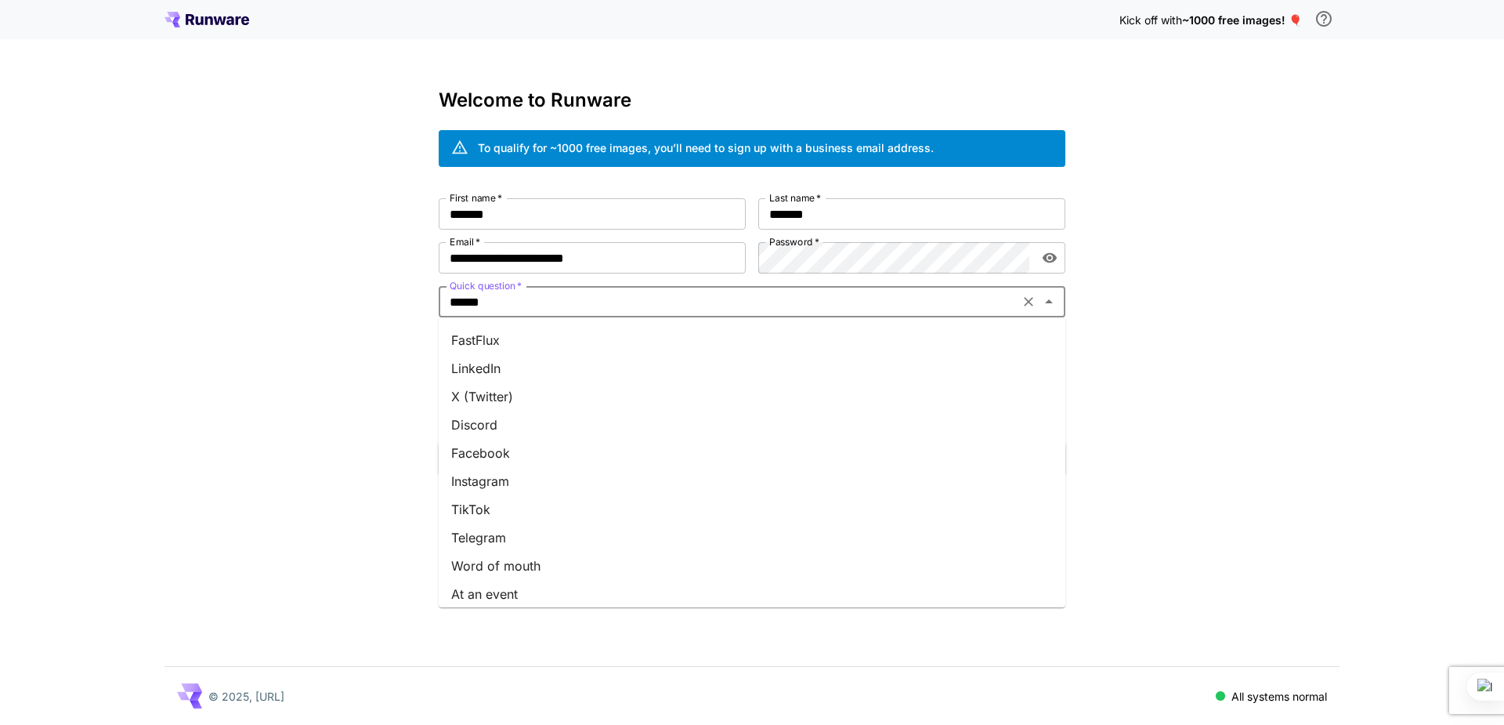
scroll to position [146, 0]
click at [469, 588] on li "Other" at bounding box center [752, 587] width 627 height 28
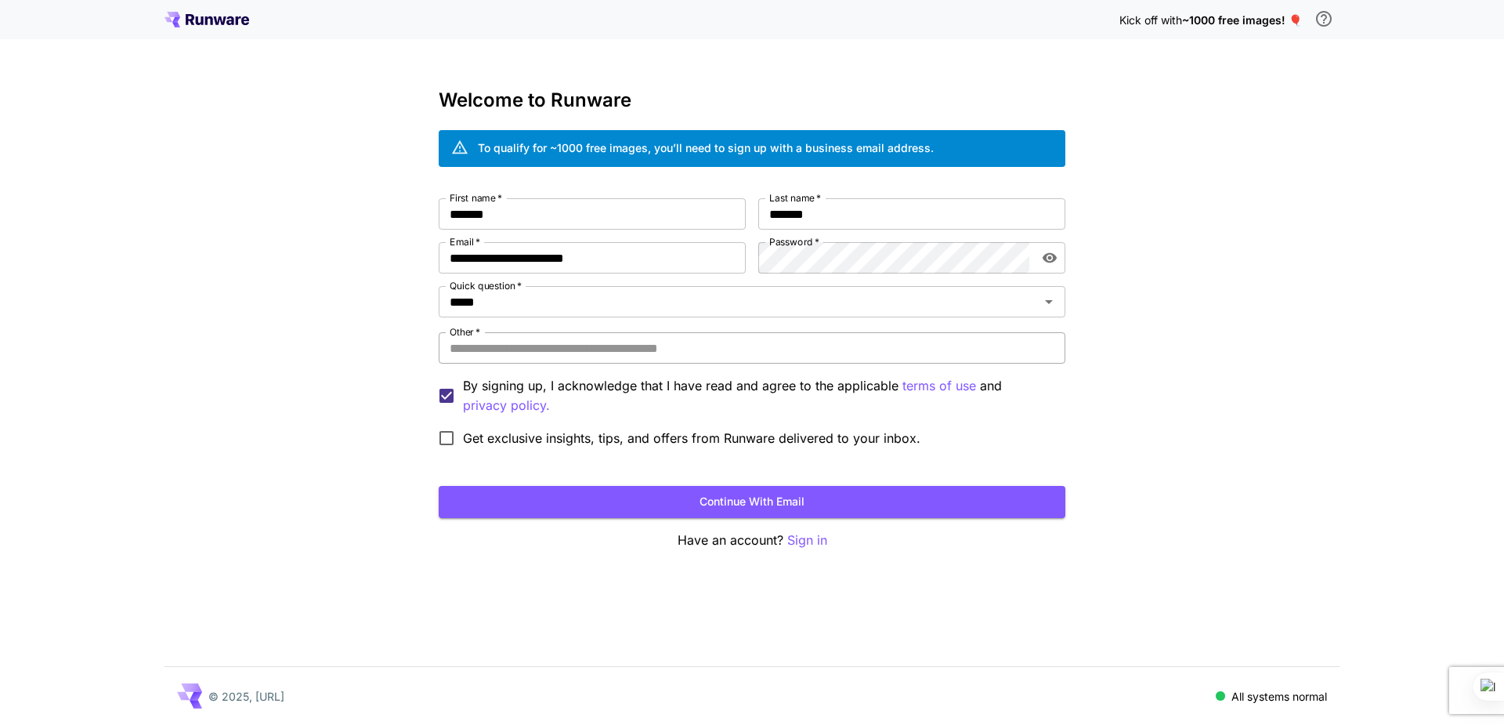
click at [637, 346] on input "Other   *" at bounding box center [752, 347] width 627 height 31
type input "******"
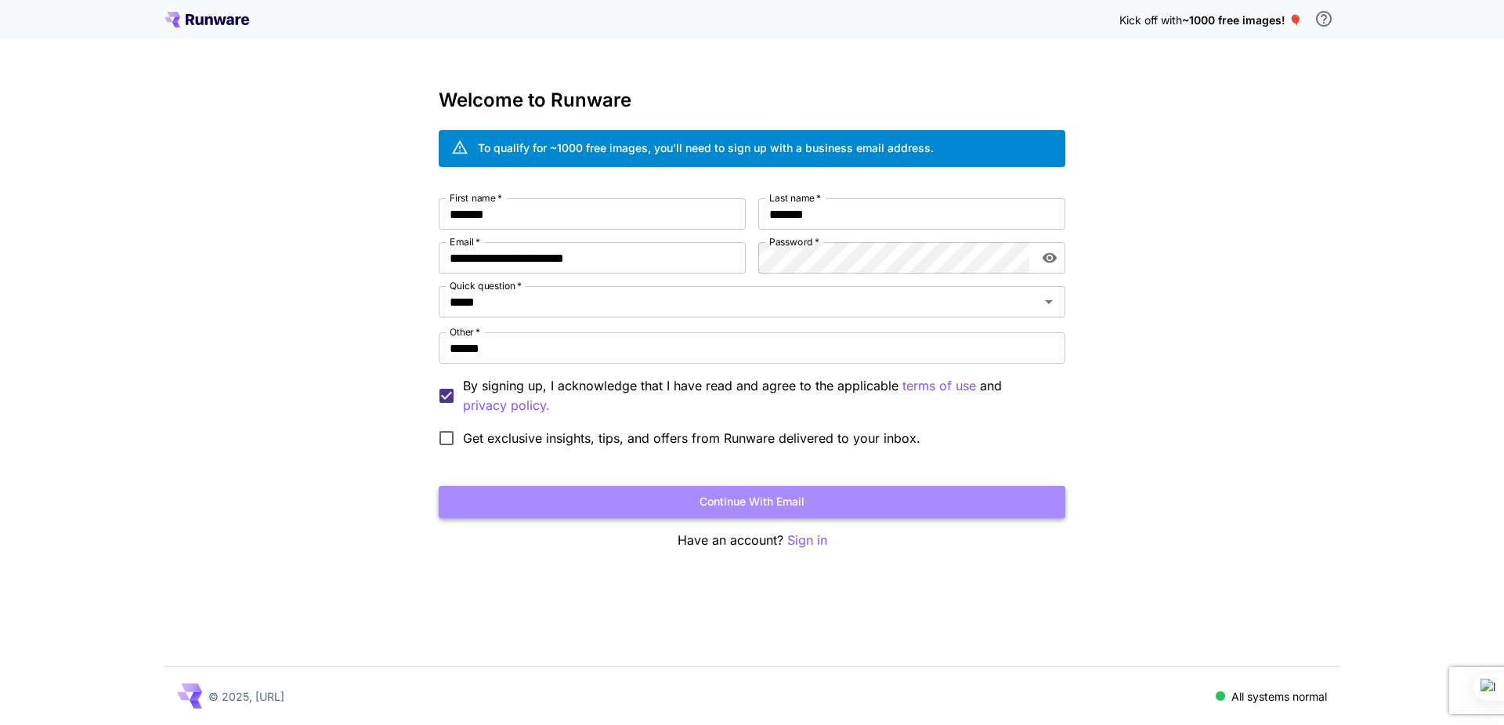
click at [769, 505] on button "Continue with email" at bounding box center [752, 502] width 627 height 32
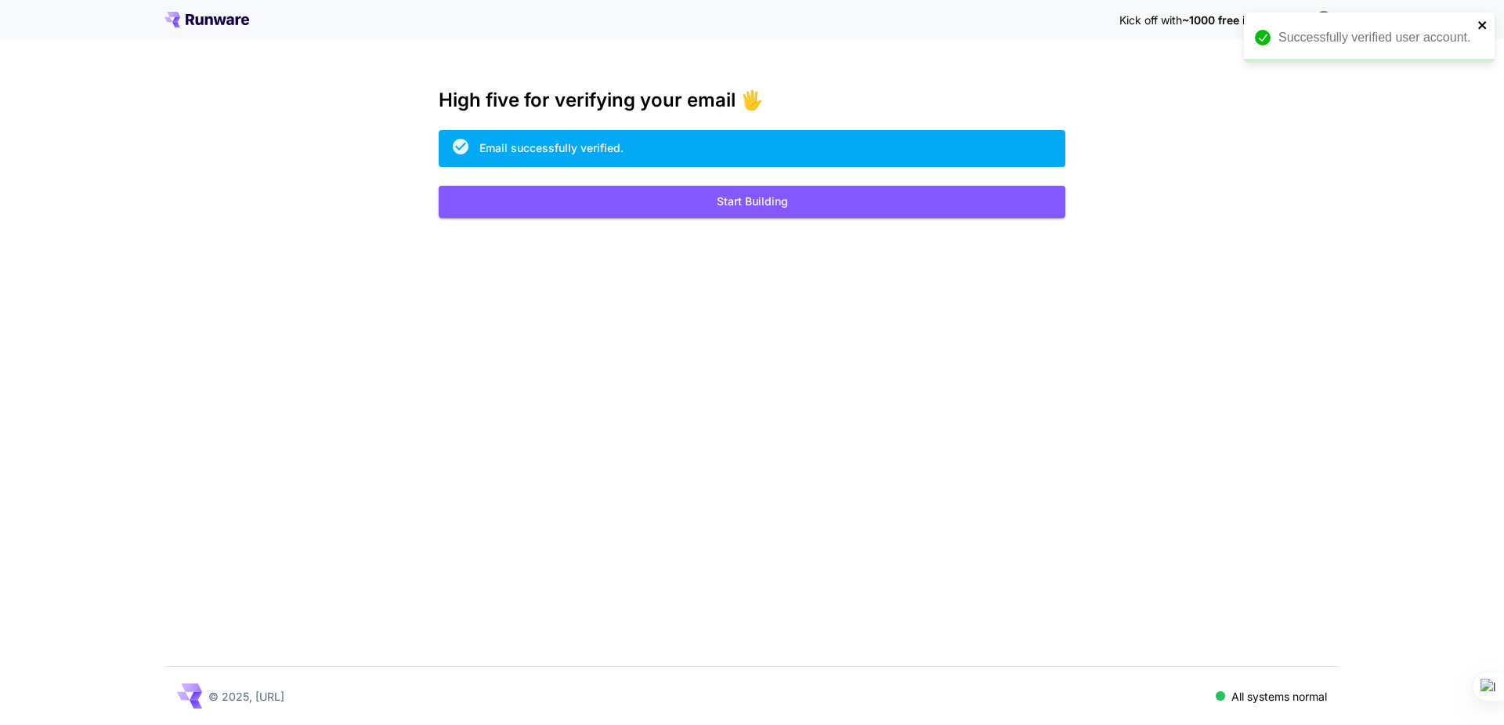
click at [1483, 25] on icon "close" at bounding box center [1482, 25] width 8 height 8
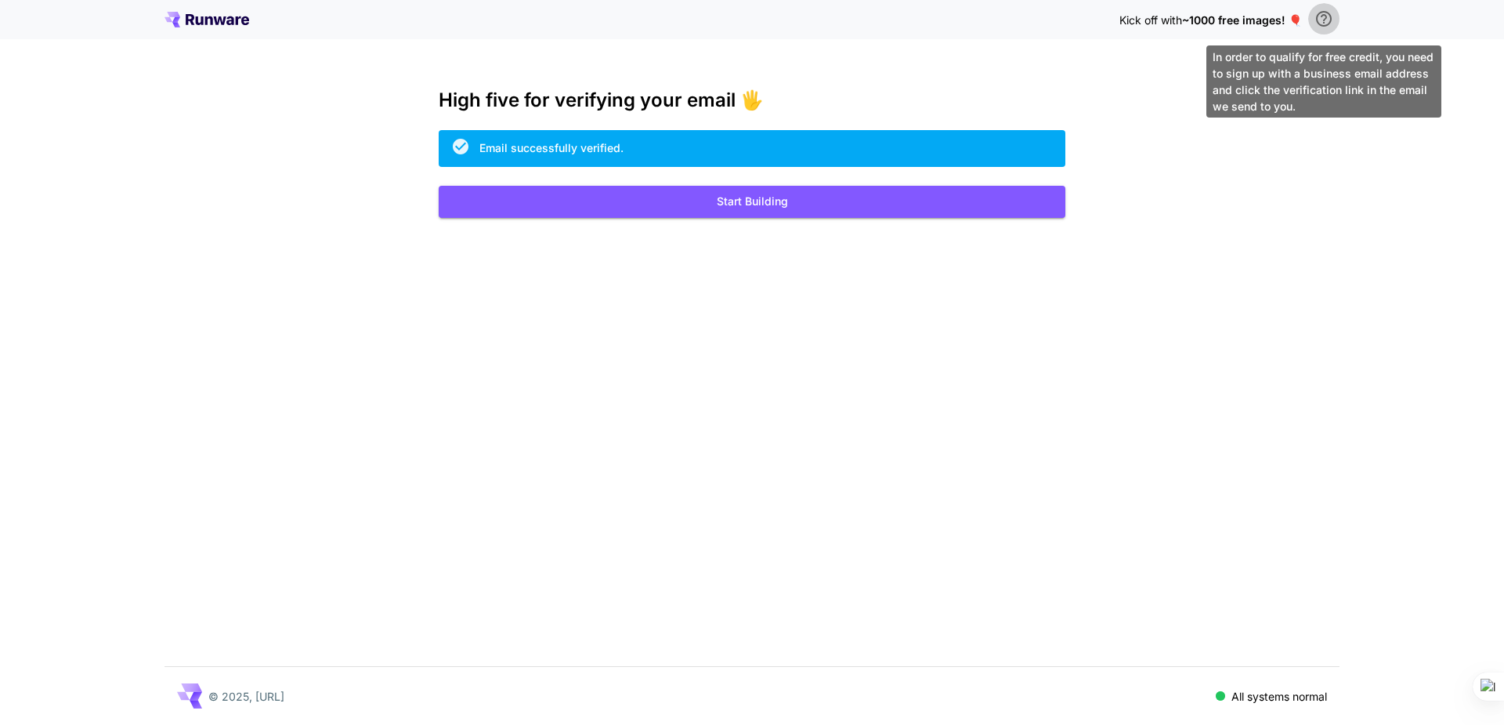
click at [1316, 15] on icon "\a In order to qualify for free credit, you need to sign up with a business ema…" at bounding box center [1324, 18] width 19 height 19
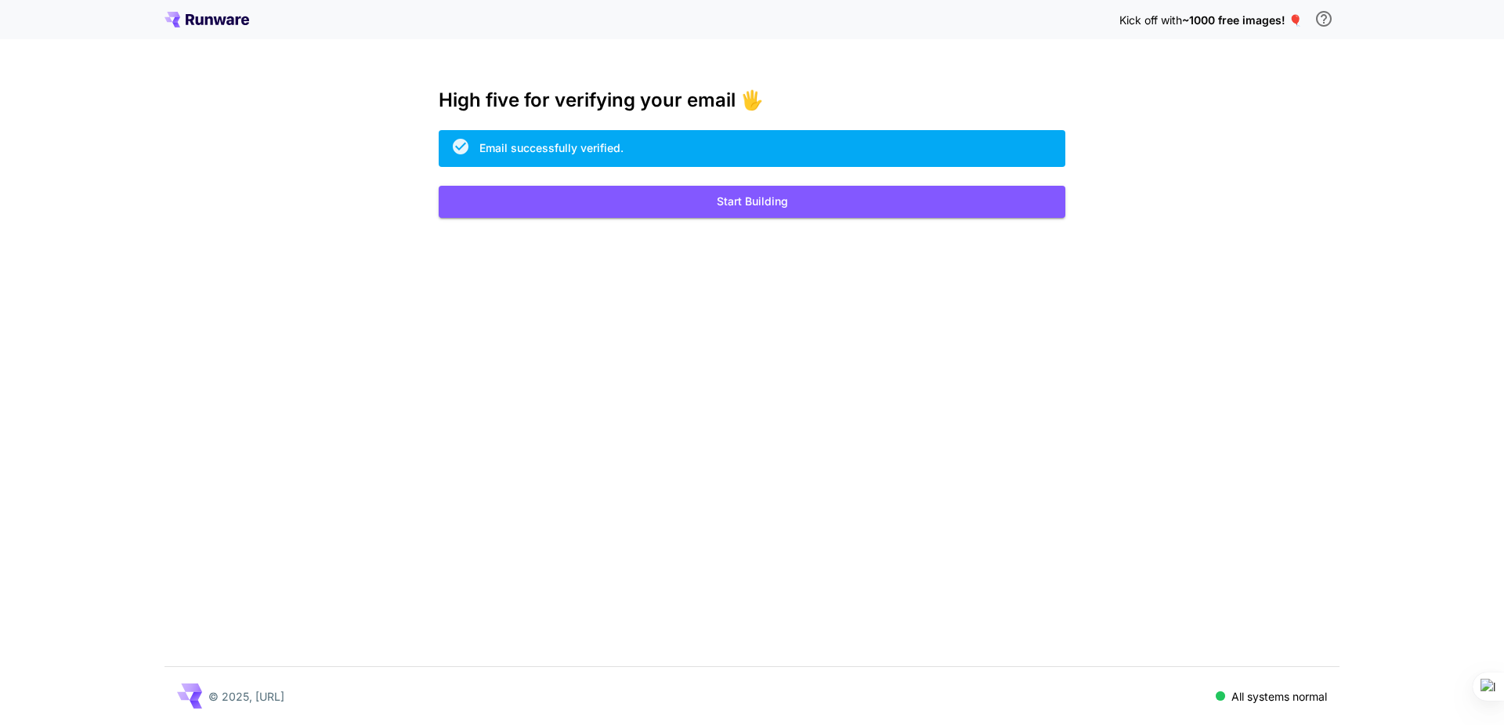
click at [1095, 299] on div "Kick off with ~1000 free images! 🎈 High five for verifying your email 🖐️ Email …" at bounding box center [752, 362] width 1504 height 725
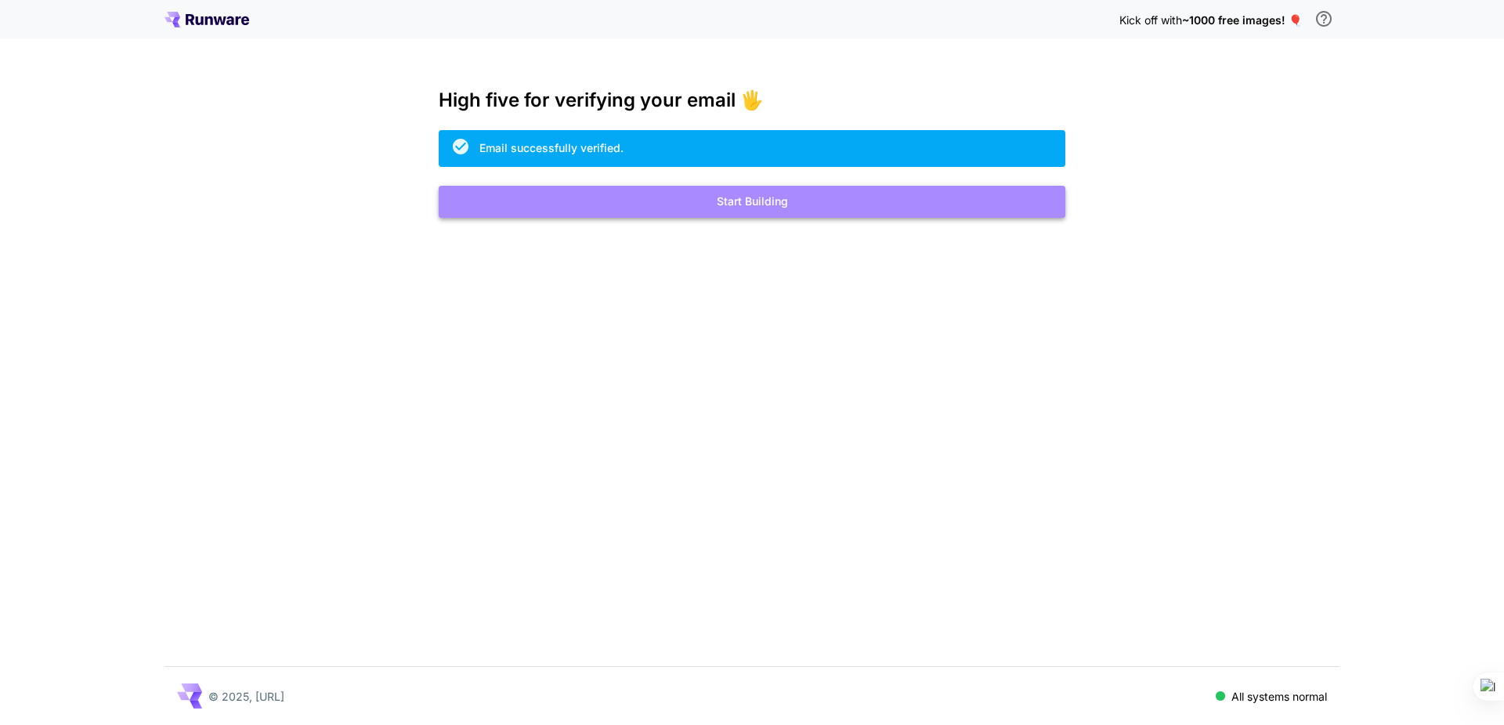
click at [751, 201] on button "Start Building" at bounding box center [752, 202] width 627 height 32
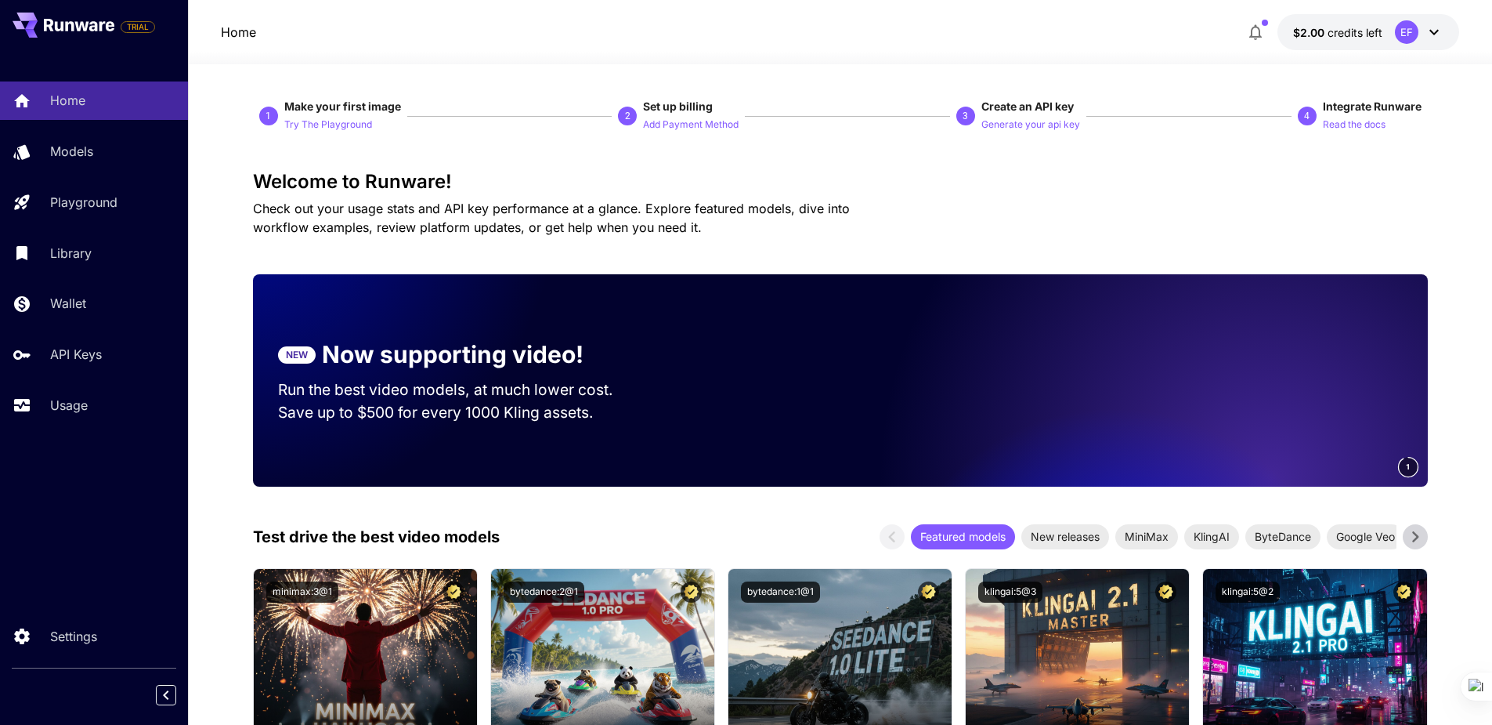
click at [1434, 30] on icon at bounding box center [1434, 32] width 19 height 19
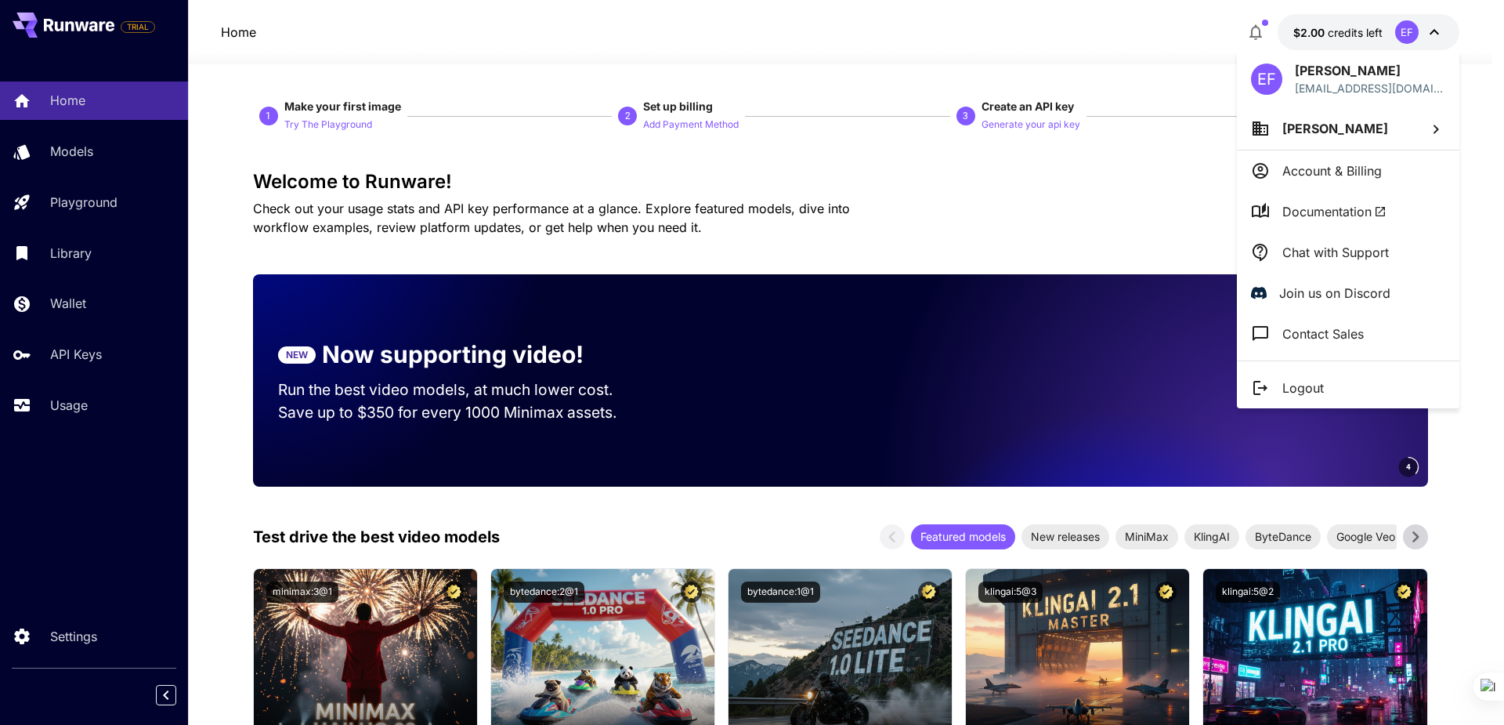
click at [1434, 30] on div at bounding box center [752, 362] width 1504 height 725
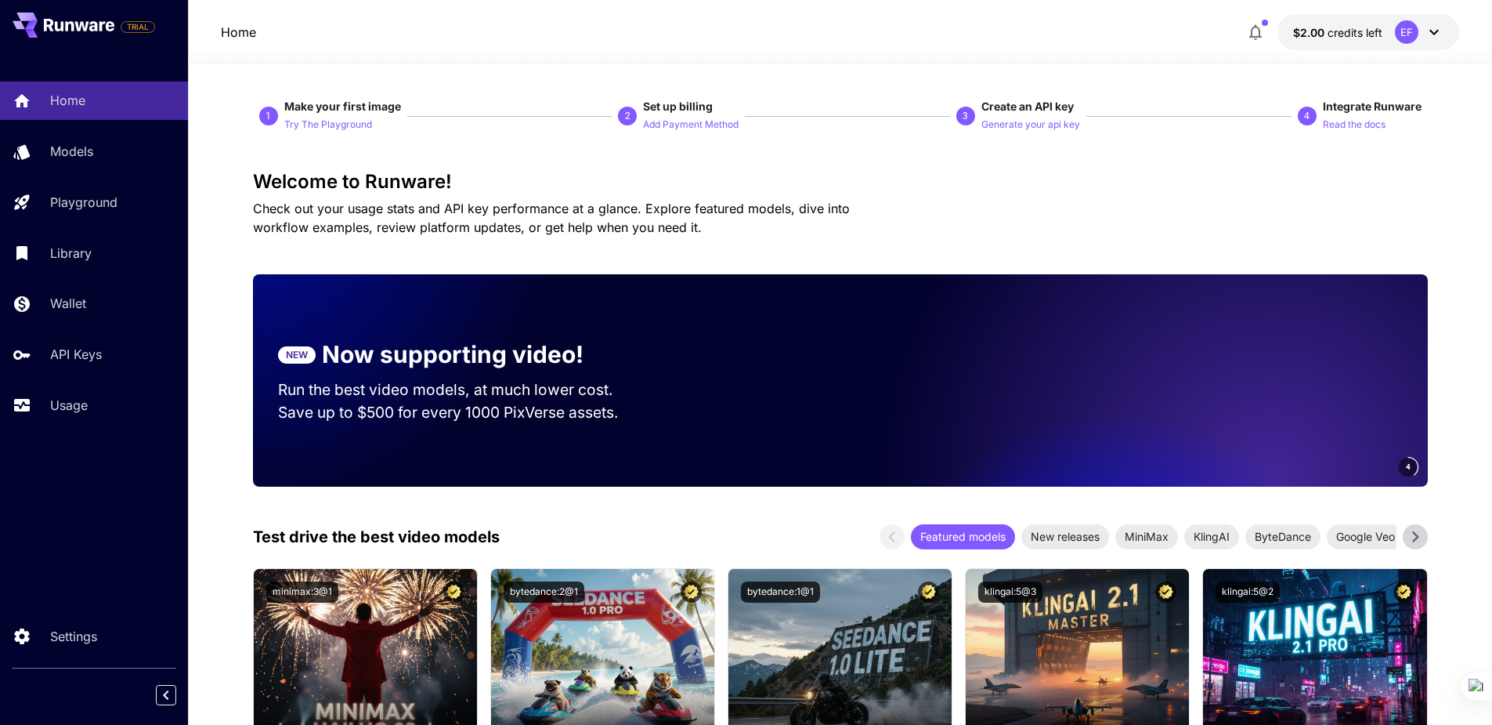
click at [1431, 29] on icon at bounding box center [1434, 32] width 19 height 19
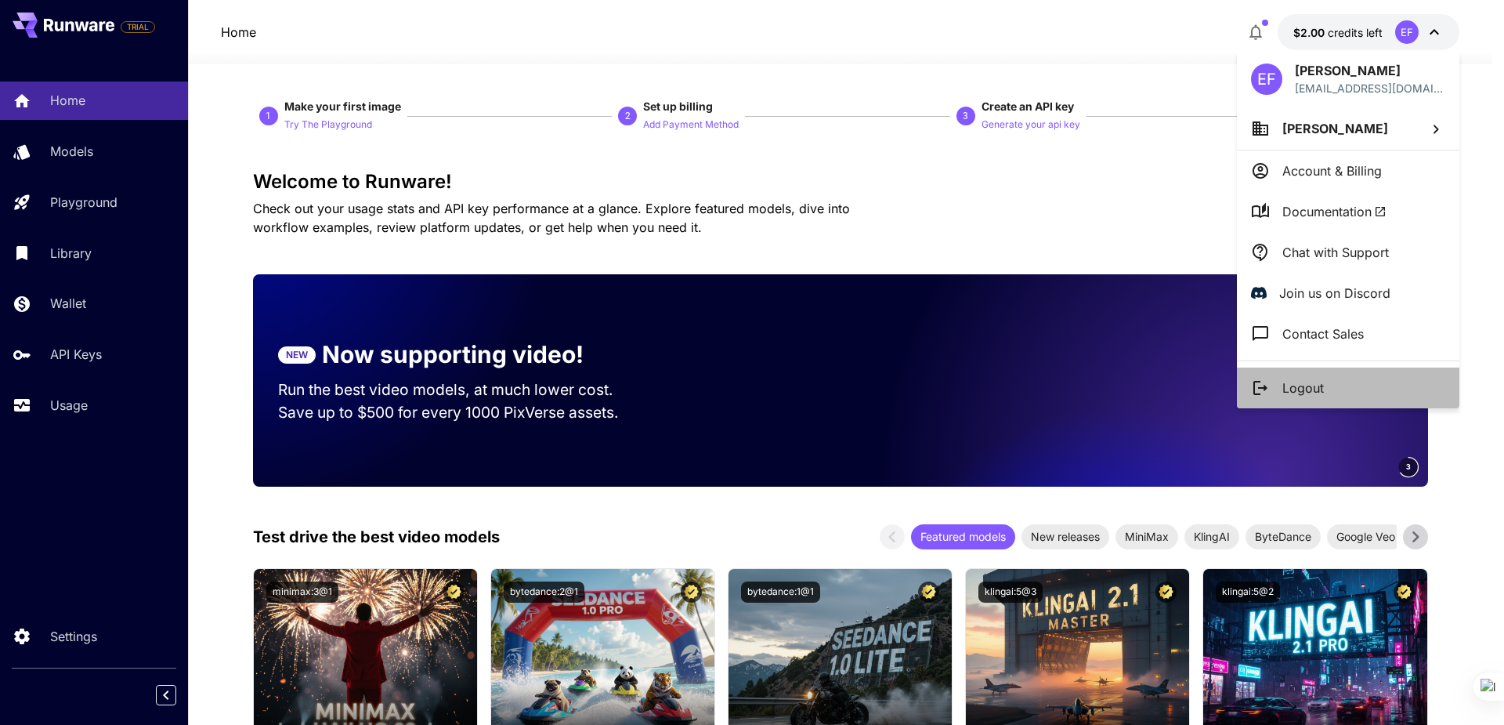
click at [1300, 389] on p "Logout" at bounding box center [1303, 387] width 42 height 19
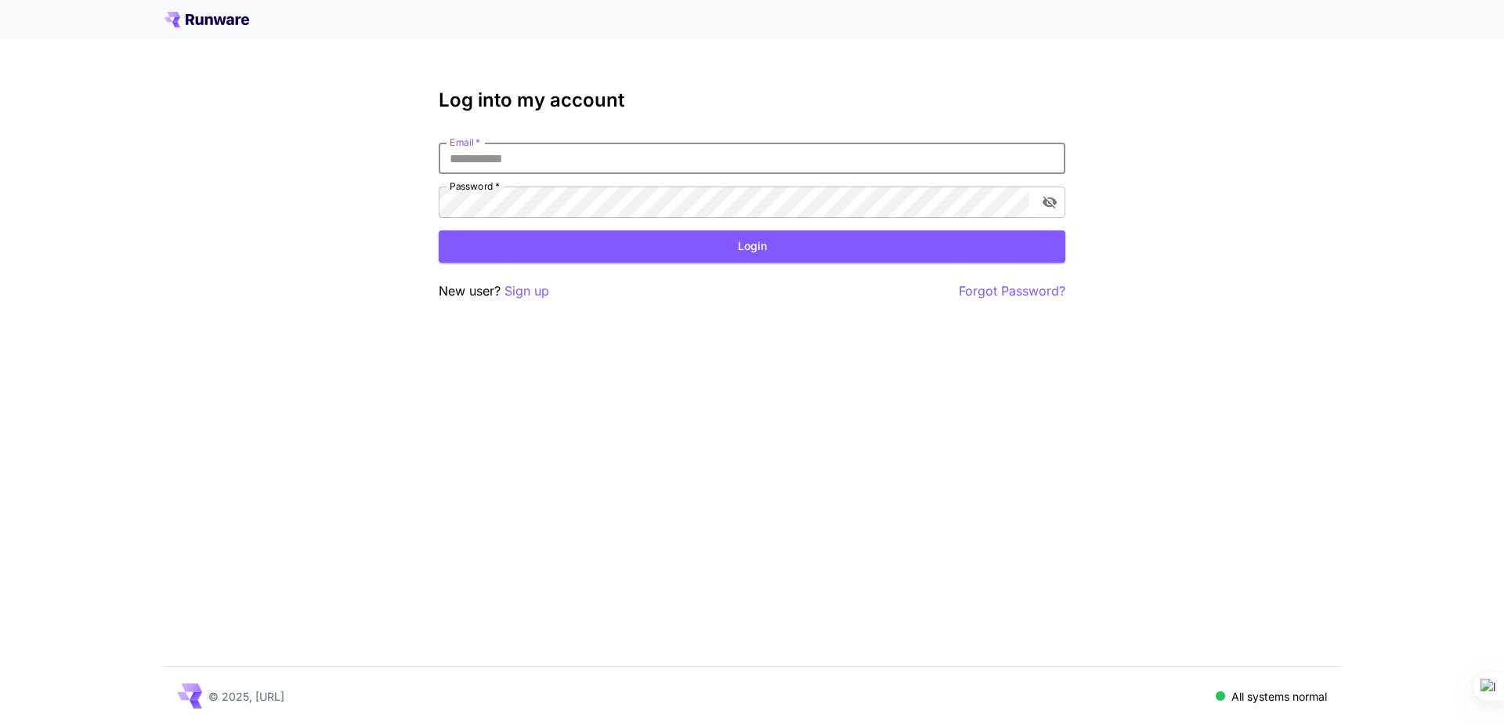
click at [555, 158] on input "Email   *" at bounding box center [752, 158] width 627 height 31
type input "**********"
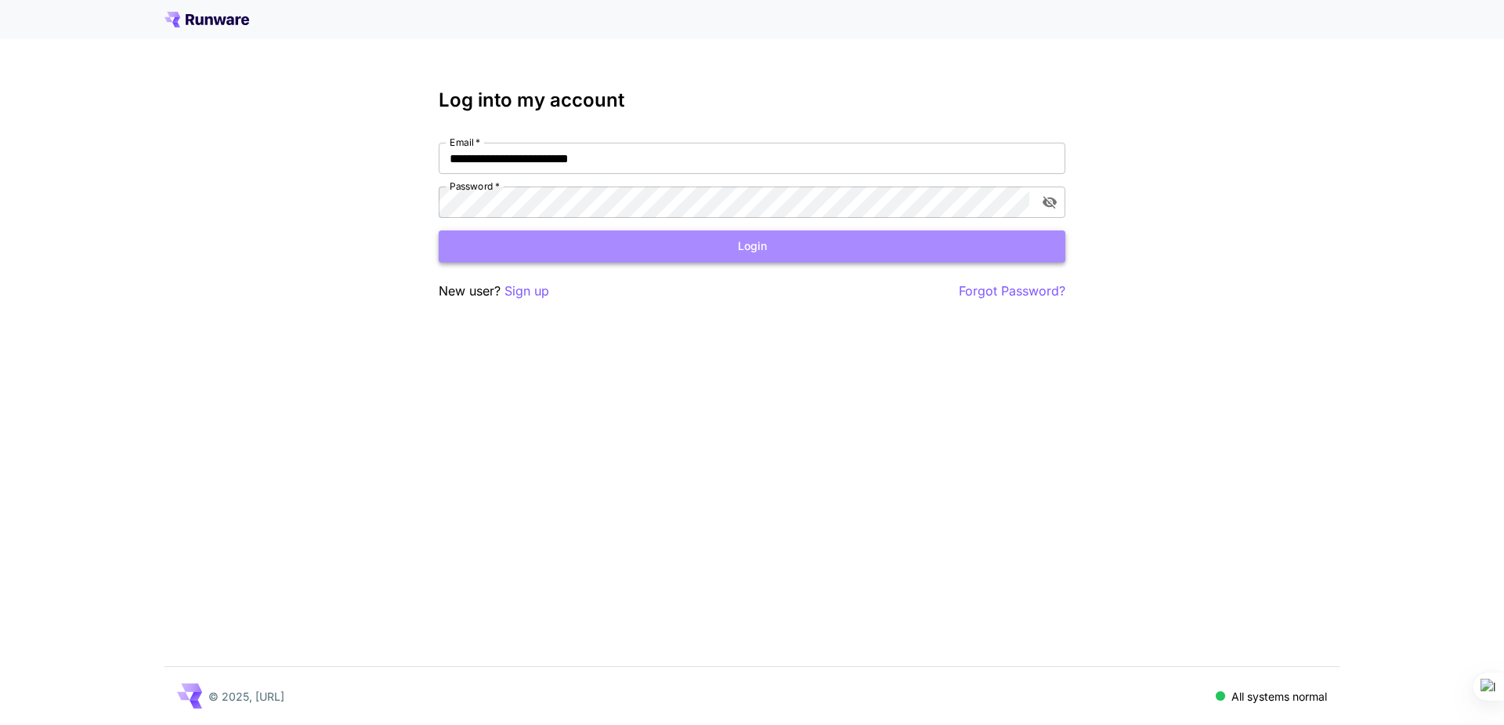
click at [614, 235] on button "Login" at bounding box center [752, 246] width 627 height 32
